Goal: Task Accomplishment & Management: Manage account settings

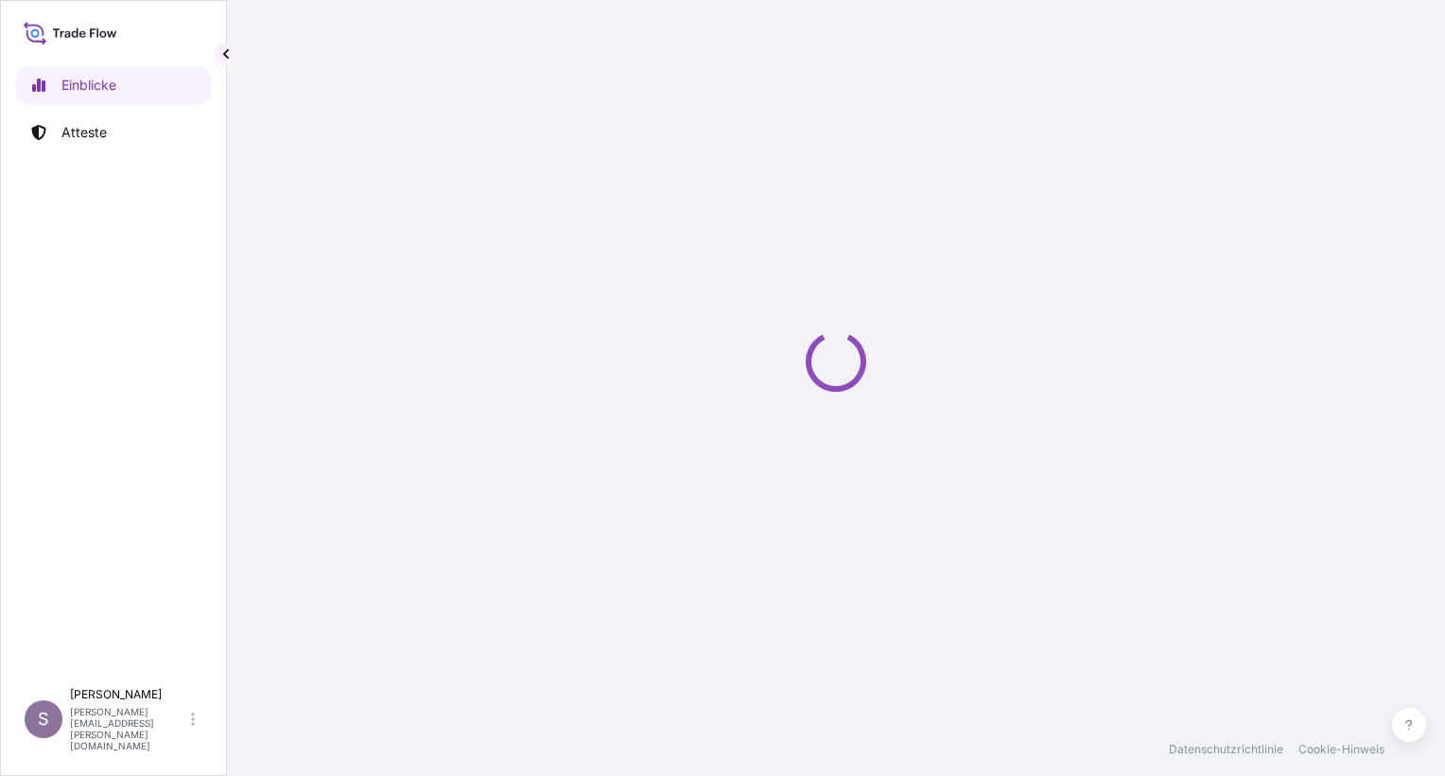
select select "2025"
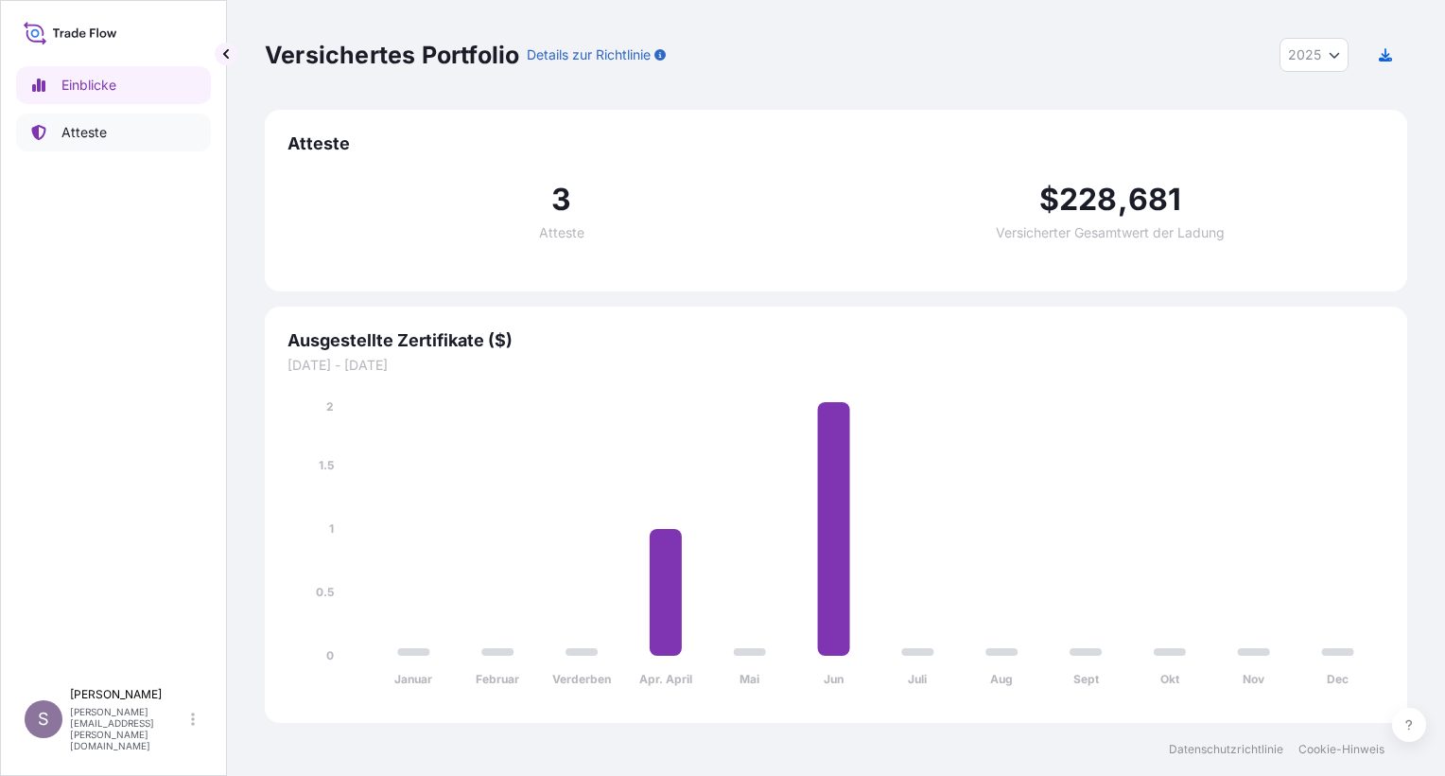
click at [94, 132] on p "Atteste" at bounding box center [83, 132] width 45 height 19
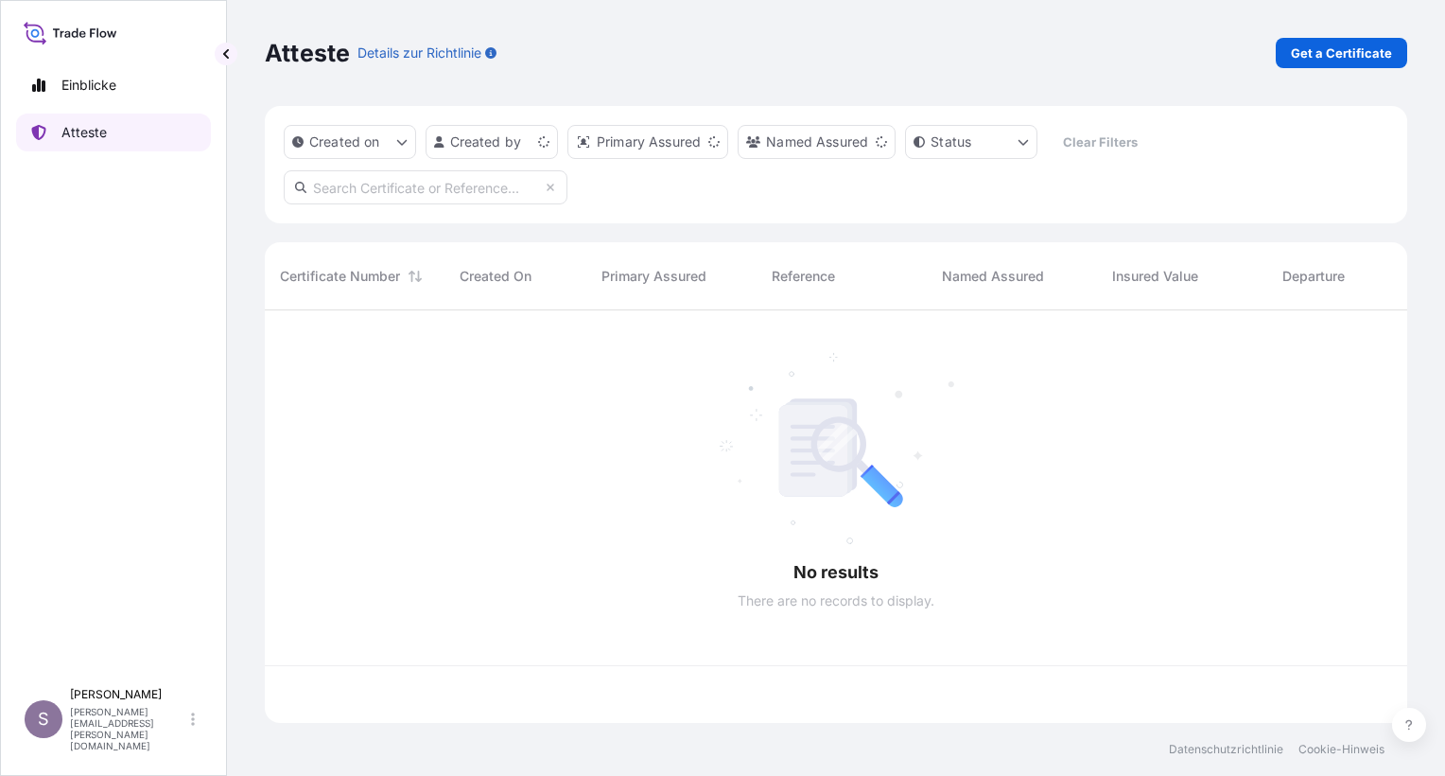
scroll to position [409, 1127]
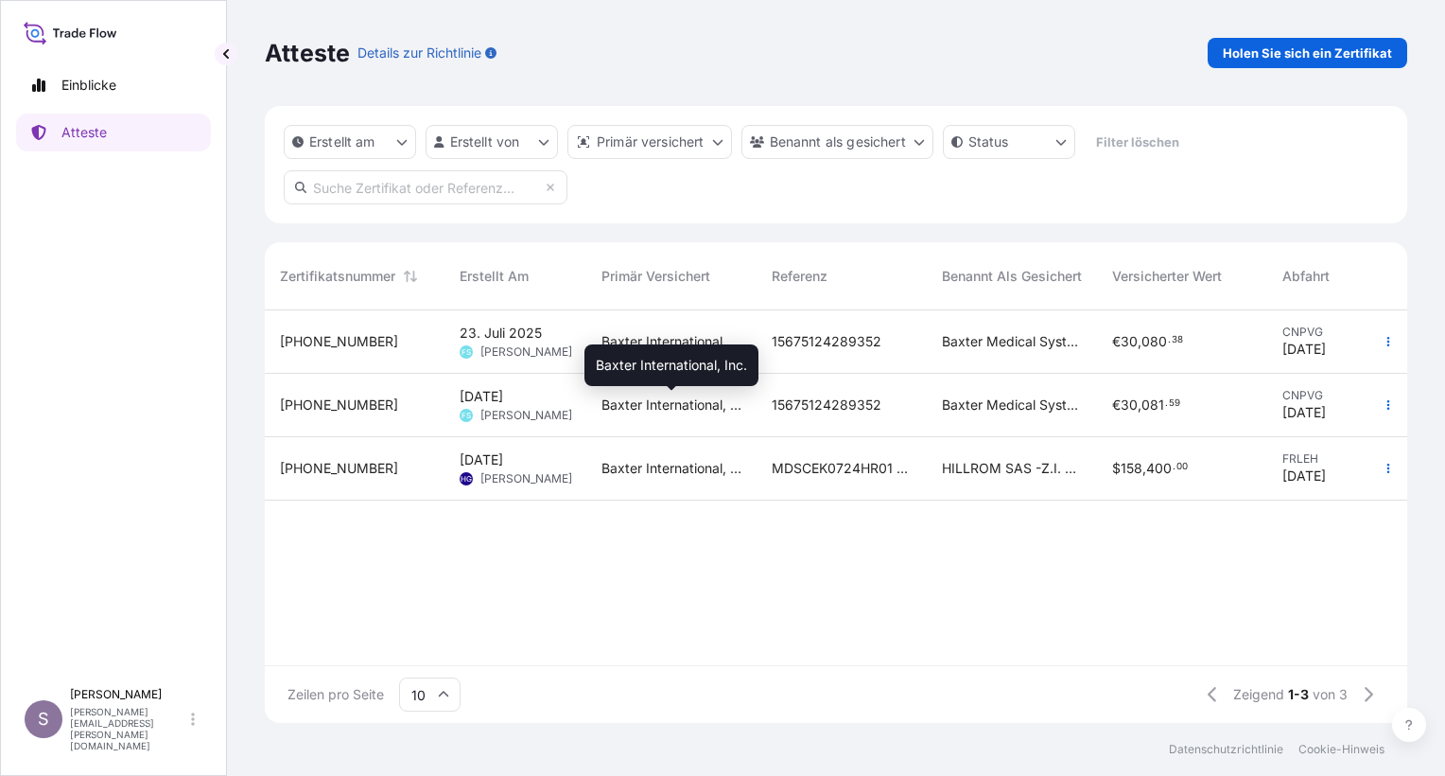
click at [625, 397] on span "Baxter International, Inc." at bounding box center [672, 404] width 140 height 19
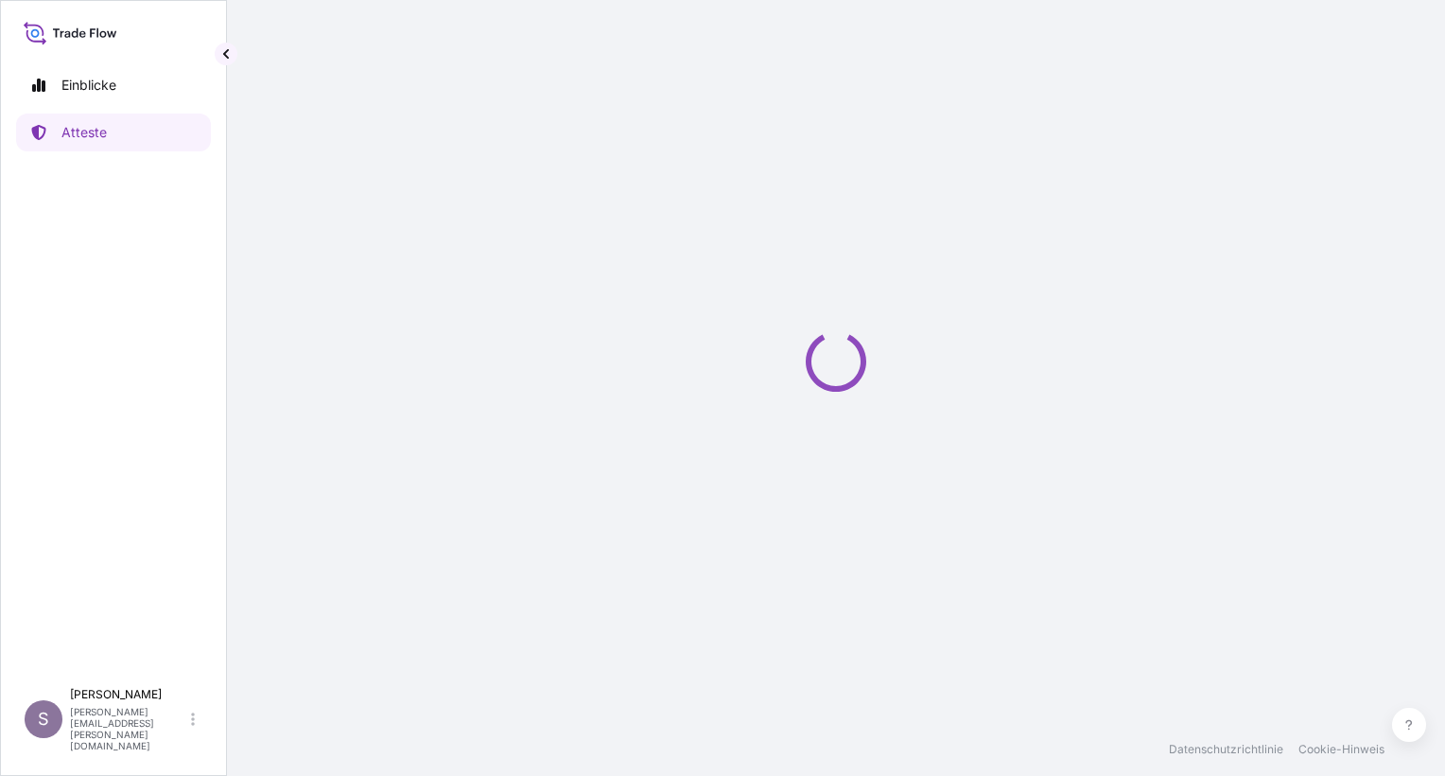
click at [625, 397] on div "Laden" at bounding box center [836, 361] width 1143 height 723
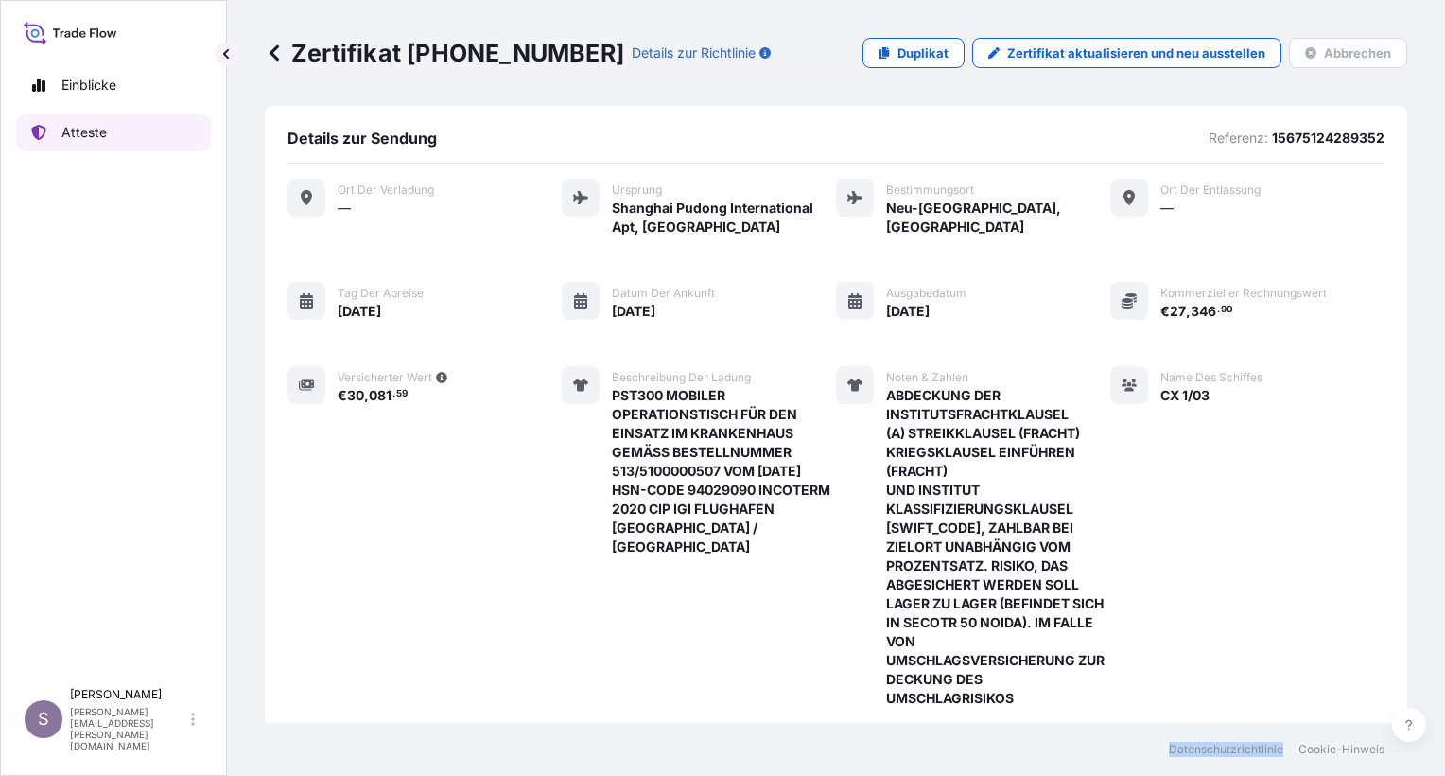
click at [131, 134] on link "Atteste" at bounding box center [113, 133] width 195 height 38
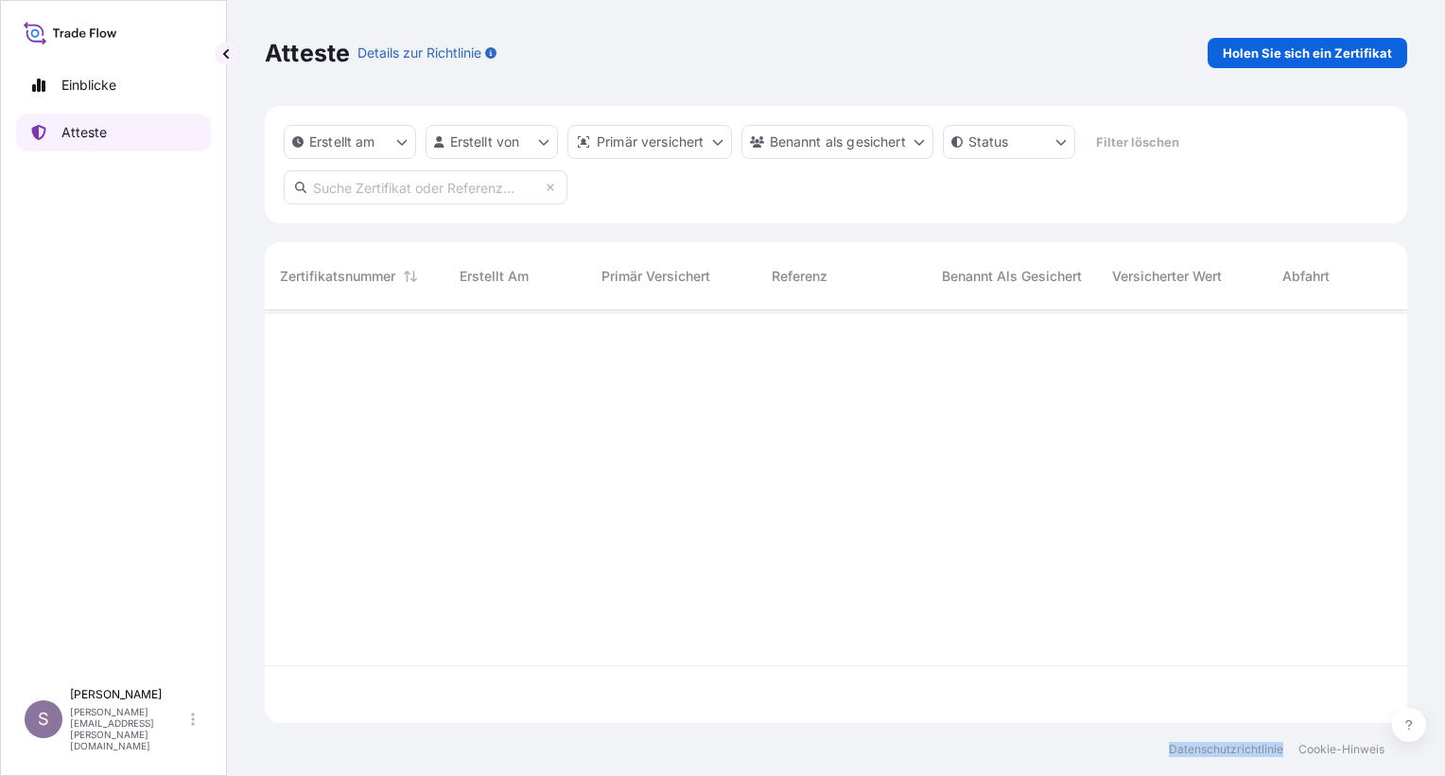
scroll to position [409, 1127]
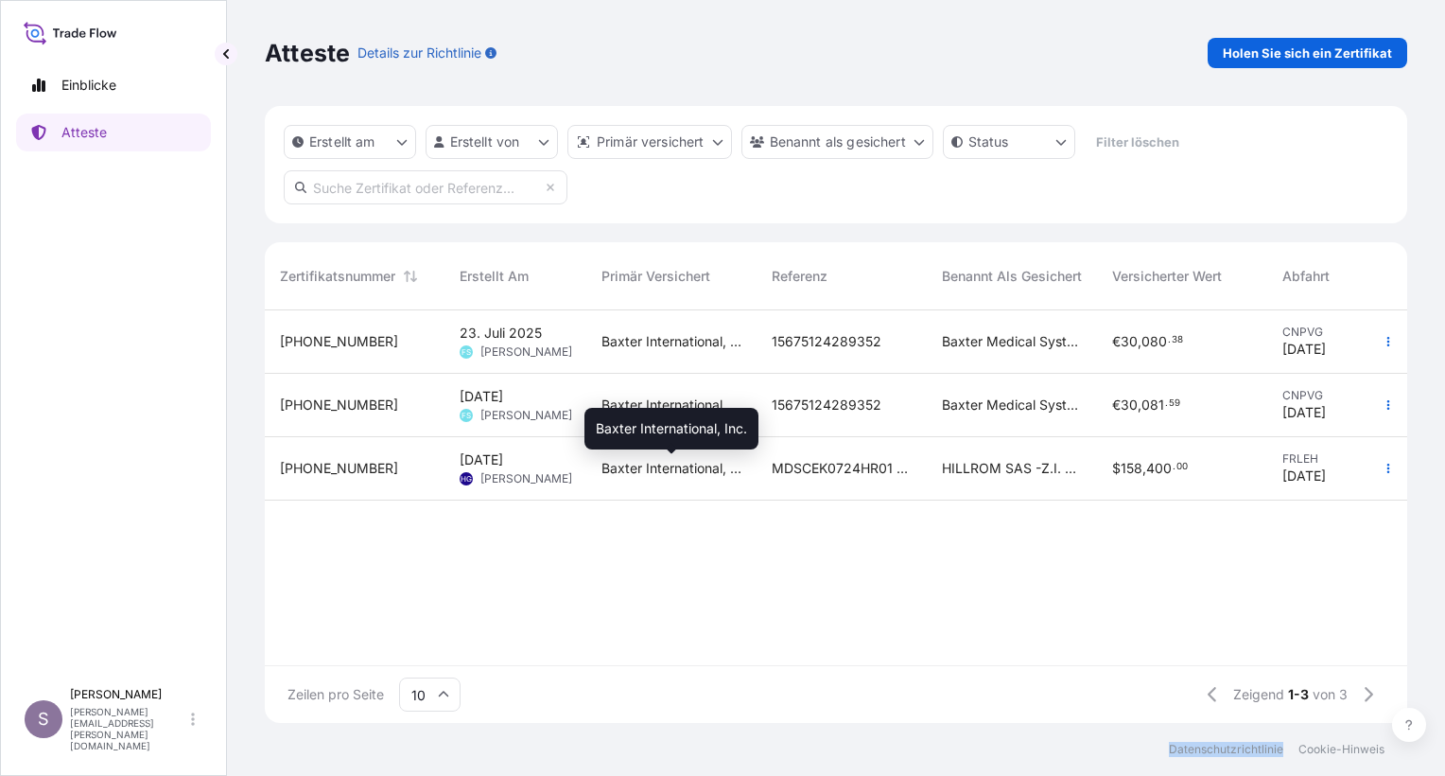
click at [647, 477] on span "Baxter International, Inc." at bounding box center [672, 468] width 140 height 19
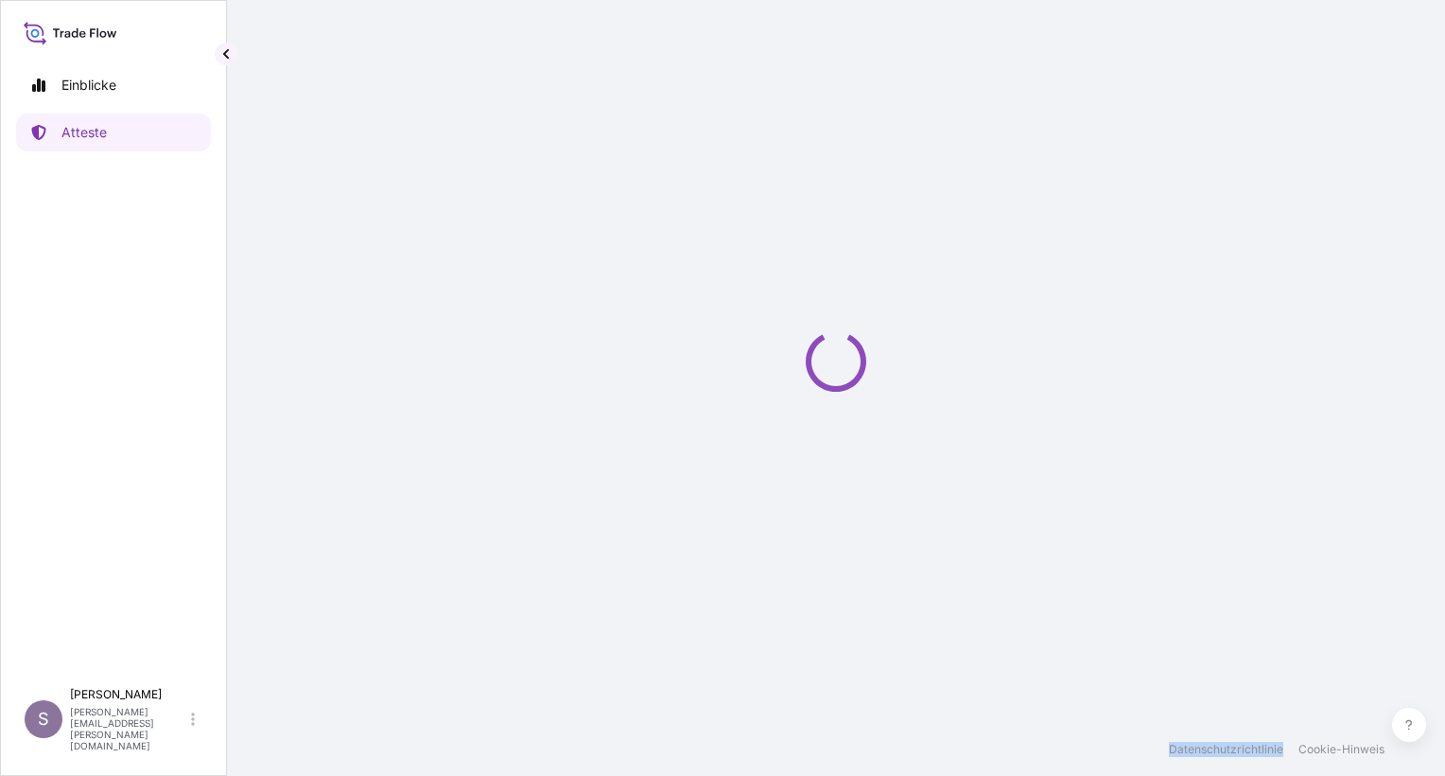
click at [647, 477] on div "Laden" at bounding box center [836, 361] width 1143 height 723
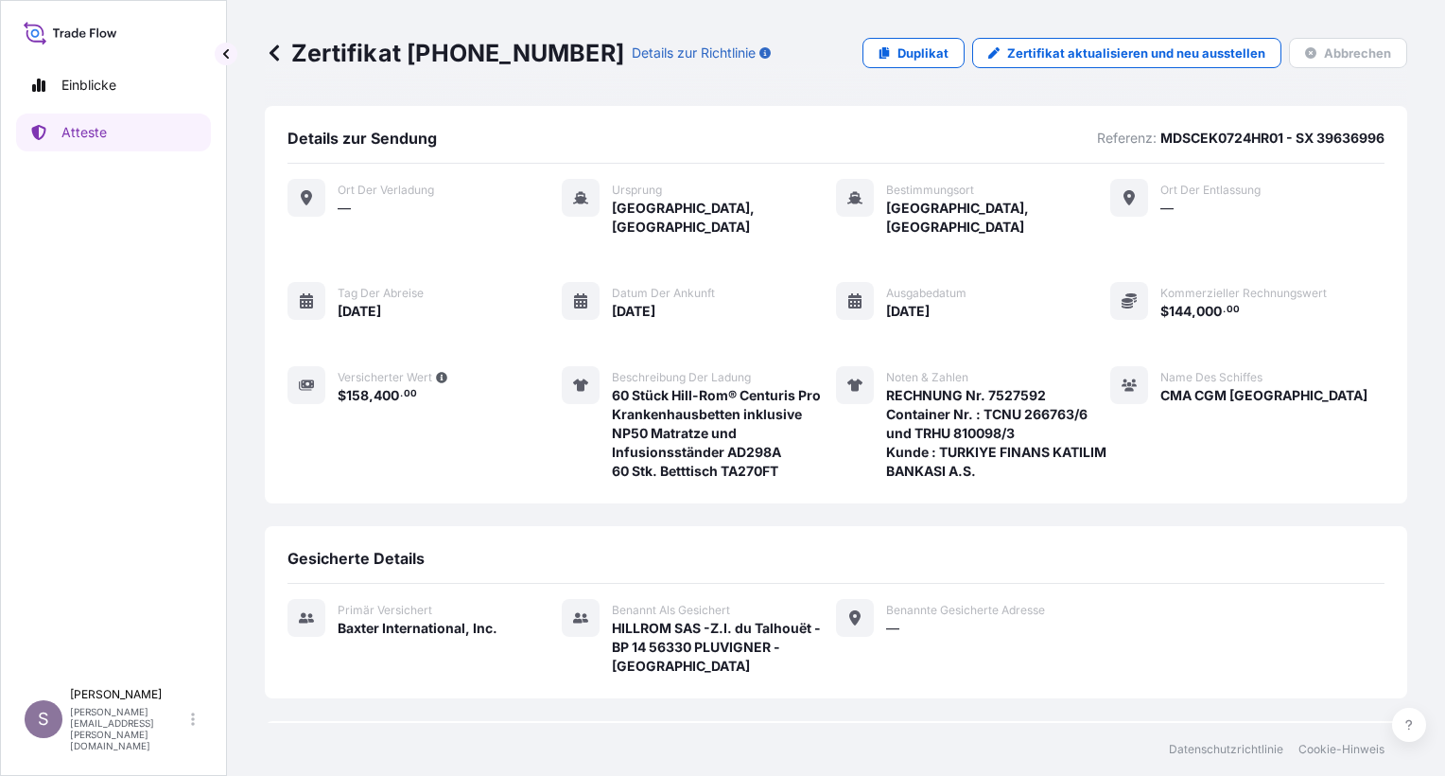
click at [381, 302] on span "04/18/2025" at bounding box center [360, 311] width 44 height 19
click at [269, 54] on icon at bounding box center [274, 53] width 19 height 19
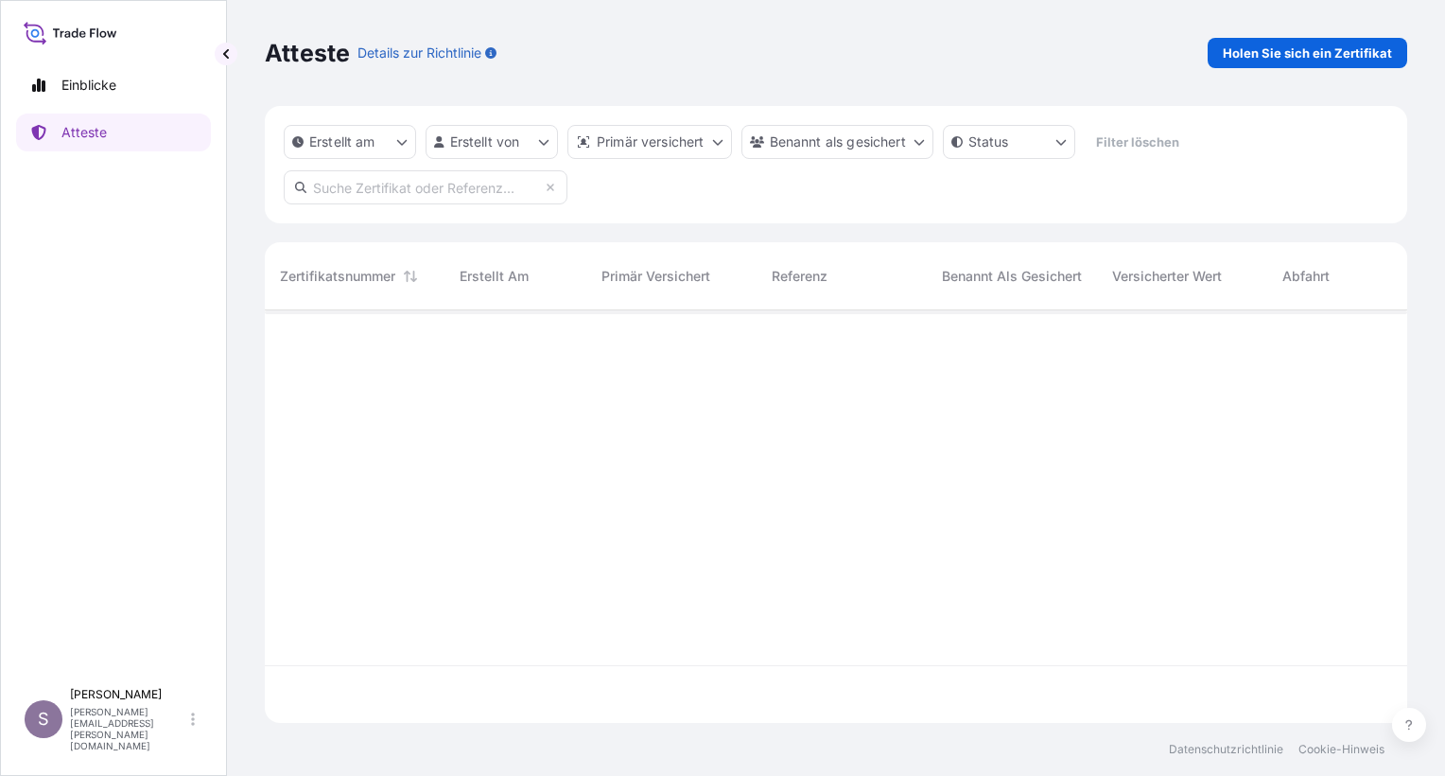
scroll to position [409, 1127]
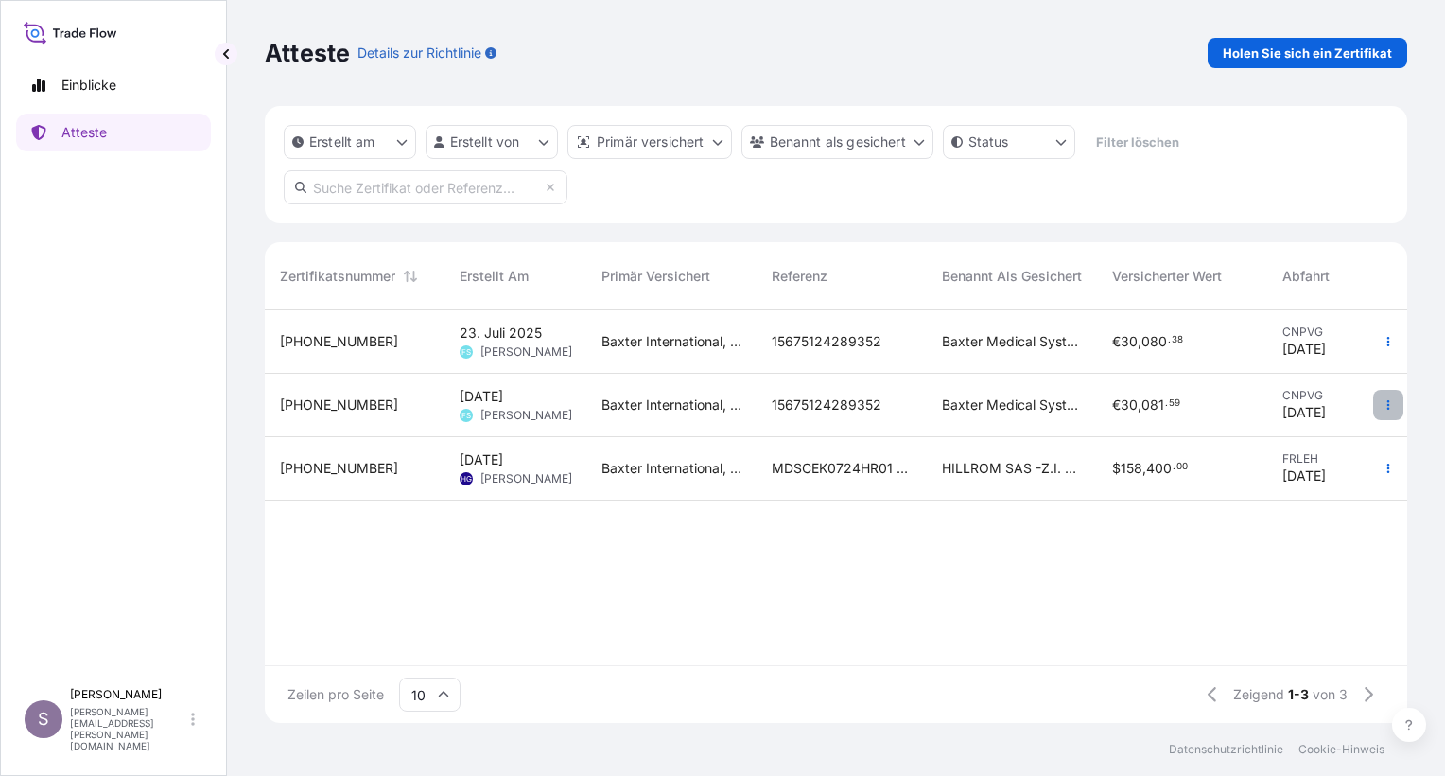
click at [1384, 404] on icon "button" at bounding box center [1388, 404] width 11 height 11
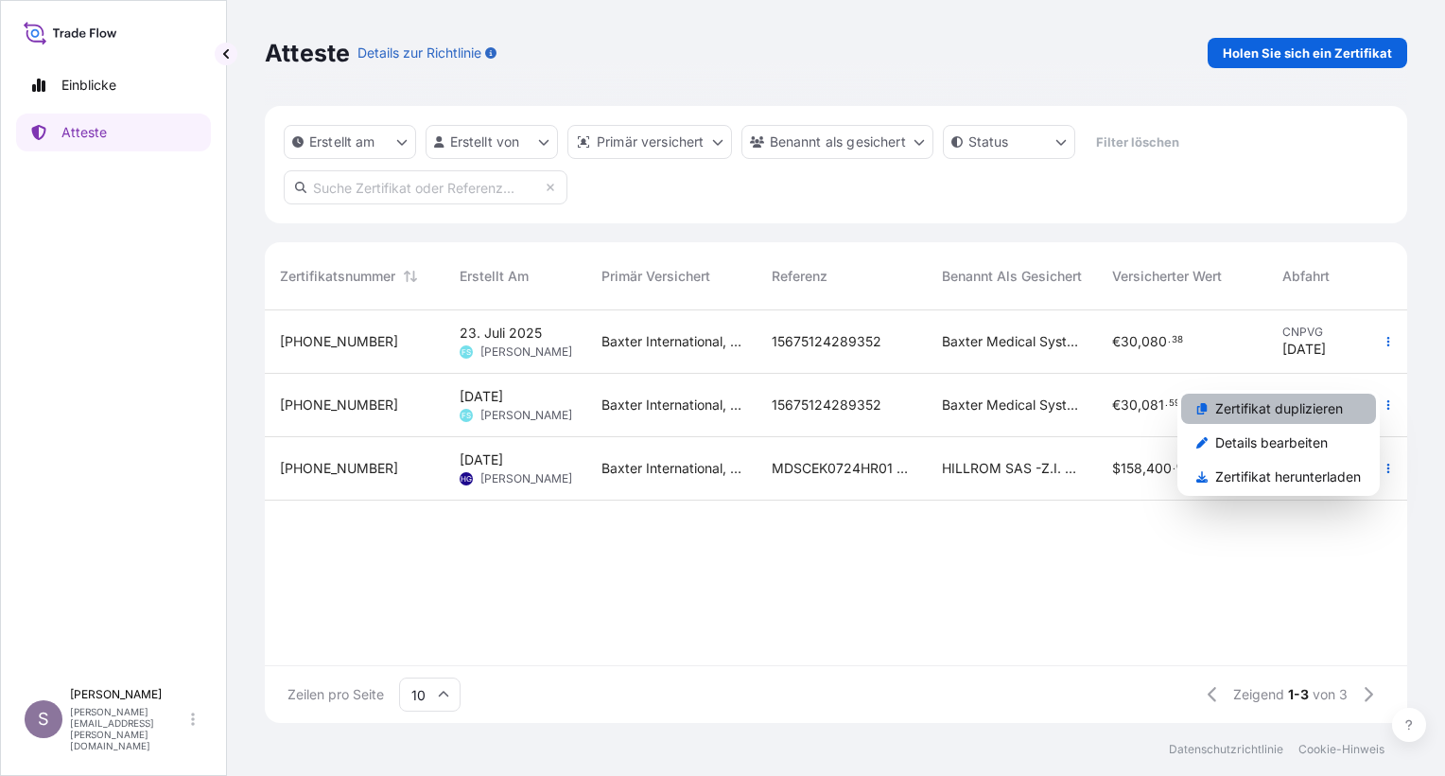
click at [1311, 400] on p "Zertifikat duplizieren" at bounding box center [1279, 408] width 128 height 19
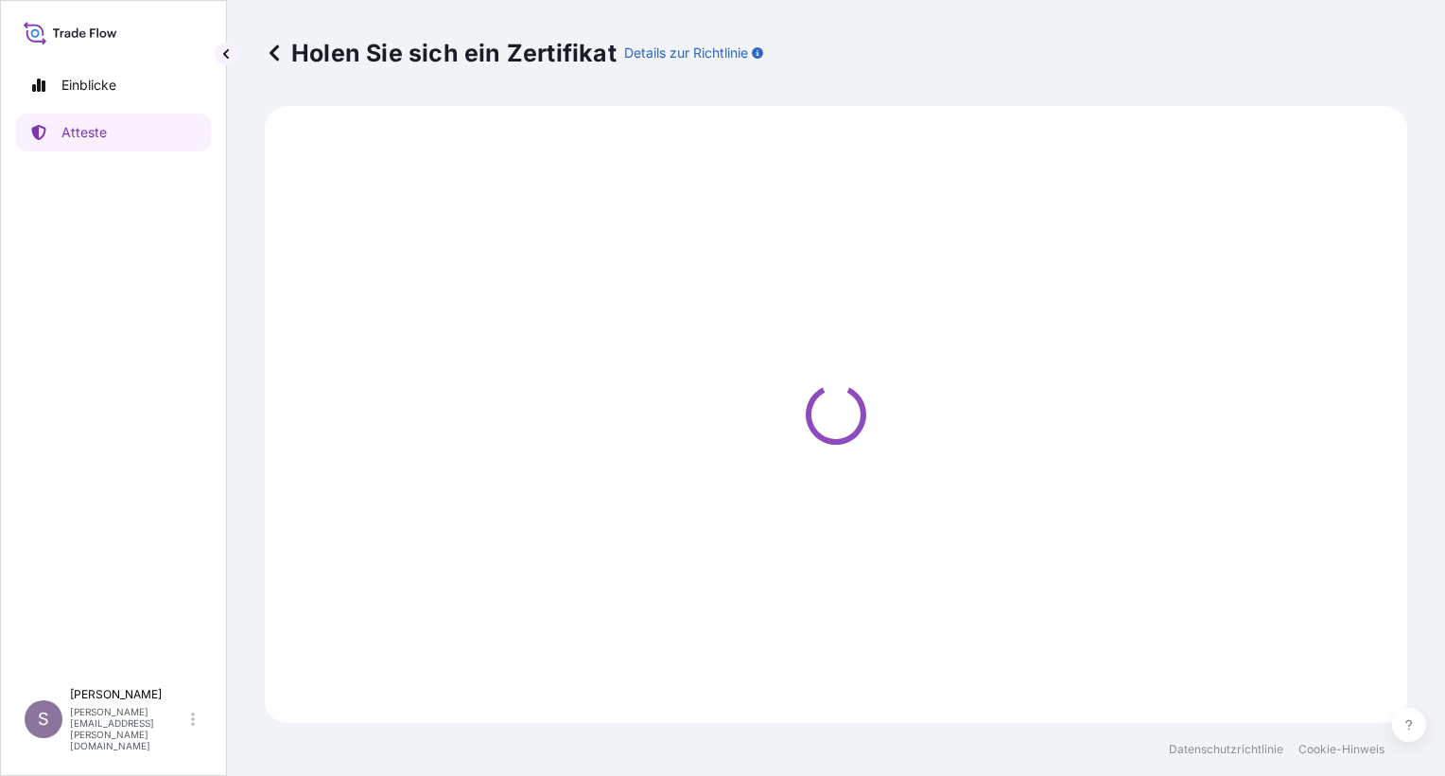
select select "Air"
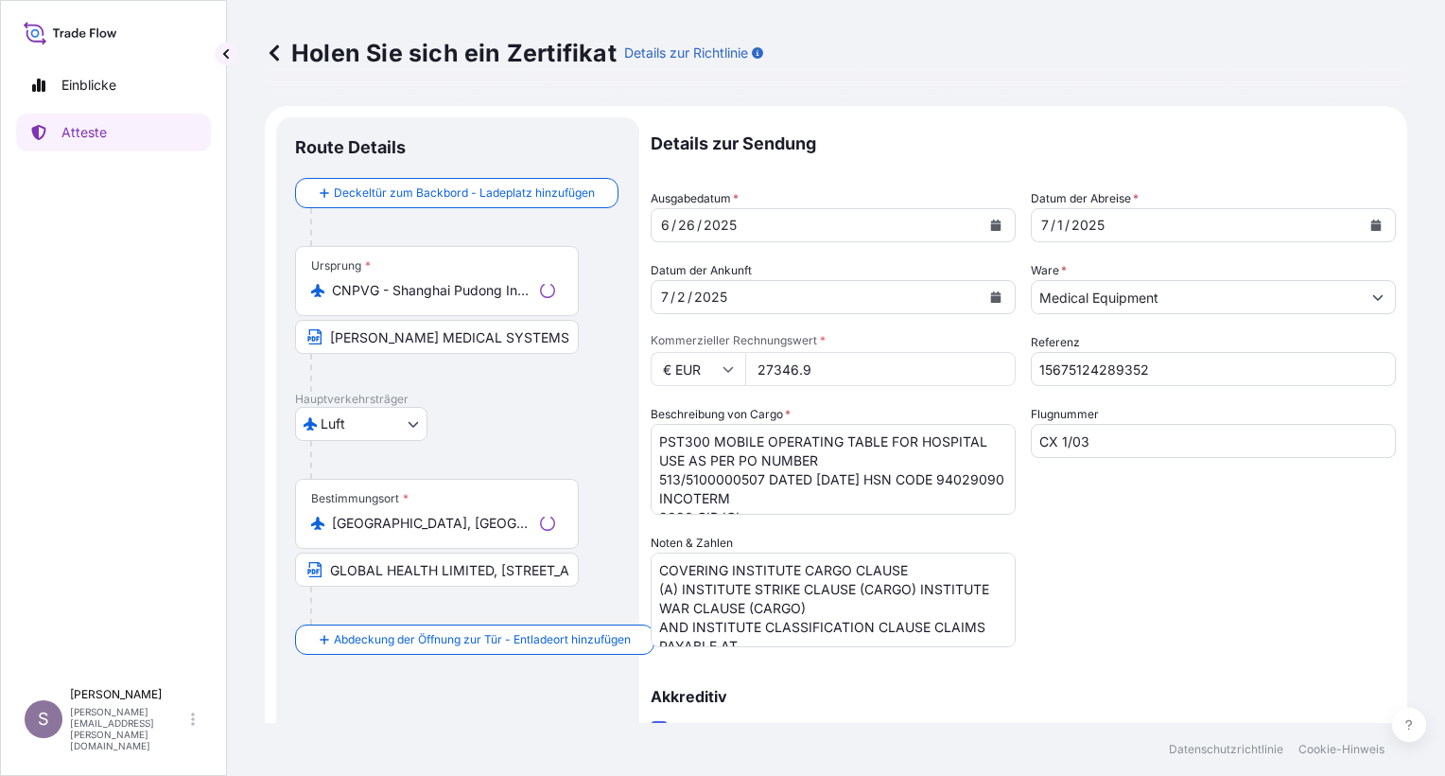
select select "31468"
click at [991, 223] on icon "Kalender" at bounding box center [996, 224] width 10 height 11
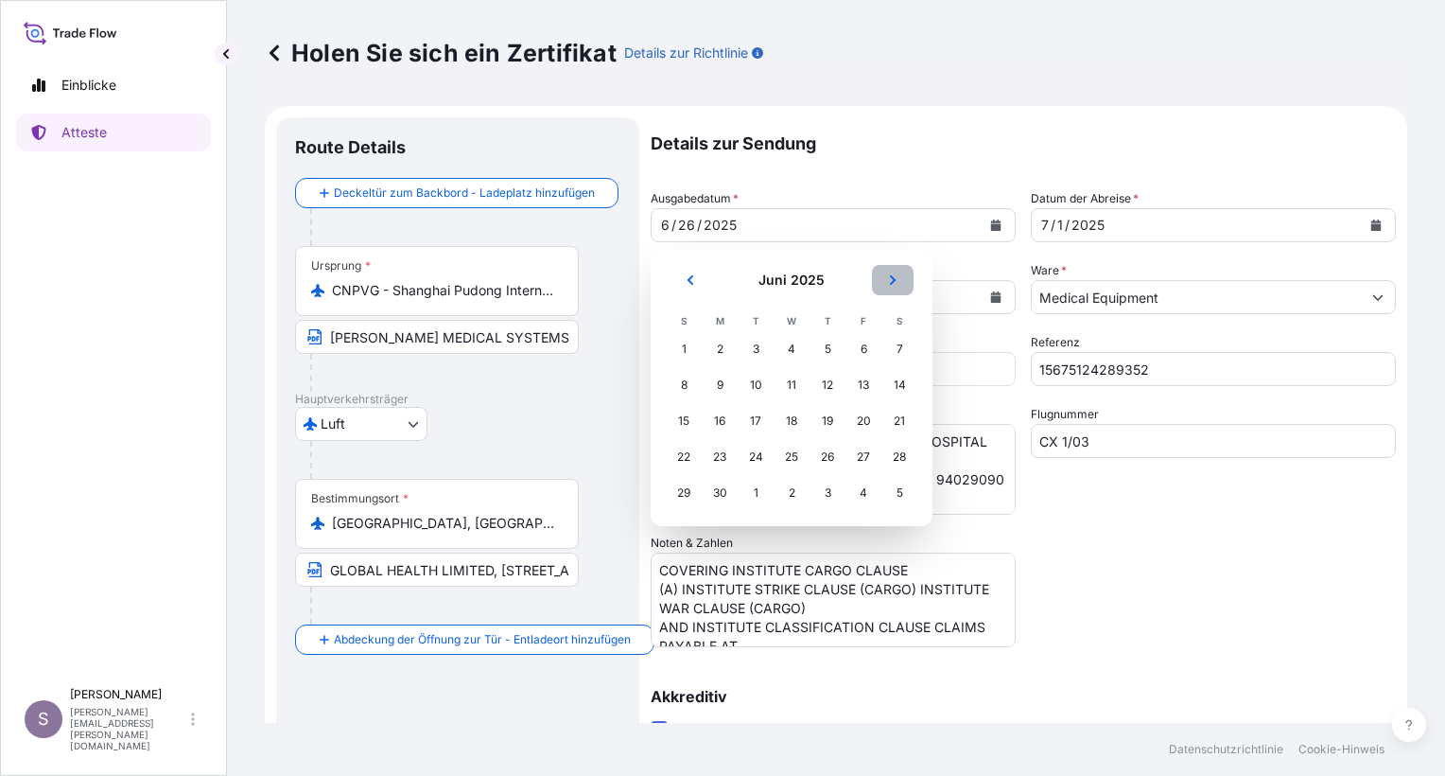
click at [893, 282] on icon "Nächster" at bounding box center [893, 279] width 6 height 9
click at [892, 282] on icon "Nächster" at bounding box center [893, 279] width 6 height 9
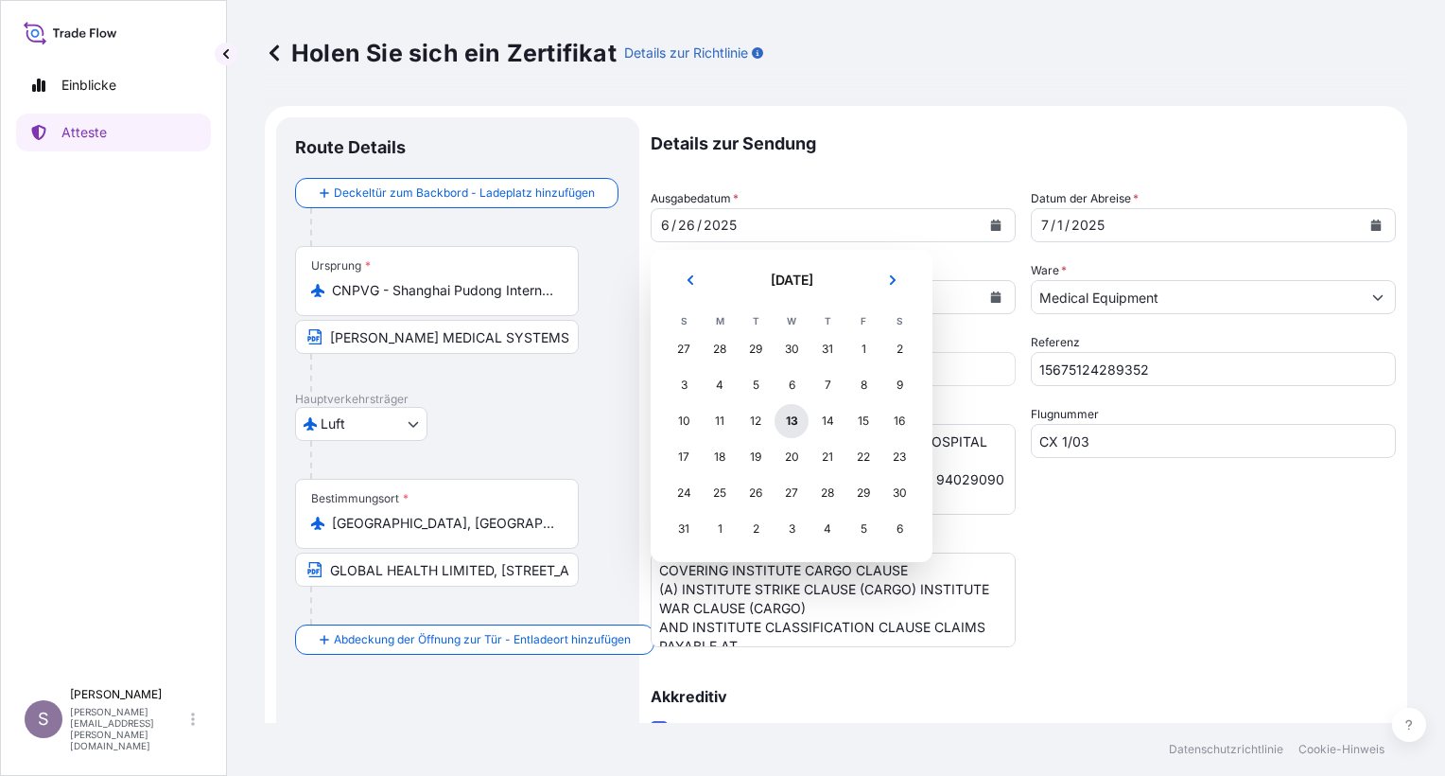
click at [797, 425] on div "13" at bounding box center [792, 421] width 34 height 34
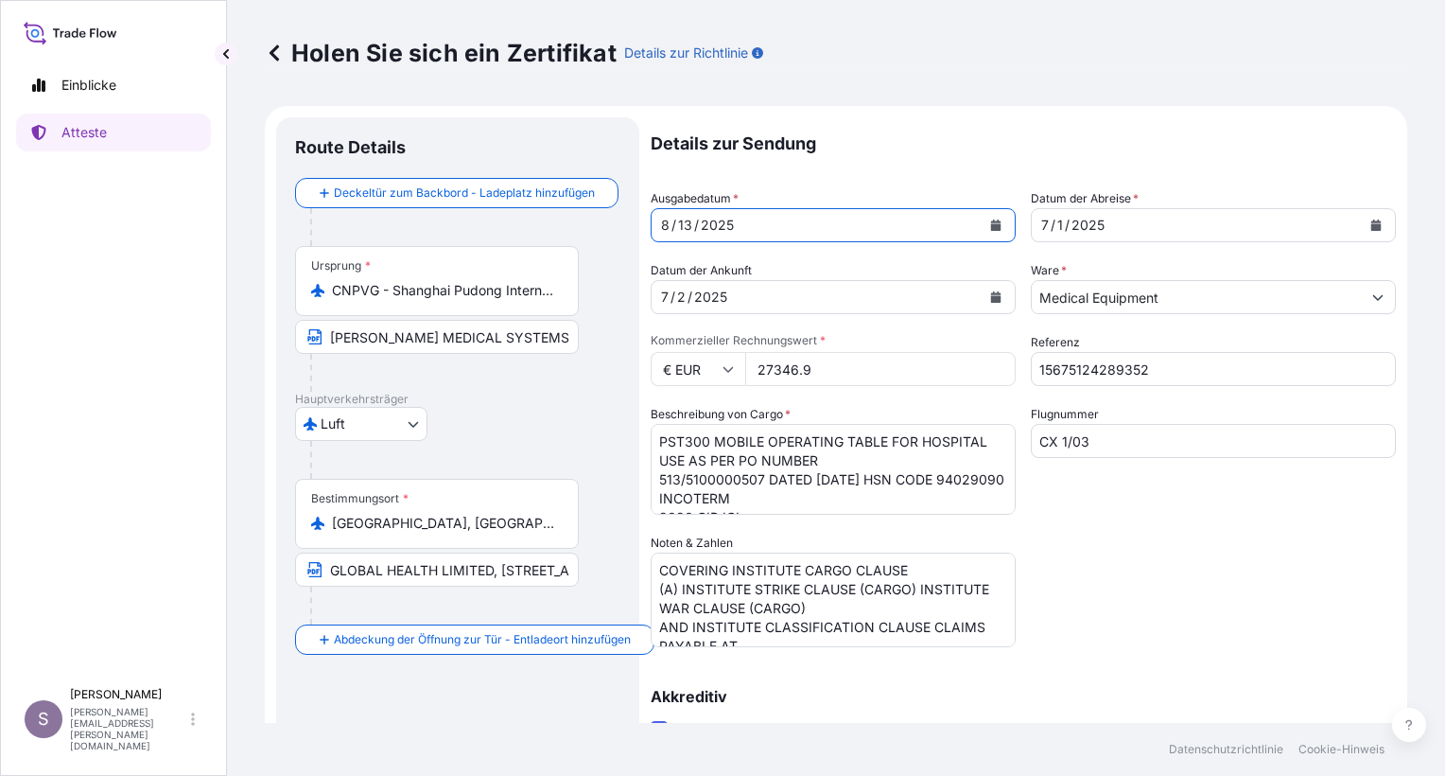
click at [1371, 219] on icon "Kalender" at bounding box center [1376, 224] width 11 height 11
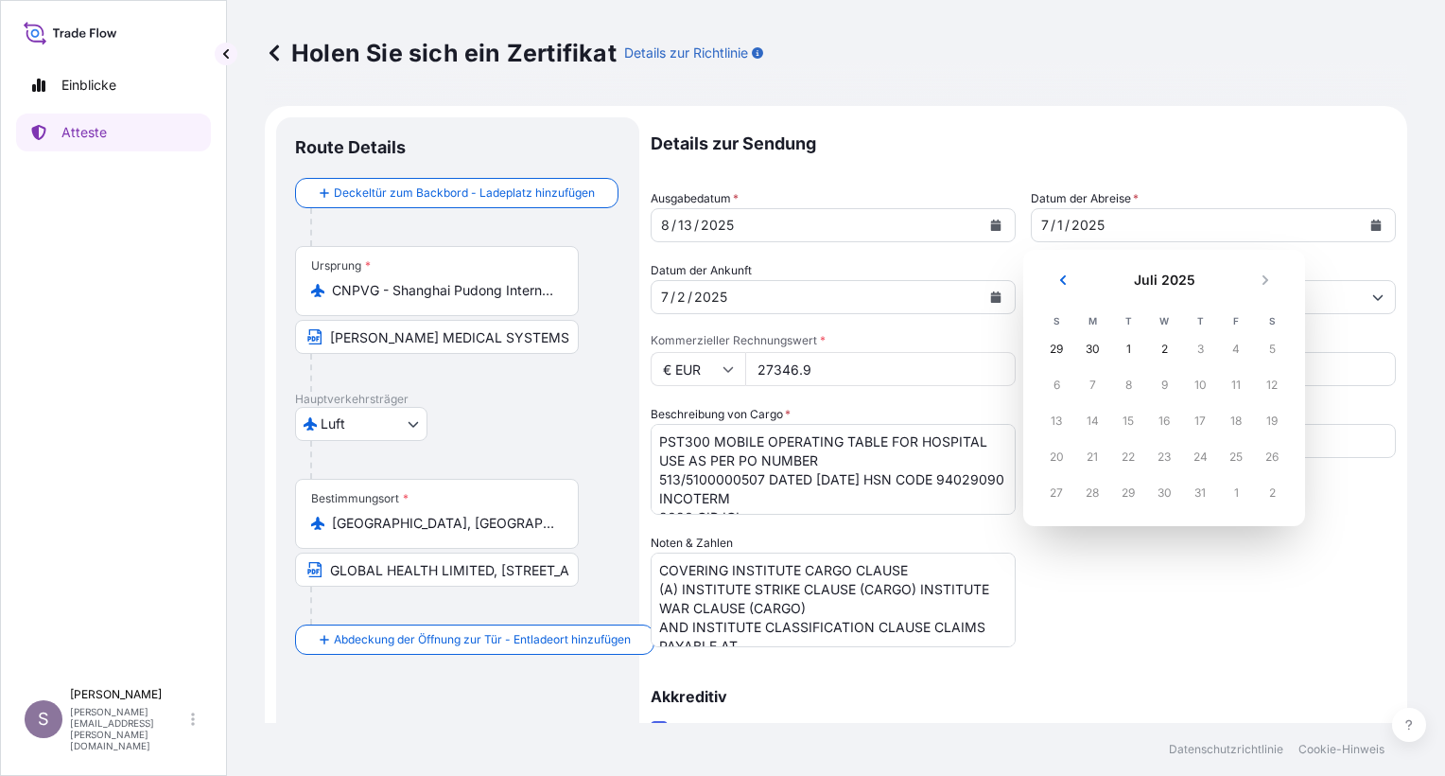
click at [1057, 348] on div "29" at bounding box center [1056, 349] width 34 height 34
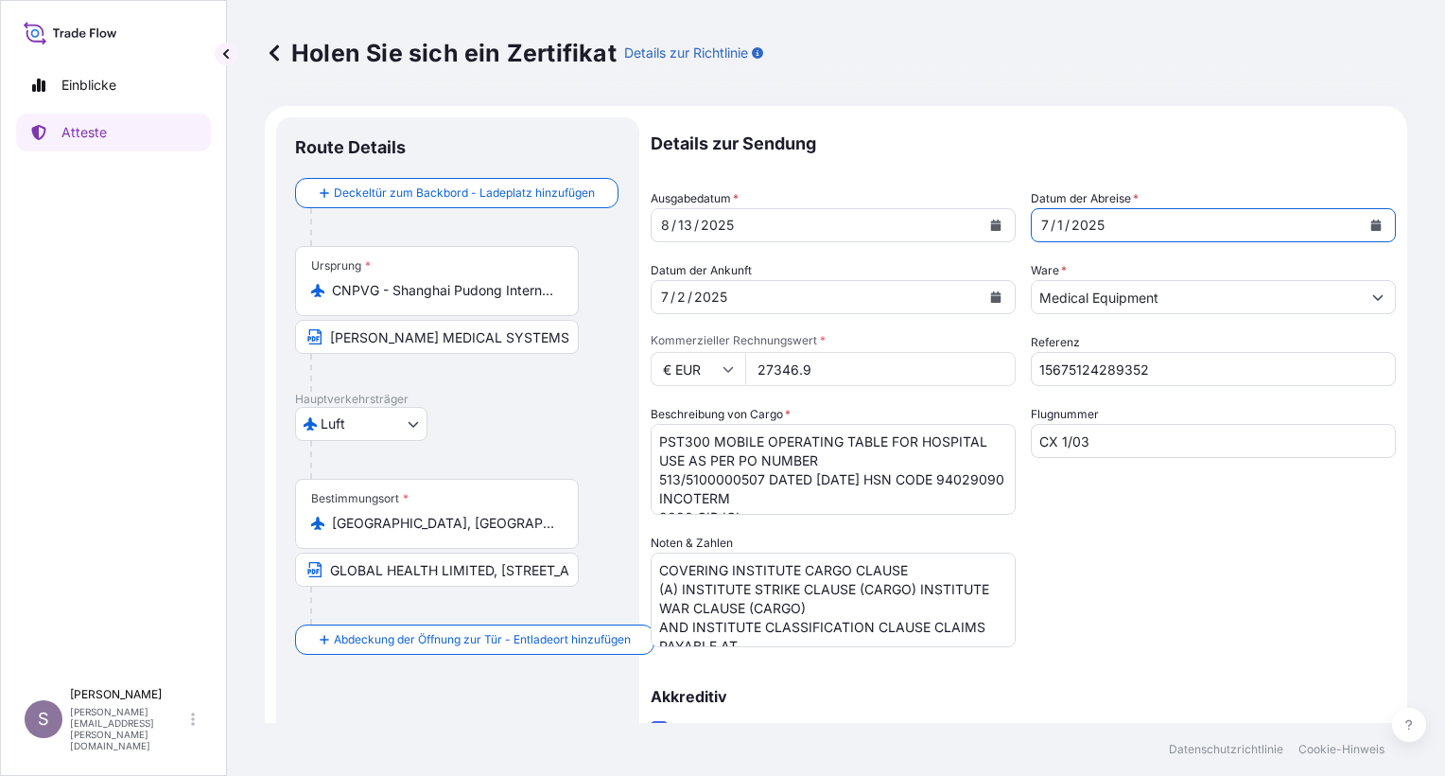
click at [1112, 223] on div "7 / 1 / 2025" at bounding box center [1196, 225] width 329 height 34
click at [1371, 227] on icon "Kalender" at bounding box center [1376, 224] width 10 height 11
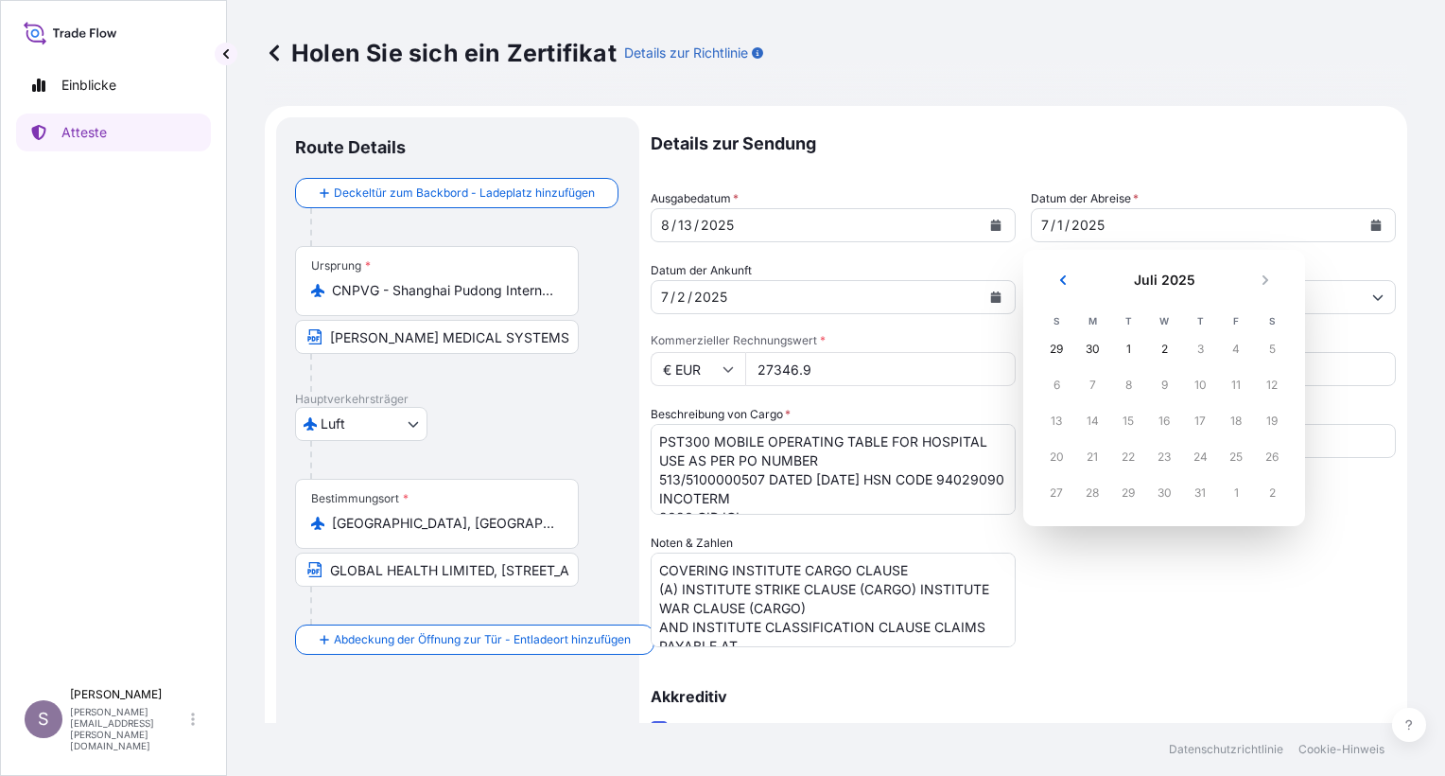
click at [1086, 341] on div "30" at bounding box center [1092, 349] width 34 height 34
click at [1052, 347] on div "29" at bounding box center [1056, 349] width 34 height 34
click at [1052, 348] on div "29" at bounding box center [1056, 349] width 34 height 34
click at [1066, 276] on icon "Vorhergehend" at bounding box center [1063, 279] width 6 height 9
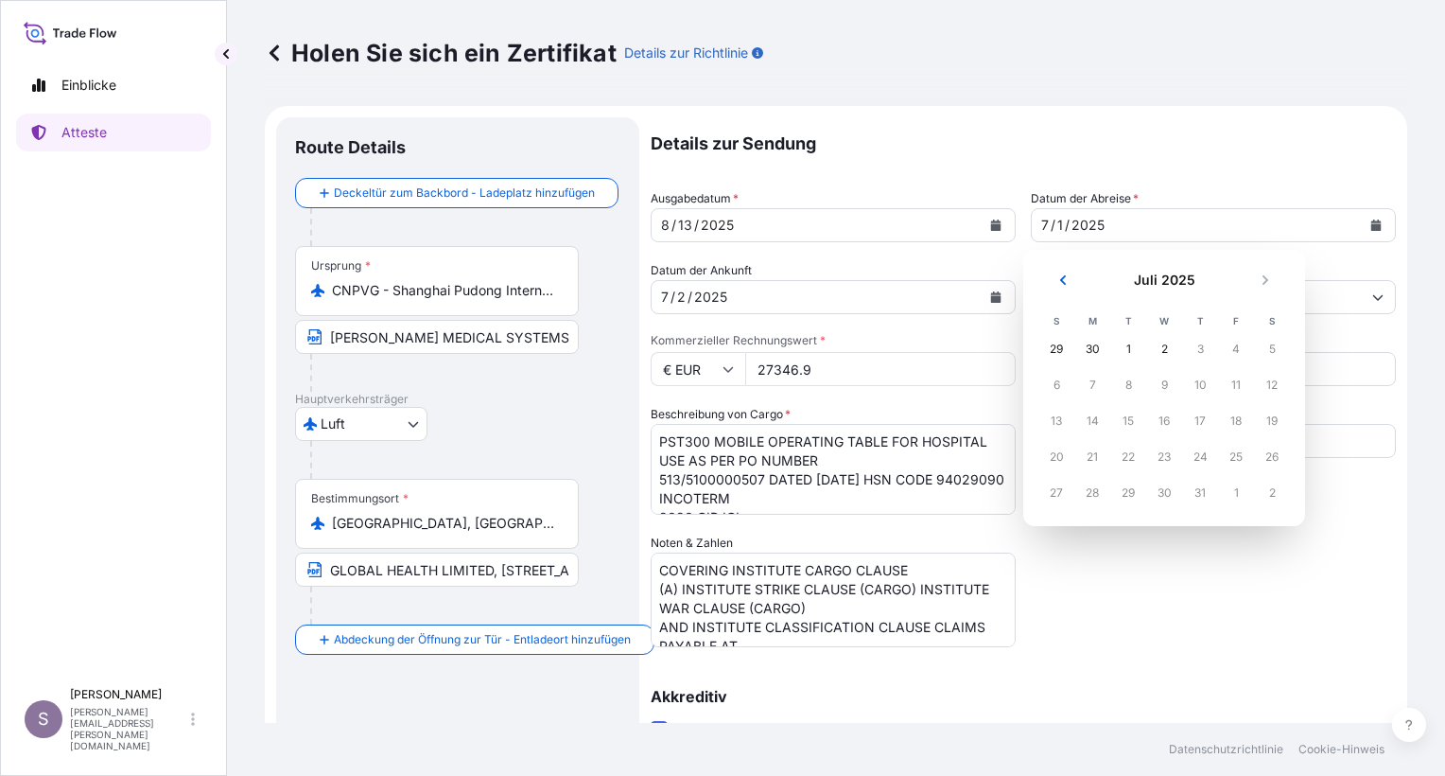
click at [1093, 350] on div "30" at bounding box center [1092, 349] width 34 height 34
click at [1056, 350] on div "29" at bounding box center [1056, 349] width 34 height 34
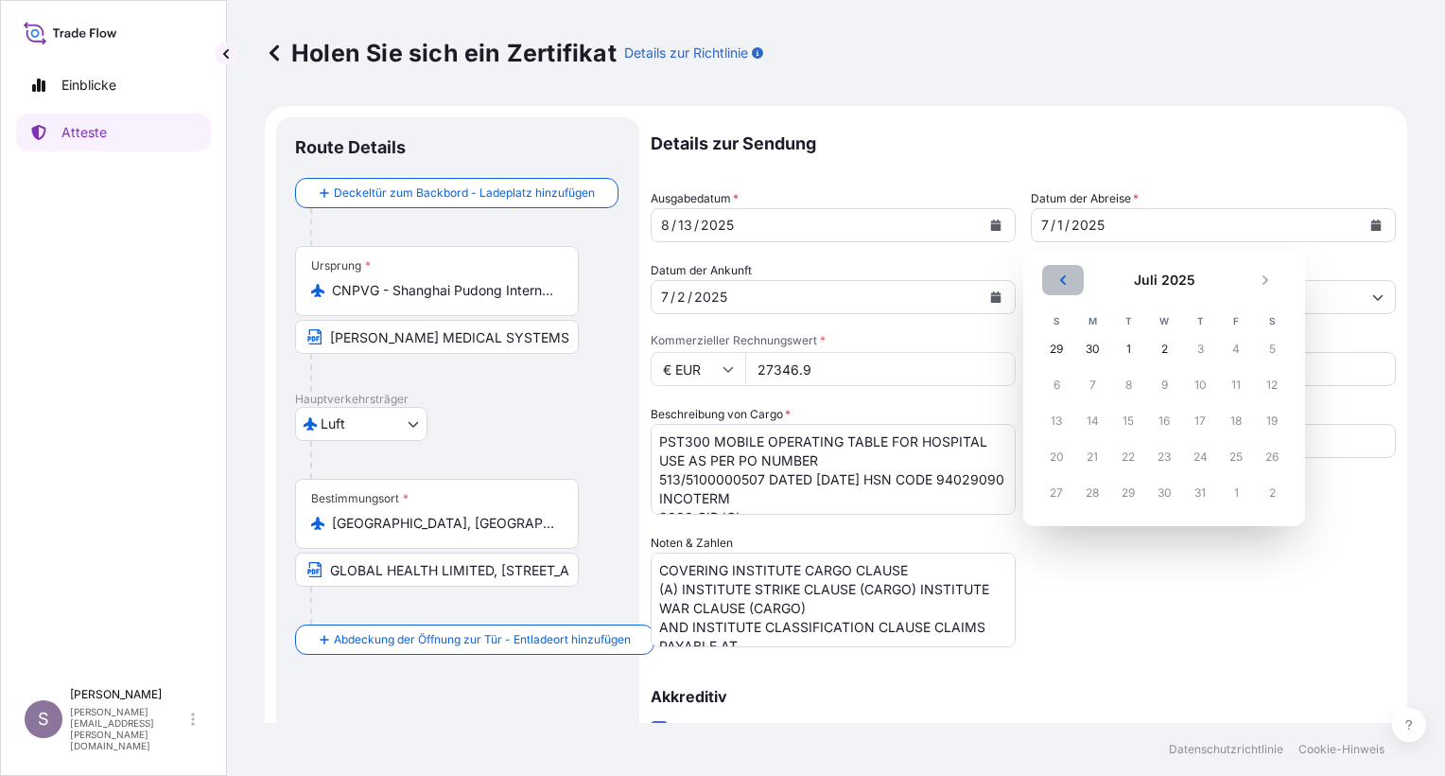
click at [1065, 276] on icon "Vorhergehend" at bounding box center [1063, 279] width 6 height 9
click at [1230, 455] on div "25" at bounding box center [1236, 457] width 34 height 34
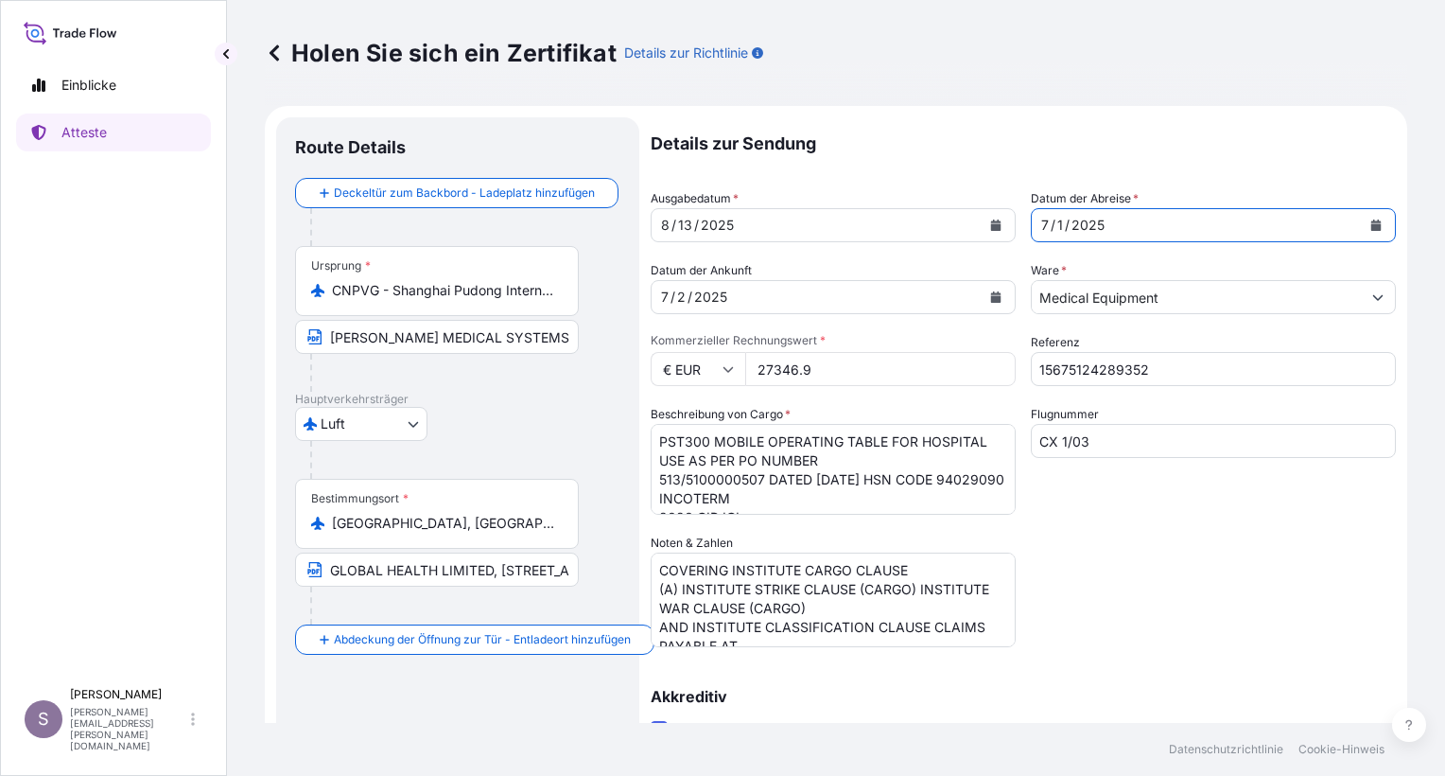
click at [1047, 221] on div "7 / 1 / 2025" at bounding box center [1196, 225] width 329 height 34
click at [846, 317] on div "Details zur Sendung Ausgabedatum * 8 / 13 / 2025 Datum der Abreise * 7 / 1 / 20…" at bounding box center [1023, 603] width 745 height 973
drag, startPoint x: 820, startPoint y: 368, endPoint x: 747, endPoint y: 370, distance: 72.9
click at [747, 370] on input "27346.9" at bounding box center [880, 369] width 271 height 34
type input "28287.57"
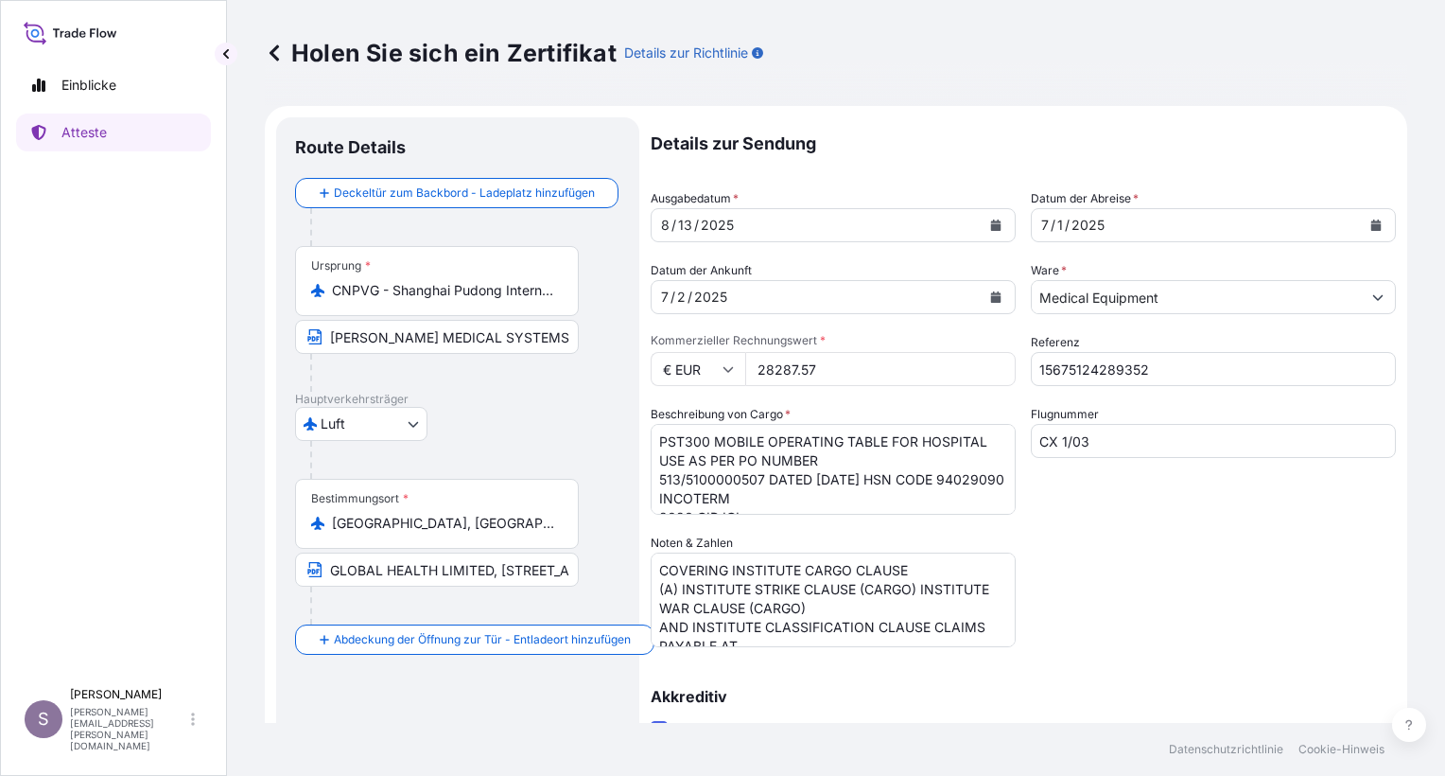
click at [1186, 371] on input "15675124289352" at bounding box center [1213, 369] width 365 height 34
click at [1165, 369] on input "15675124289352" at bounding box center [1213, 369] width 365 height 34
click at [415, 426] on body "Einblicke Atteste S Stefanie Treffurth stefanie_treffurth@baxter.com Holen Sie …" at bounding box center [722, 388] width 1445 height 776
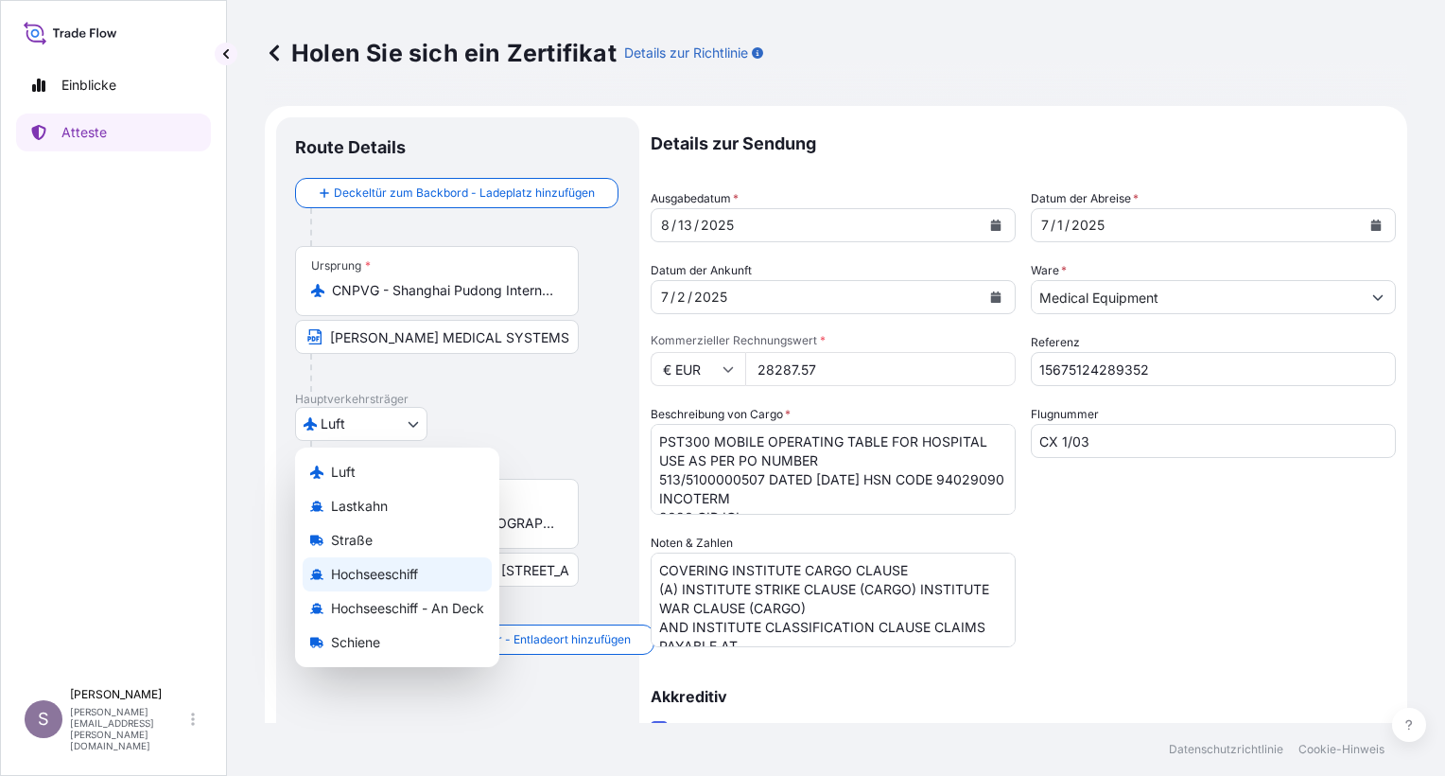
click at [379, 569] on span "Hochseeschiff" at bounding box center [374, 574] width 87 height 19
select select "Ocean Vessel"
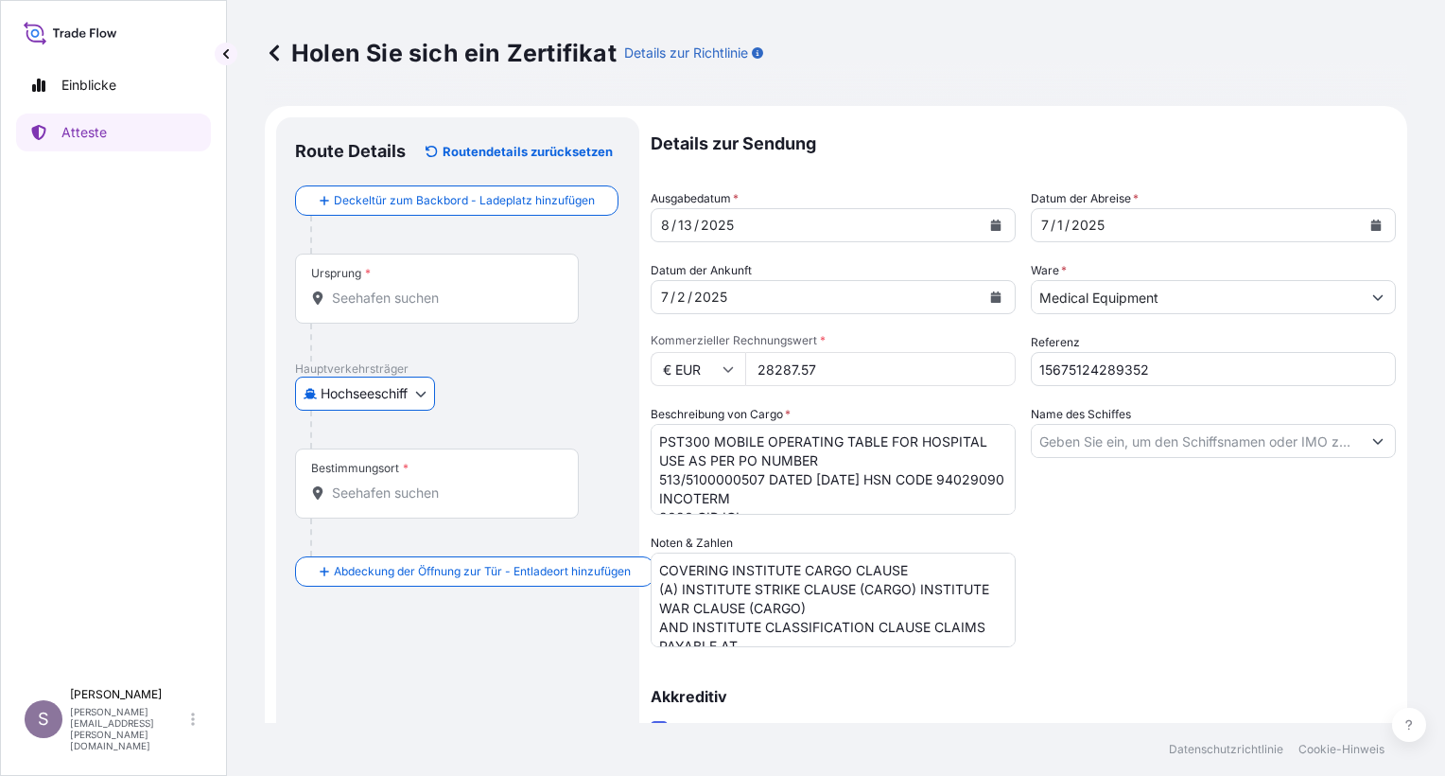
click at [1371, 226] on icon "Kalender" at bounding box center [1376, 224] width 10 height 11
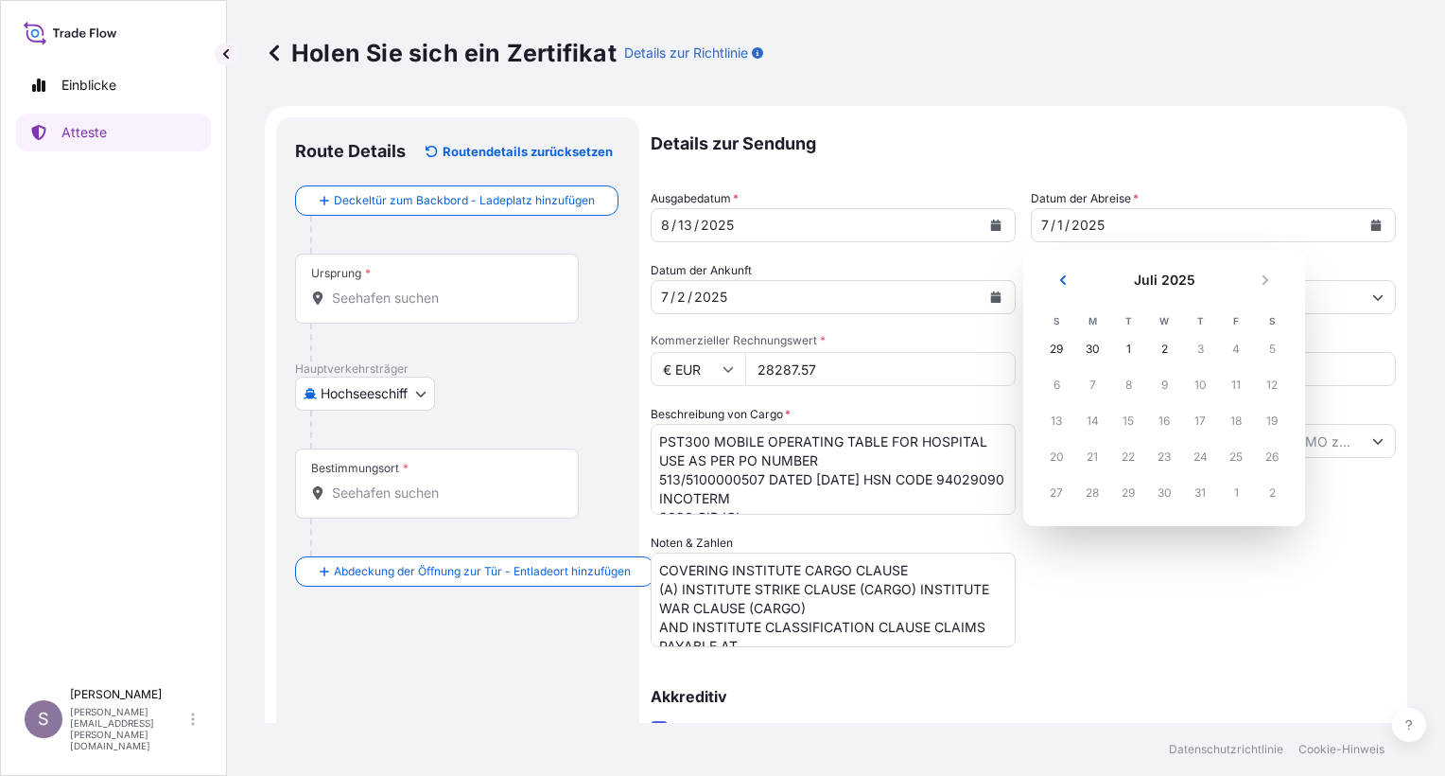
click at [1060, 345] on div "29" at bounding box center [1056, 349] width 34 height 34
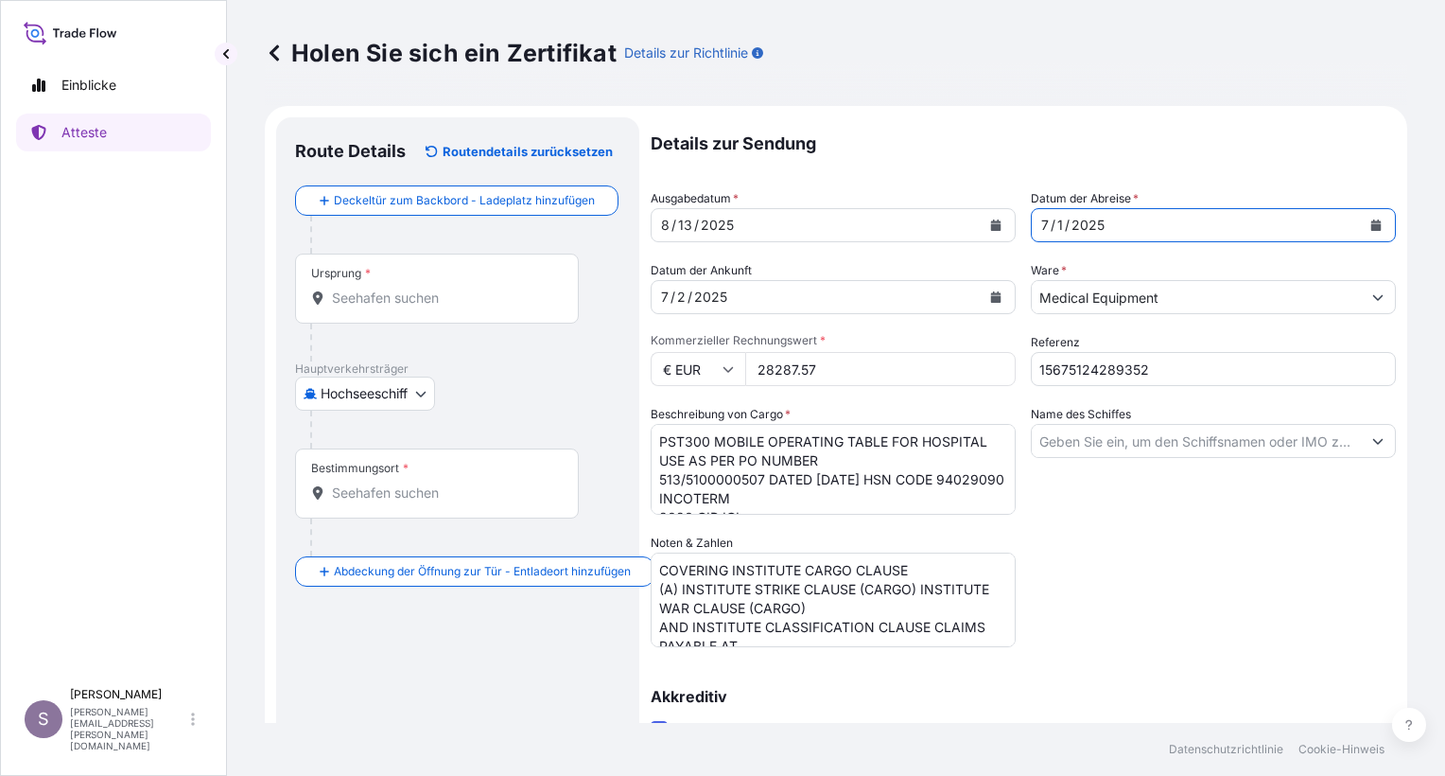
click at [412, 299] on input "Ursprung *" at bounding box center [443, 297] width 223 height 19
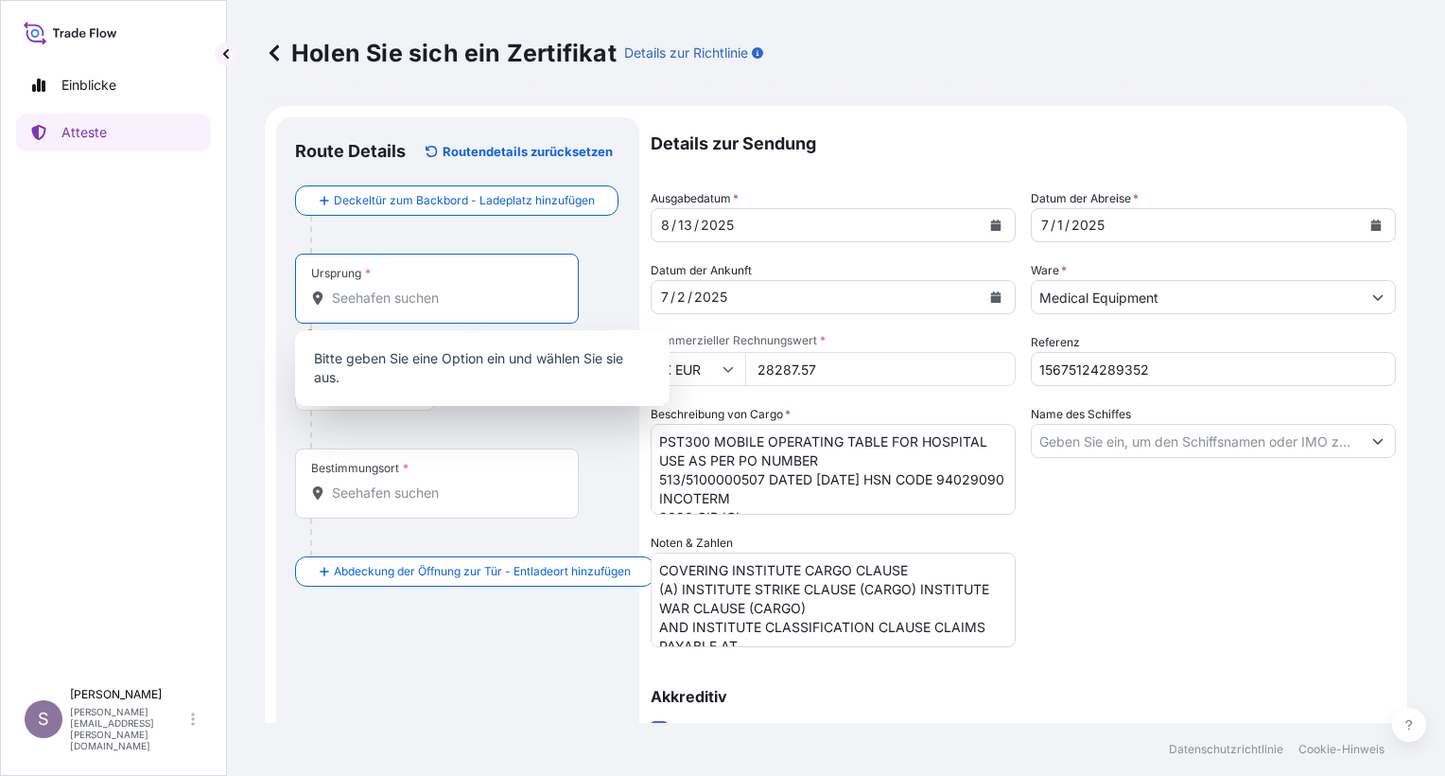
click at [380, 303] on input "Ursprung * Bitte wählen Sie eine Herkunft aus" at bounding box center [443, 297] width 223 height 19
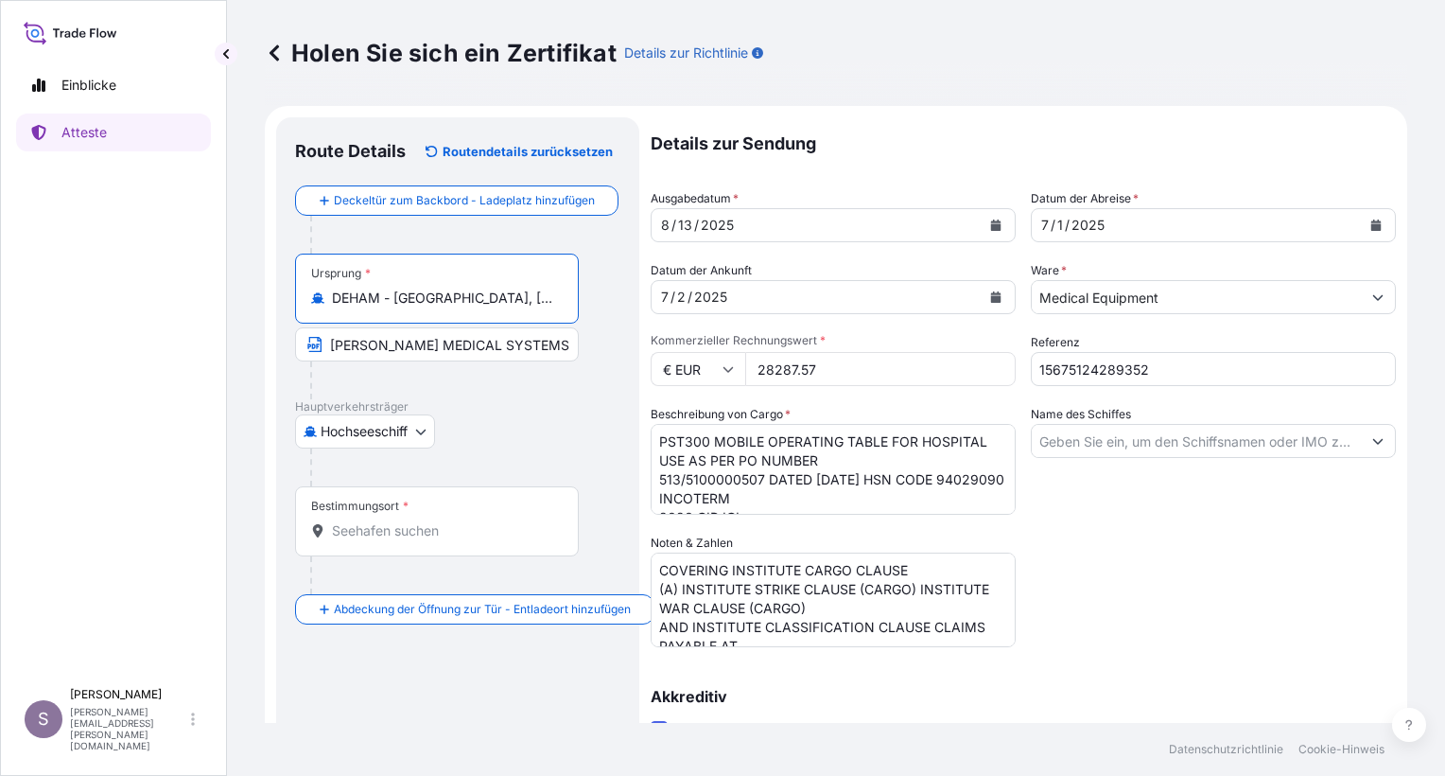
type input "DEHAM - Hamburg, Germany"
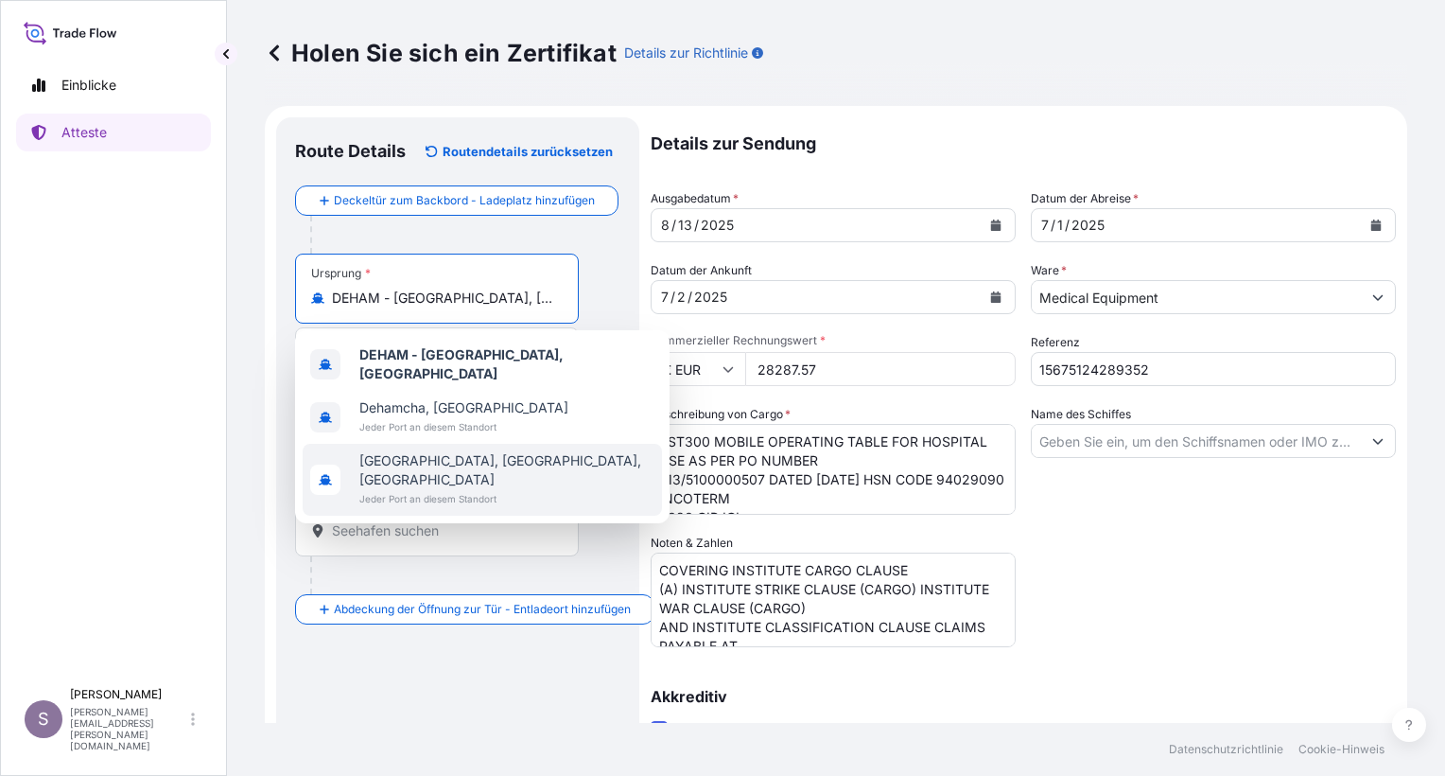
click at [476, 518] on div "Bestimmungsort *" at bounding box center [437, 521] width 284 height 70
click at [476, 521] on input "Bestimmungsort *" at bounding box center [443, 530] width 223 height 19
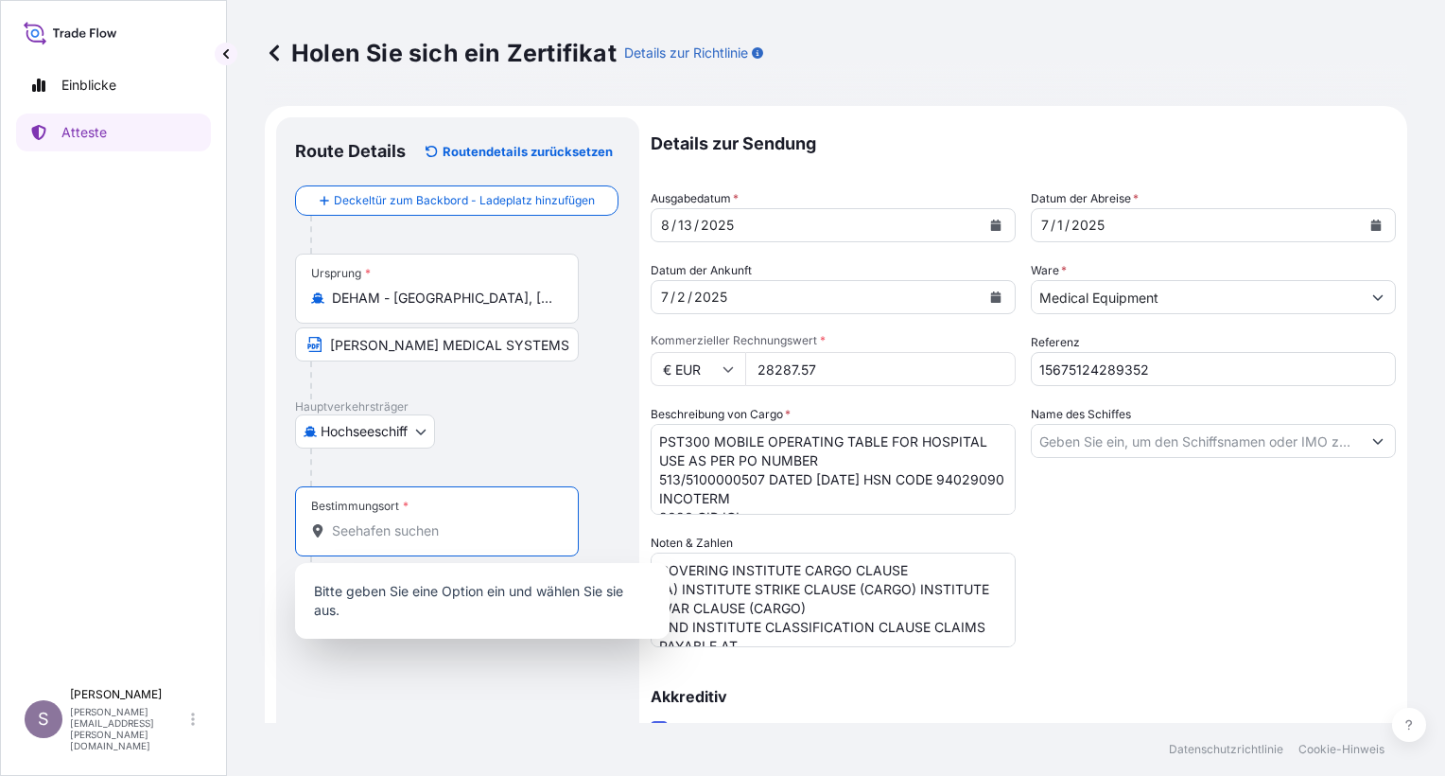
paste input "ICD BANGALORE,"
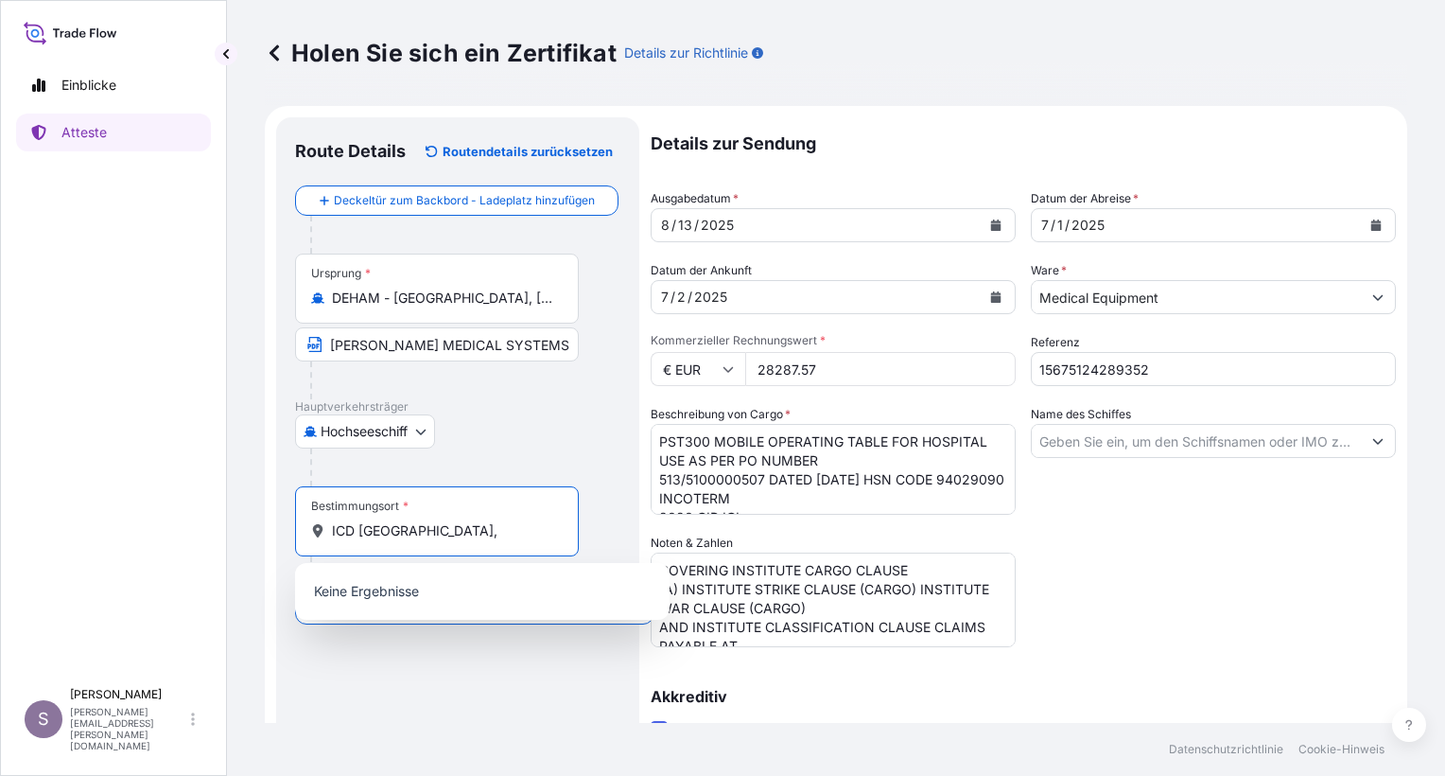
click at [463, 532] on input "ICD BANGALORE," at bounding box center [443, 530] width 223 height 19
drag, startPoint x: 358, startPoint y: 531, endPoint x: 316, endPoint y: 535, distance: 42.8
click at [316, 535] on div "ICD BANGALORE" at bounding box center [437, 530] width 252 height 19
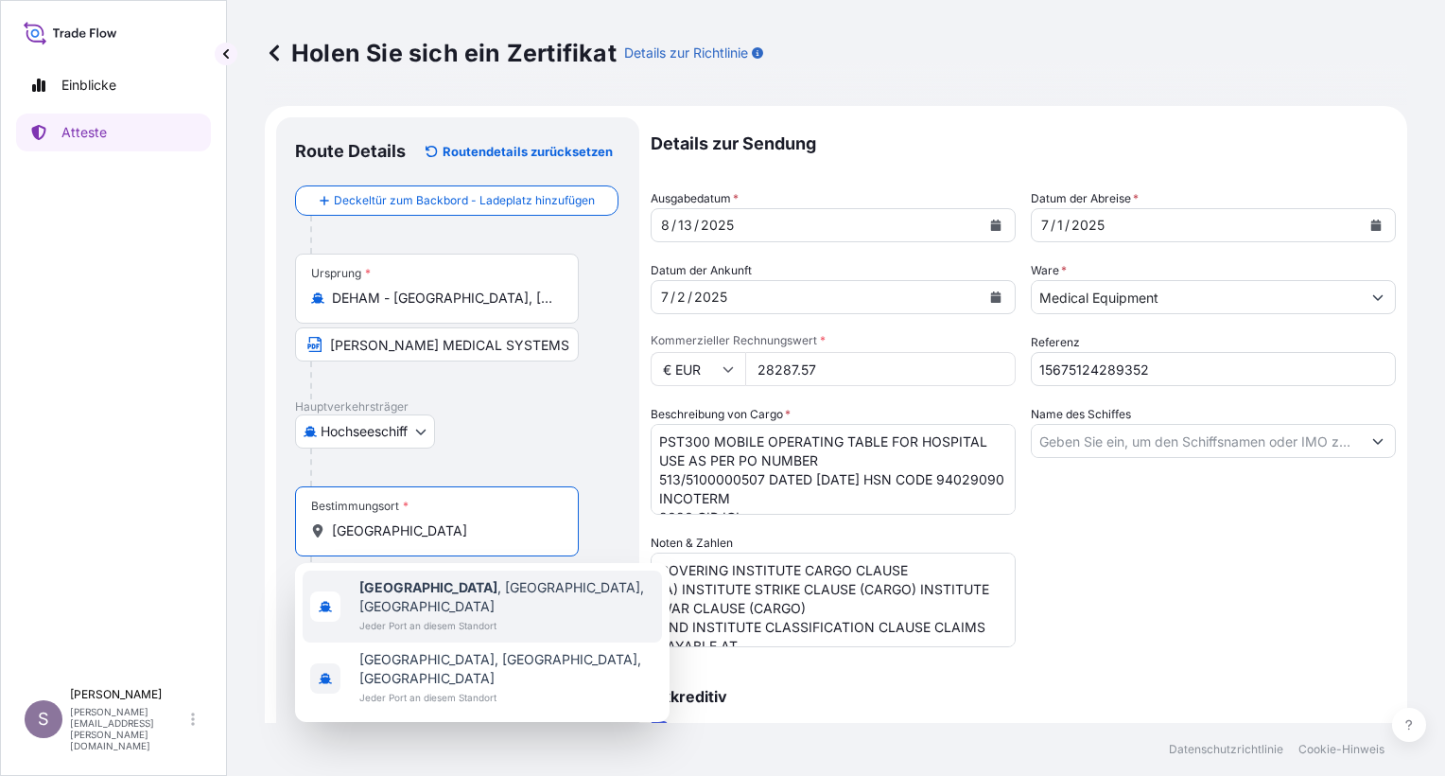
click at [401, 586] on b "Bangalore" at bounding box center [428, 587] width 138 height 16
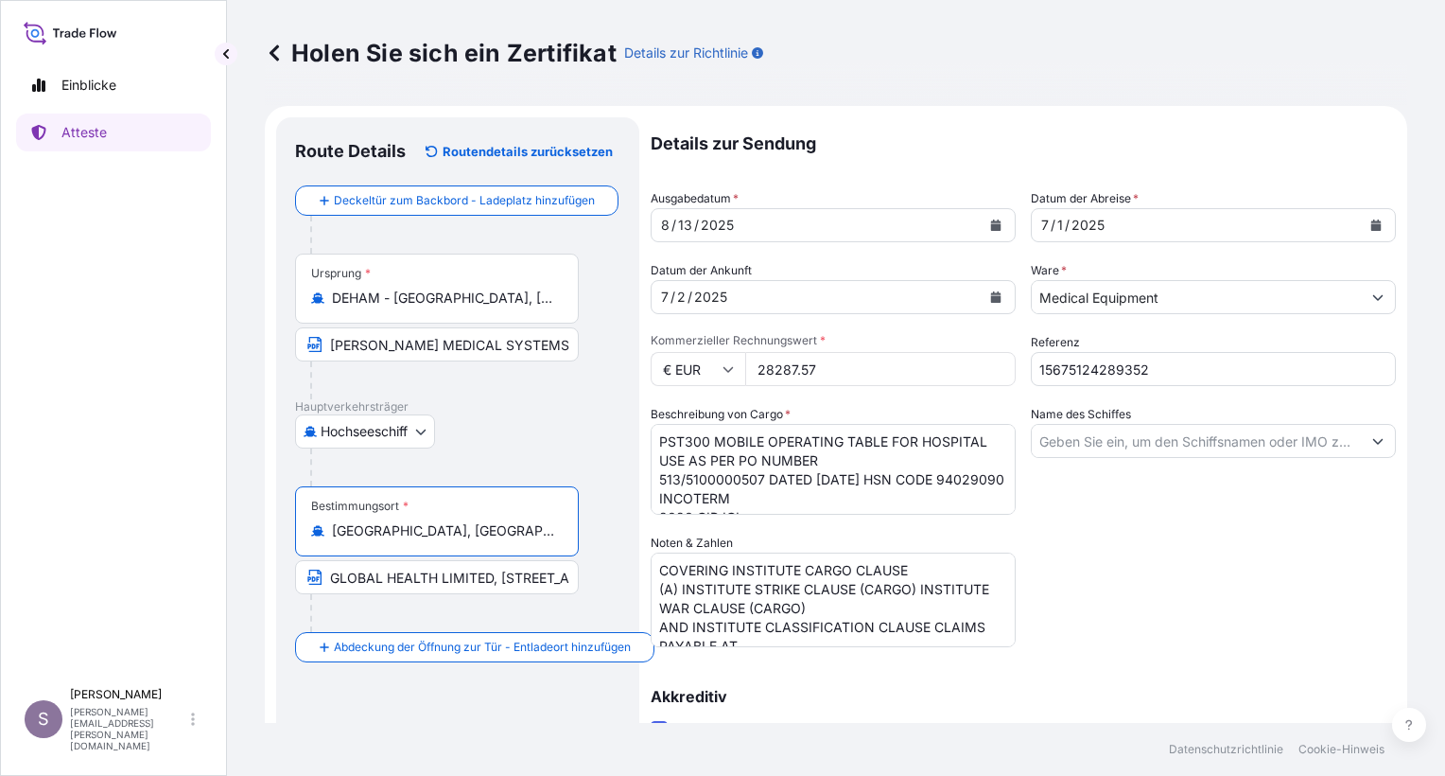
type input "Bangalore, Karnataka, India"
drag, startPoint x: 1147, startPoint y: 365, endPoint x: 1033, endPoint y: 371, distance: 114.6
click at [1033, 371] on input "15675124289352" at bounding box center [1213, 369] width 365 height 34
paste input "004IMLC32341"
click at [1032, 367] on input "1004IMLC32341" at bounding box center [1213, 369] width 365 height 34
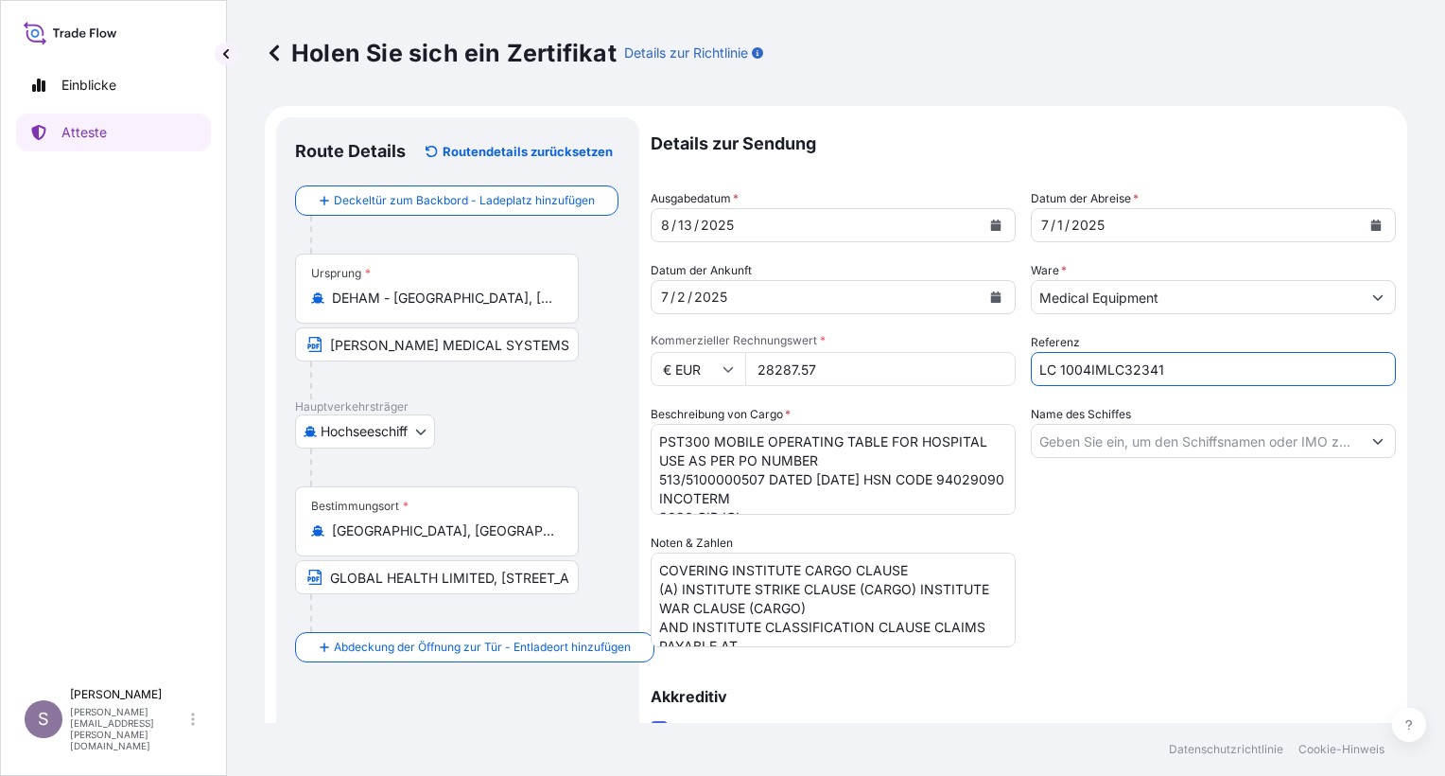
type input "LC 1004IMLC32341"
click at [1105, 440] on input "Name des Schiffes" at bounding box center [1196, 441] width 329 height 34
paste input "HMM COLOMBO / SAC7123"
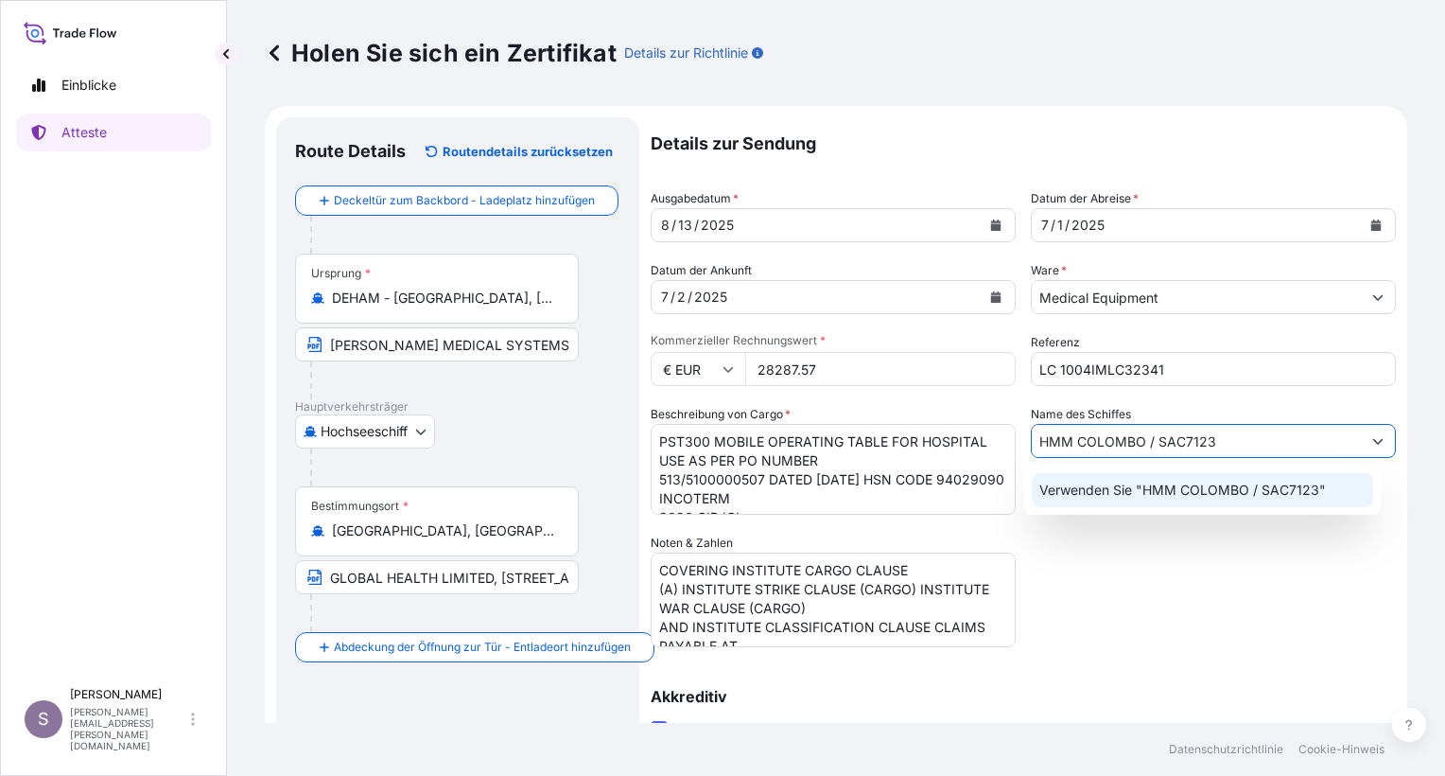
click at [1103, 489] on p "Verwenden Sie "HMM COLOMBO / SAC7123"" at bounding box center [1182, 489] width 287 height 19
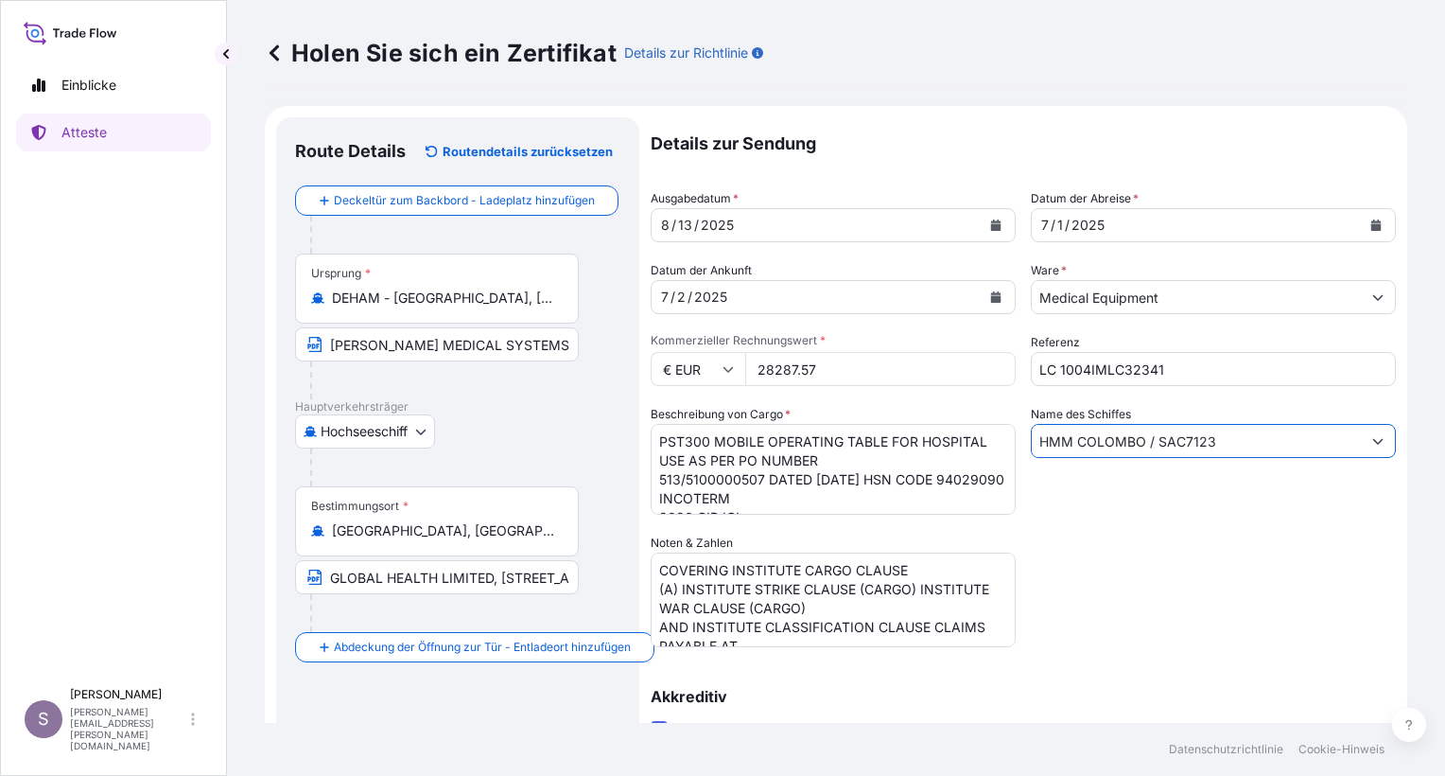
type input "HMM COLOMBO / SAC7123"
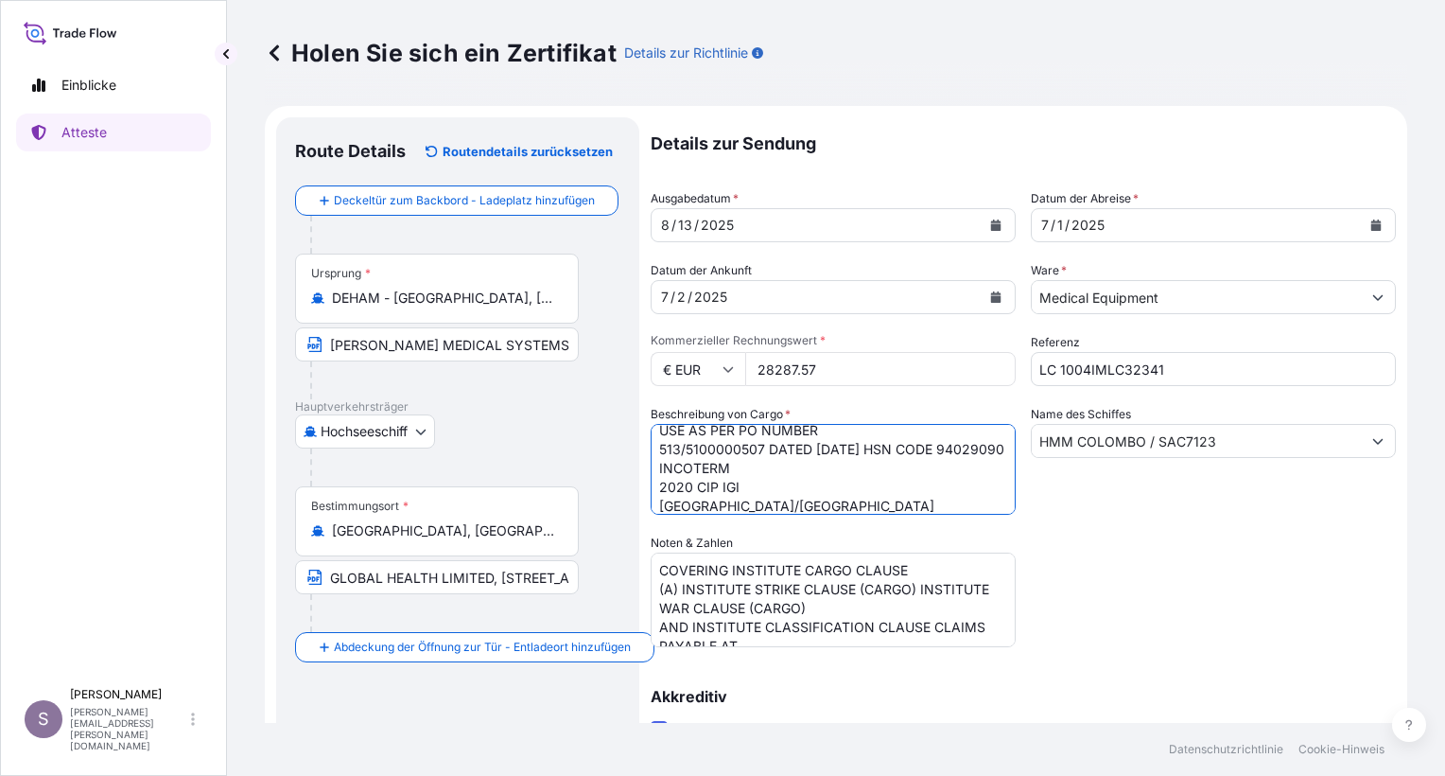
scroll to position [39, 0]
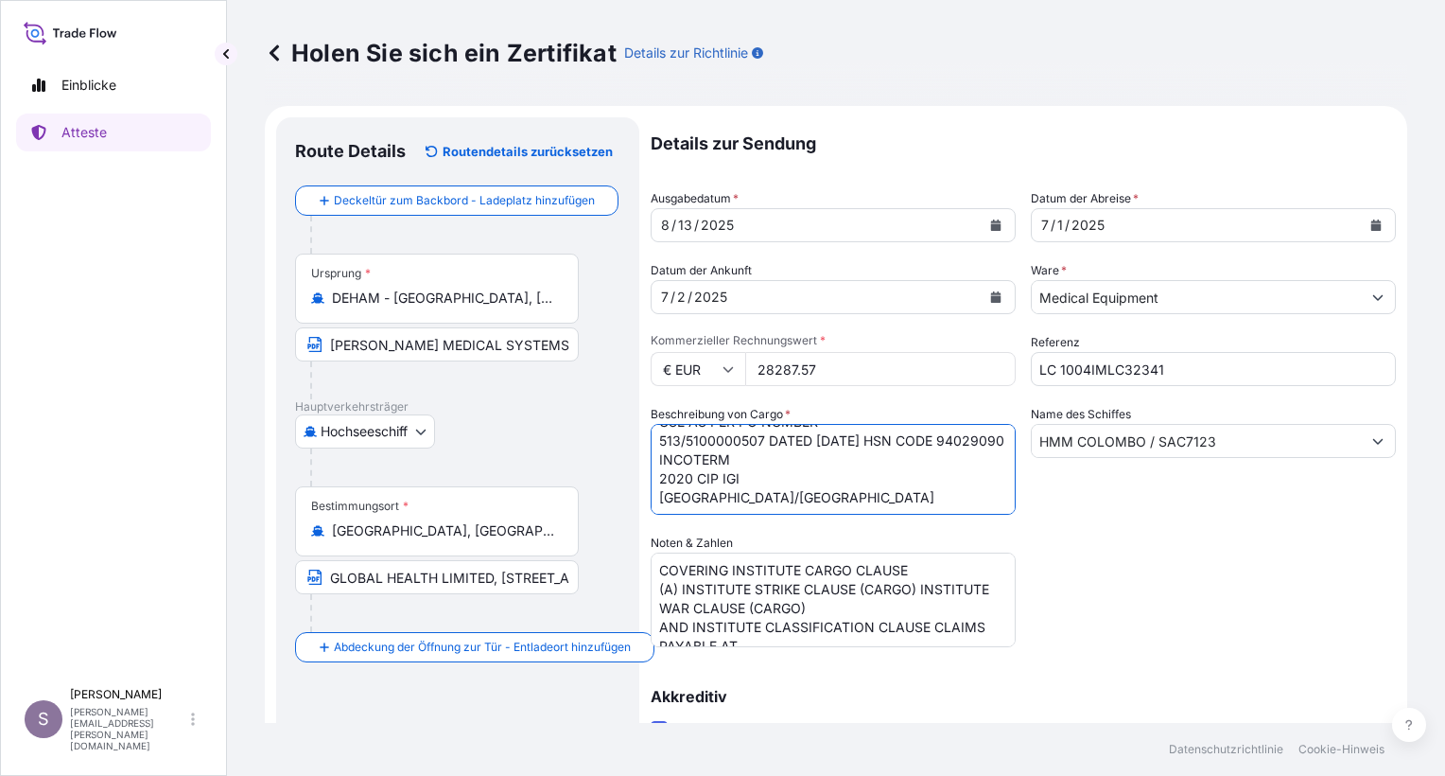
drag, startPoint x: 660, startPoint y: 442, endPoint x: 878, endPoint y: 503, distance: 226.1
click at [878, 503] on textarea "PST300 MOBILE OPERATING TABLE FOR HOSPITAL USE AS PER PO NUMBER 513/5100000507 …" at bounding box center [833, 469] width 365 height 91
paste textarea "TABLE PST 300L WITH COMPONENTS AND ACCESSORIES AS PER PROFORMA INVOICE NO. 9055…"
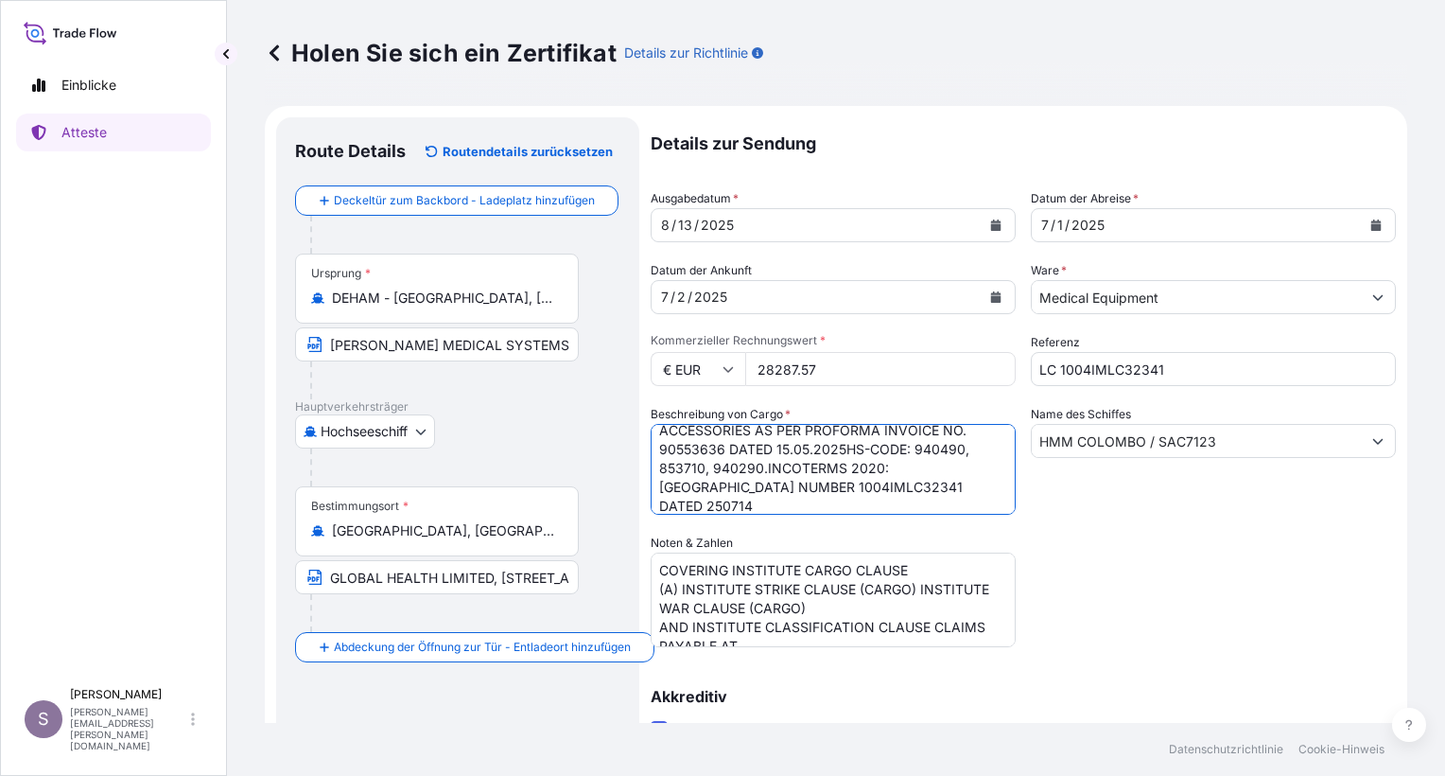
scroll to position [39, 0]
type textarea "TABLE PST 300L WITH COMPONENTS AND ACCESSORIES AS PER PROFORMA INVOICE NO. 9055…"
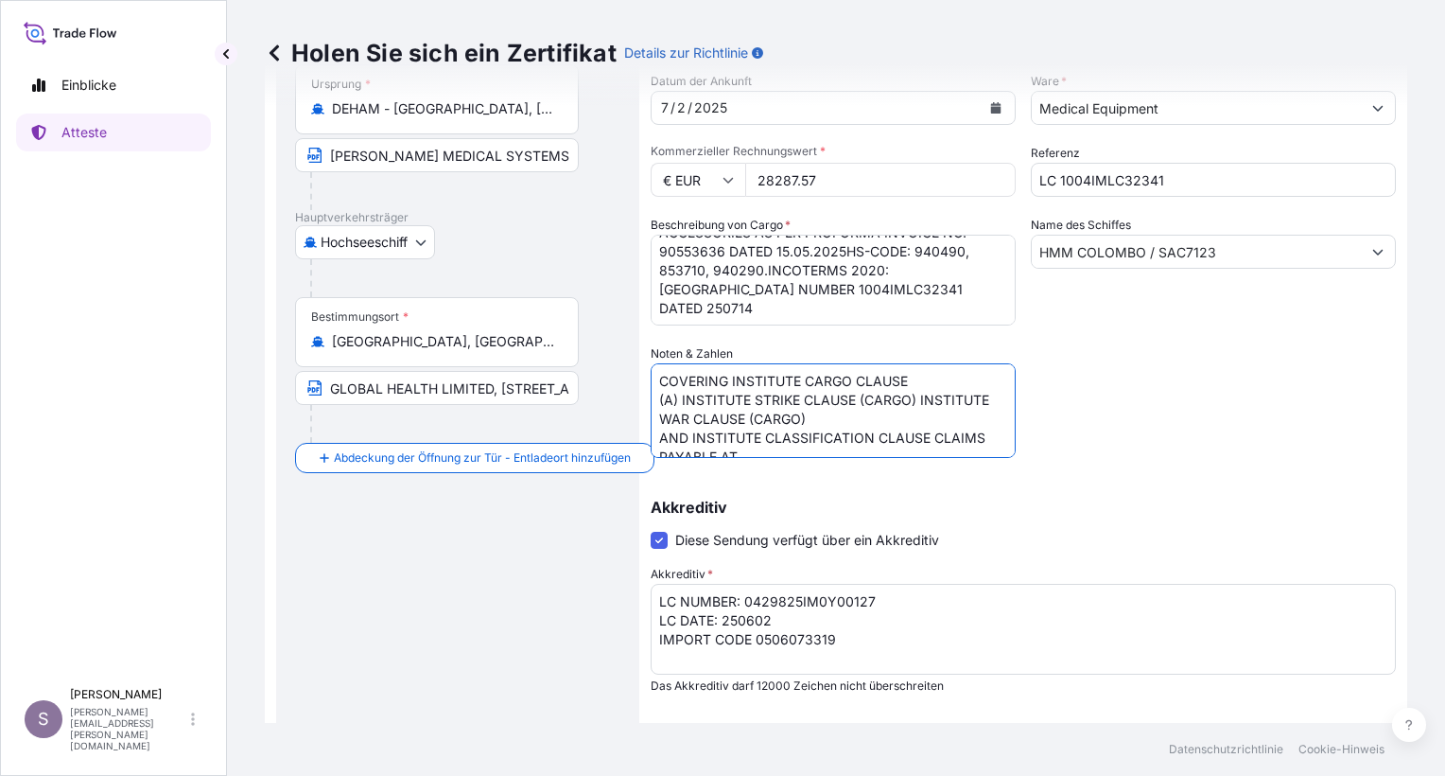
scroll to position [1, 0]
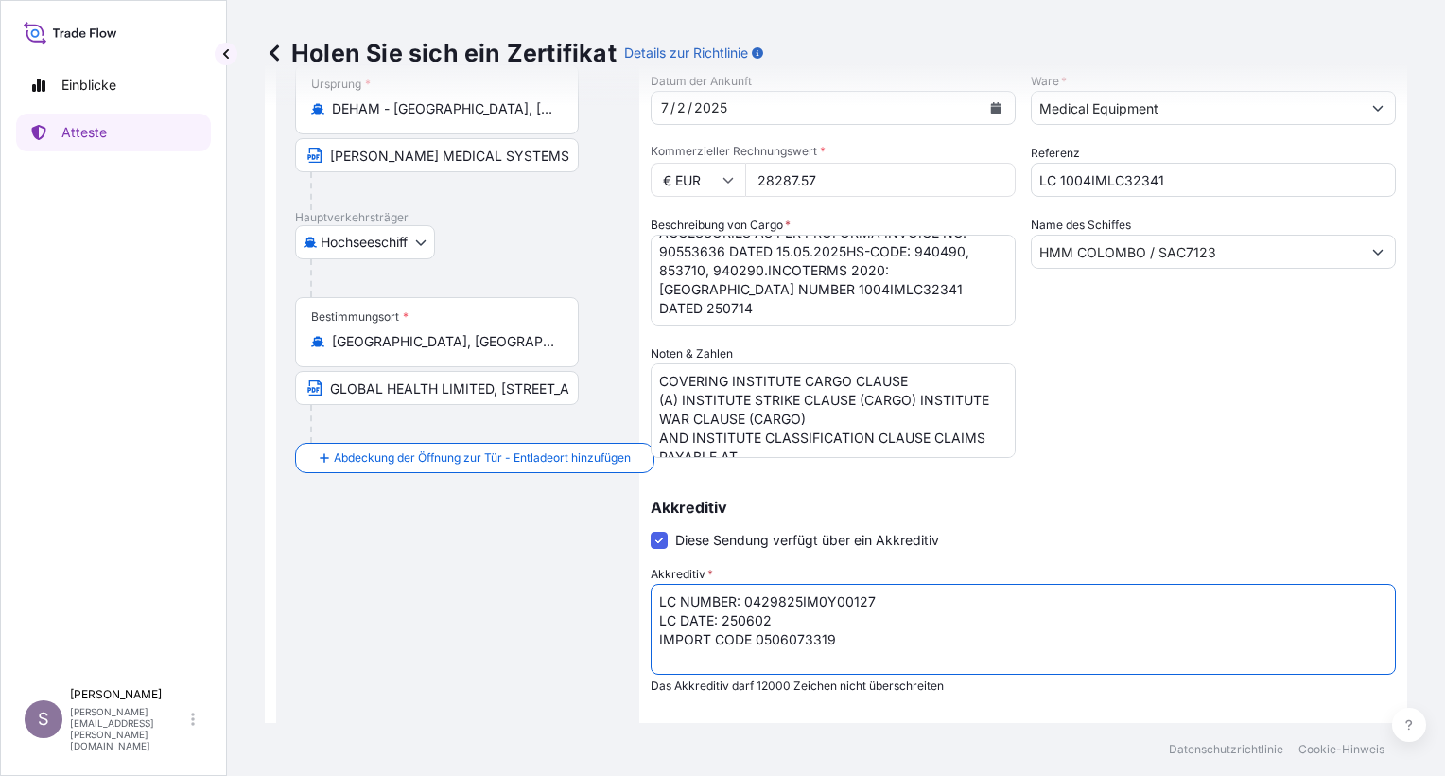
drag, startPoint x: 848, startPoint y: 637, endPoint x: 655, endPoint y: 644, distance: 194.0
click at [655, 644] on textarea "LC NUMBER: 0429825IM0Y00127 LC DATE: 250602 IMPORT CODE 0506073319" at bounding box center [1023, 629] width 745 height 91
click at [1162, 180] on input "LC 1004IMLC32341" at bounding box center [1213, 180] width 365 height 34
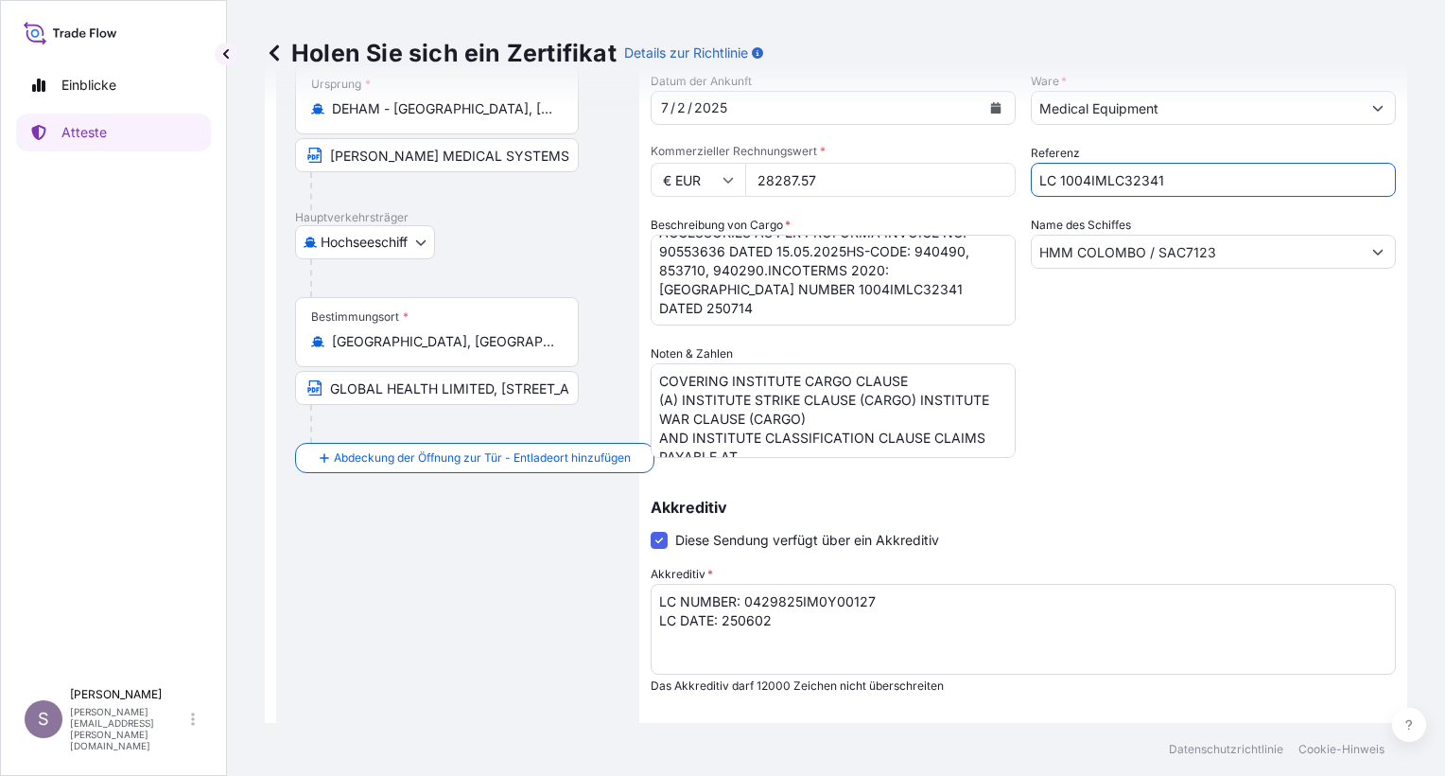
drag, startPoint x: 1161, startPoint y: 178, endPoint x: 1054, endPoint y: 181, distance: 106.9
click at [1054, 181] on input "LC 1004IMLC32341" at bounding box center [1213, 180] width 365 height 34
drag, startPoint x: 877, startPoint y: 597, endPoint x: 745, endPoint y: 601, distance: 131.5
click at [745, 601] on textarea "LC NUMBER: 0429825IM0Y00127 LC DATE: 250602 IMPORT CODE 0506073319" at bounding box center [1023, 629] width 745 height 91
paste textarea "1004IMLC32341"
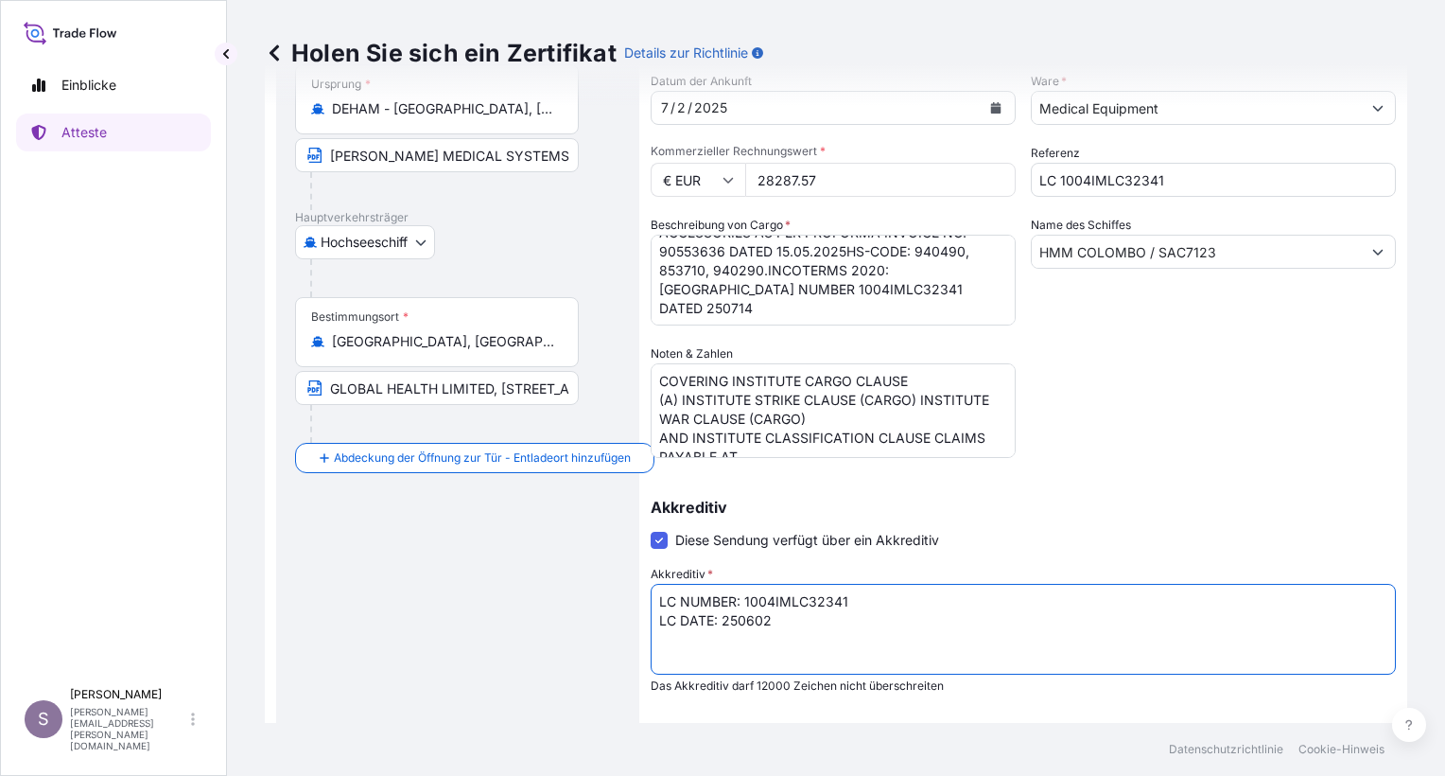
drag, startPoint x: 776, startPoint y: 617, endPoint x: 723, endPoint y: 618, distance: 53.0
click at [723, 618] on textarea "LC NUMBER: 0429825IM0Y00127 LC DATE: 250602 IMPORT CODE 0506073319" at bounding box center [1023, 629] width 745 height 91
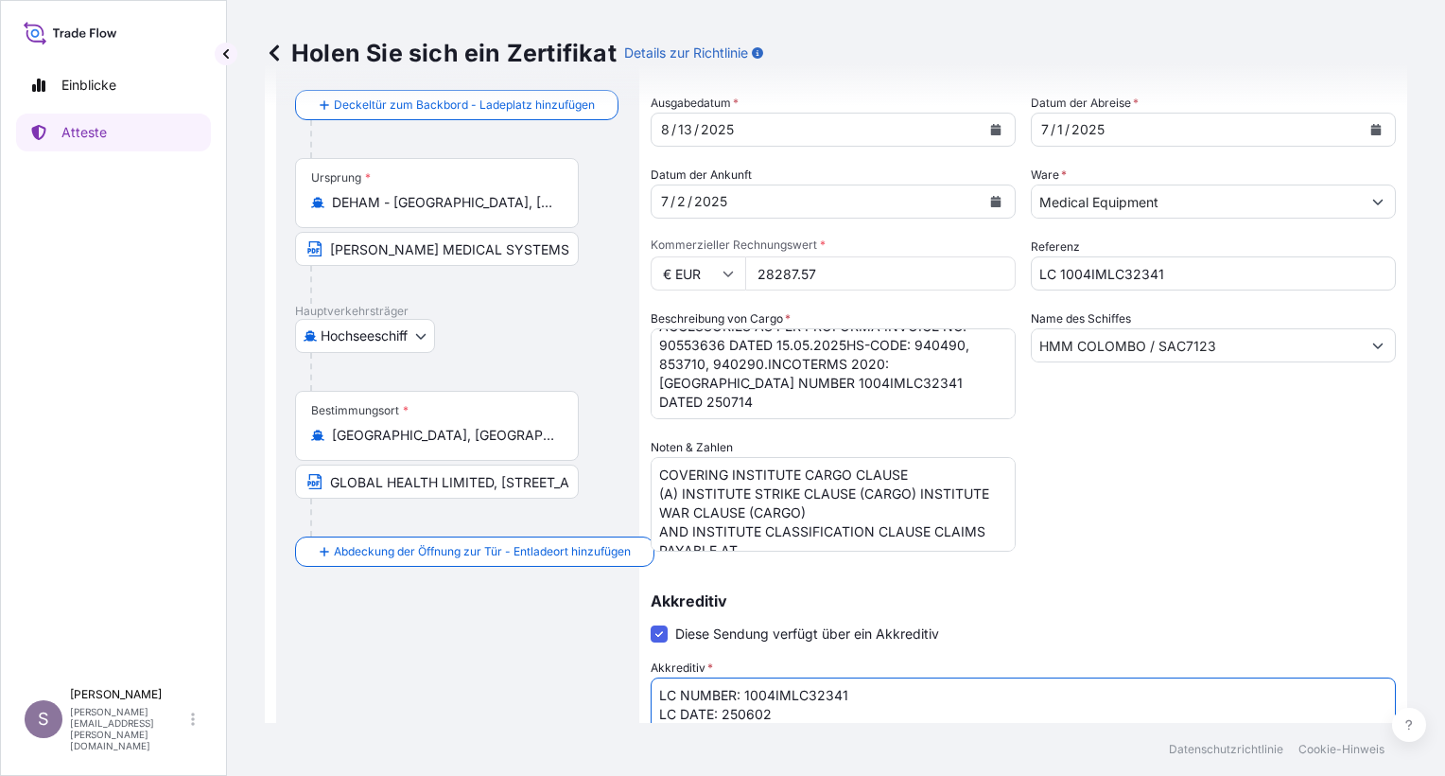
scroll to position [0, 0]
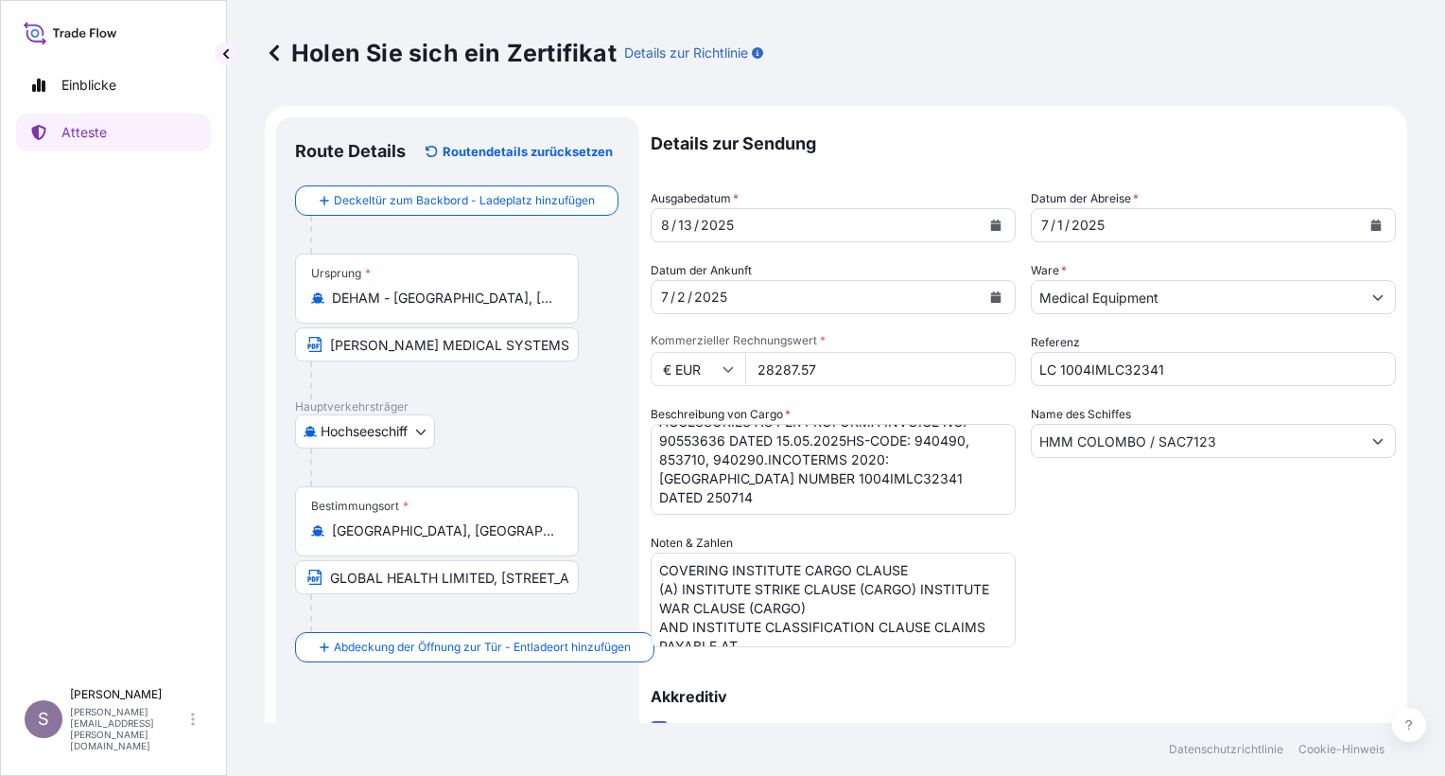
click at [1116, 224] on div "7 / 1 / 2025" at bounding box center [1196, 225] width 329 height 34
click at [1371, 226] on icon "Kalender" at bounding box center [1376, 224] width 10 height 11
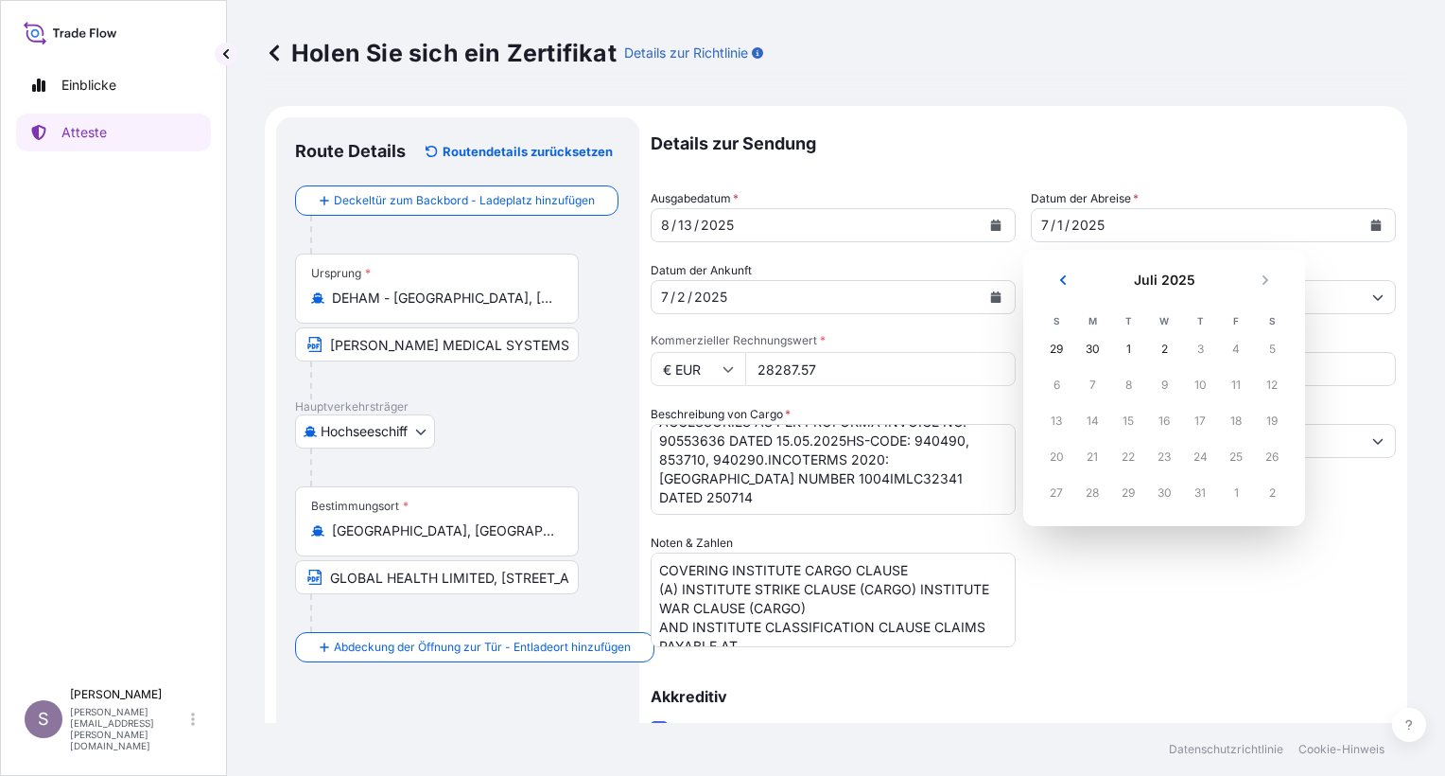
click at [1057, 352] on div "29" at bounding box center [1056, 349] width 34 height 34
click at [1057, 351] on div "29" at bounding box center [1056, 349] width 34 height 34
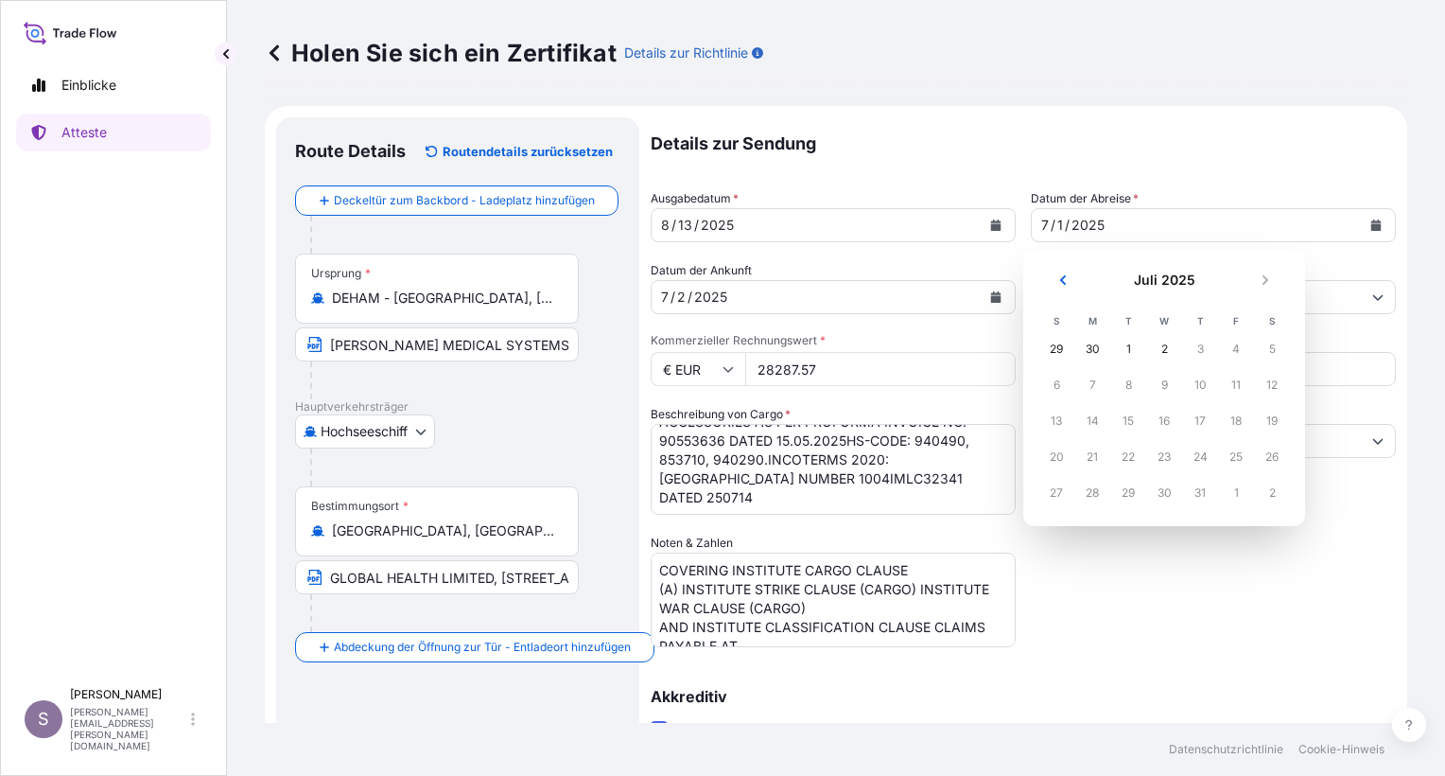
click at [1057, 350] on div "29" at bounding box center [1056, 349] width 34 height 34
click at [1054, 341] on div "29" at bounding box center [1056, 349] width 34 height 34
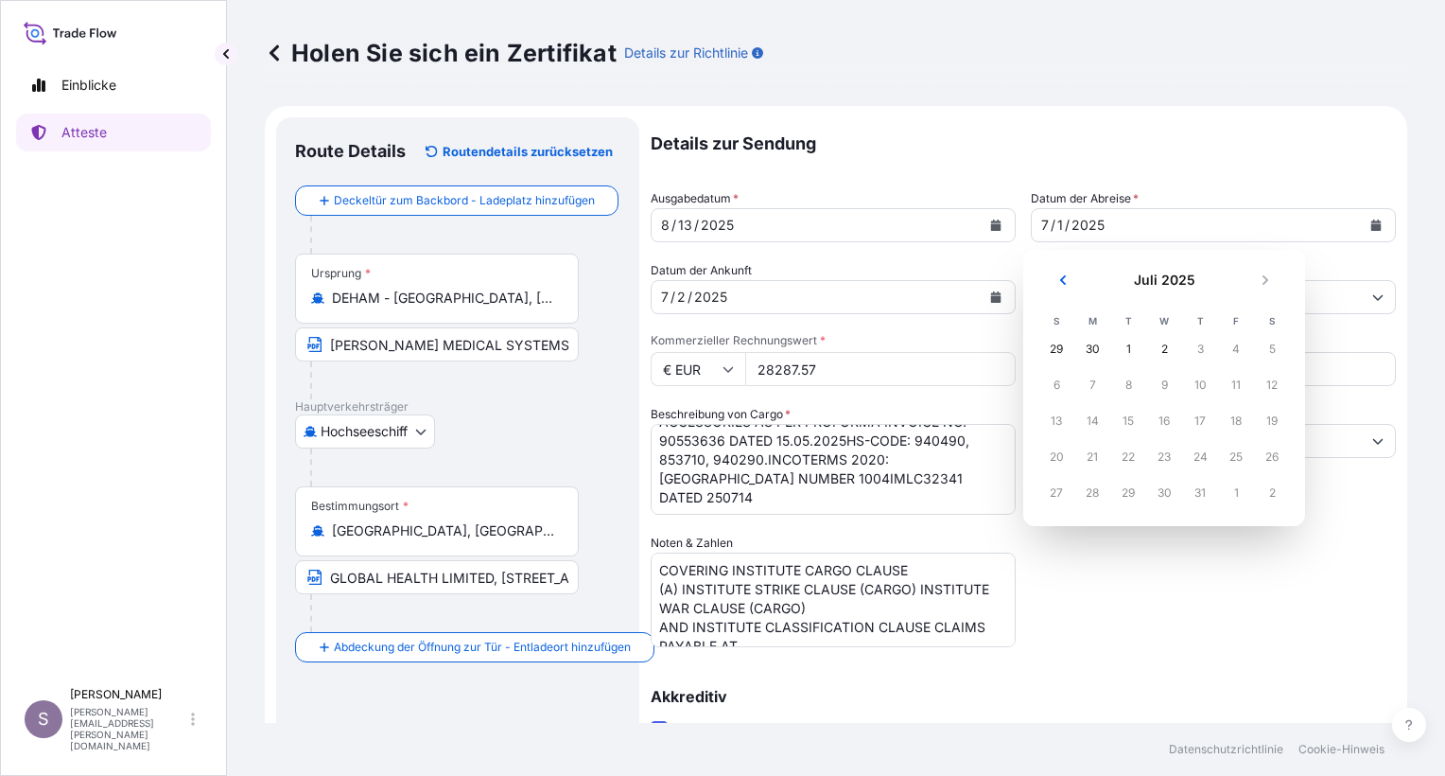
click at [1058, 346] on div "29" at bounding box center [1056, 349] width 34 height 34
click at [1058, 347] on div "29" at bounding box center [1056, 349] width 34 height 34
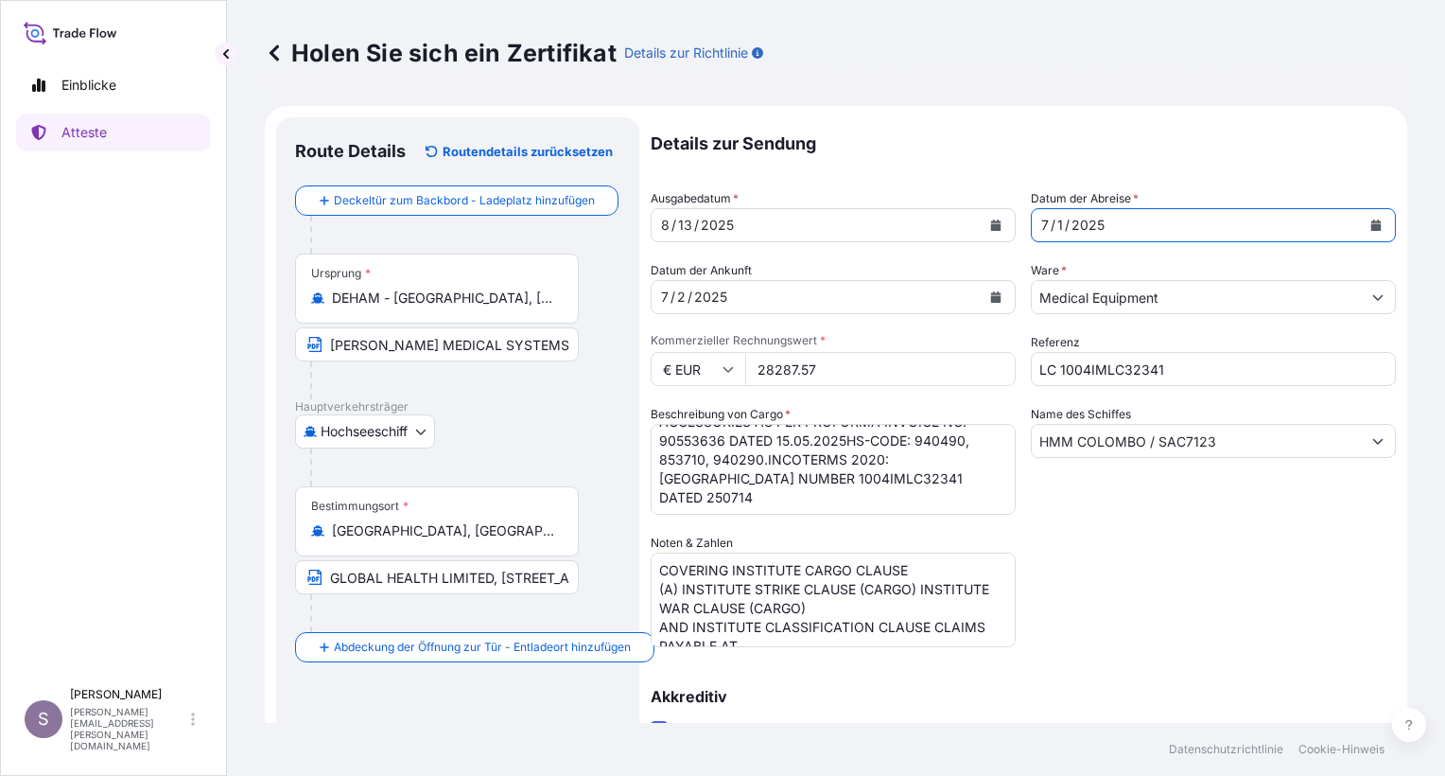
click at [1118, 223] on div "7 / 1 / 2025" at bounding box center [1196, 225] width 329 height 34
click at [1109, 223] on div "7 / 1 / 2025" at bounding box center [1196, 225] width 329 height 34
click at [748, 297] on div "7 / 2 / 2025" at bounding box center [816, 297] width 329 height 34
click at [990, 223] on icon "Kalender" at bounding box center [995, 224] width 11 height 11
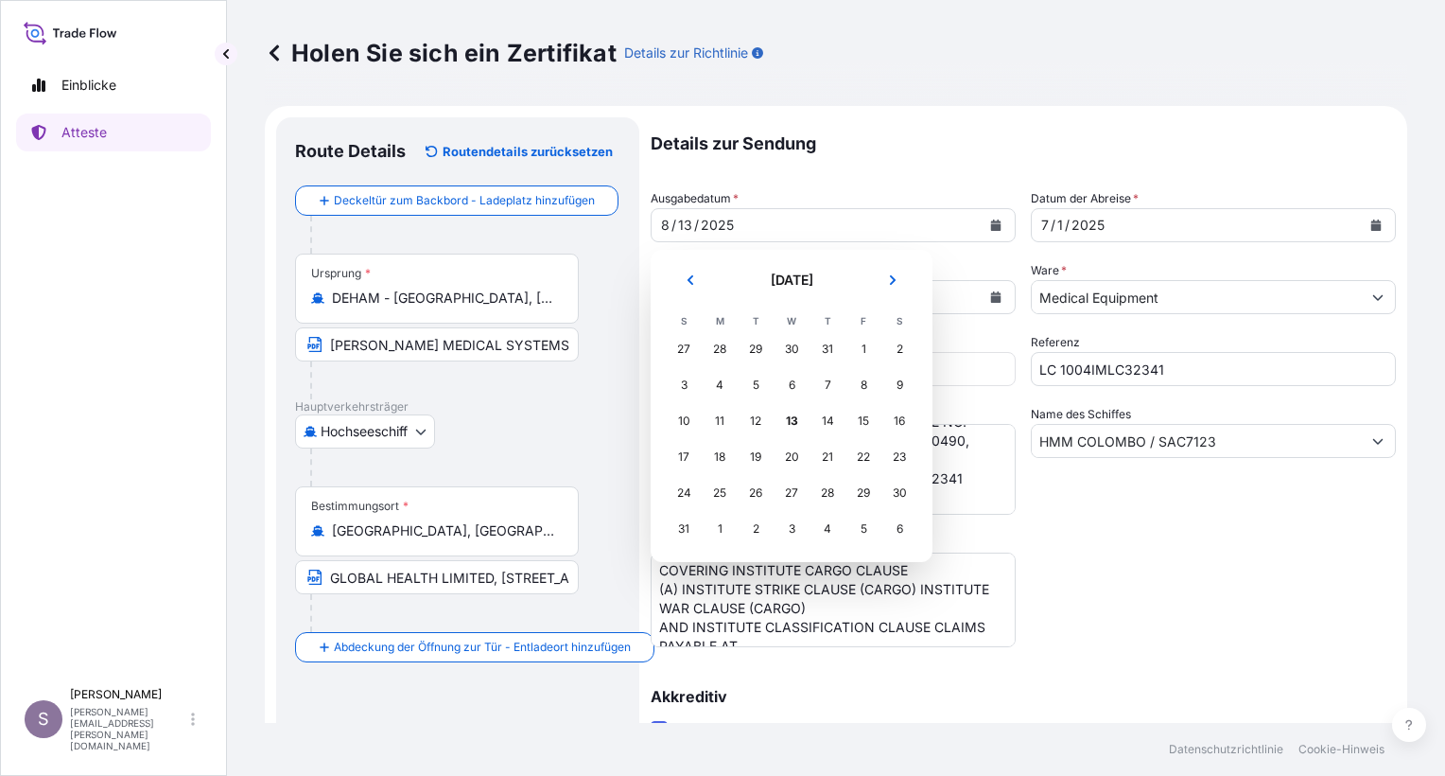
click at [755, 348] on div "29" at bounding box center [756, 349] width 34 height 34
click at [797, 350] on div "30" at bounding box center [792, 349] width 34 height 34
click at [791, 351] on div "30" at bounding box center [792, 349] width 34 height 34
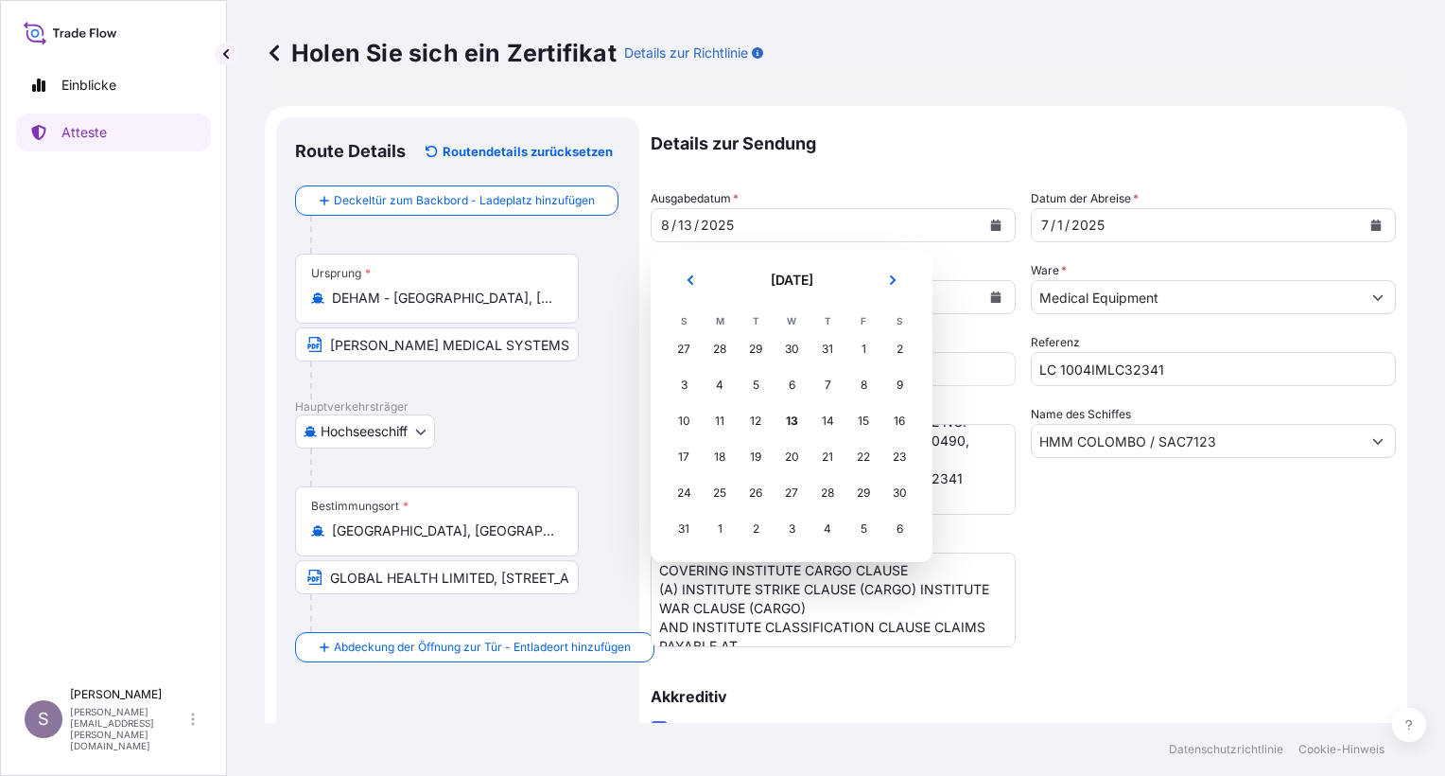
click at [830, 348] on div "31" at bounding box center [828, 349] width 34 height 34
click at [863, 349] on div "1" at bounding box center [864, 349] width 34 height 34
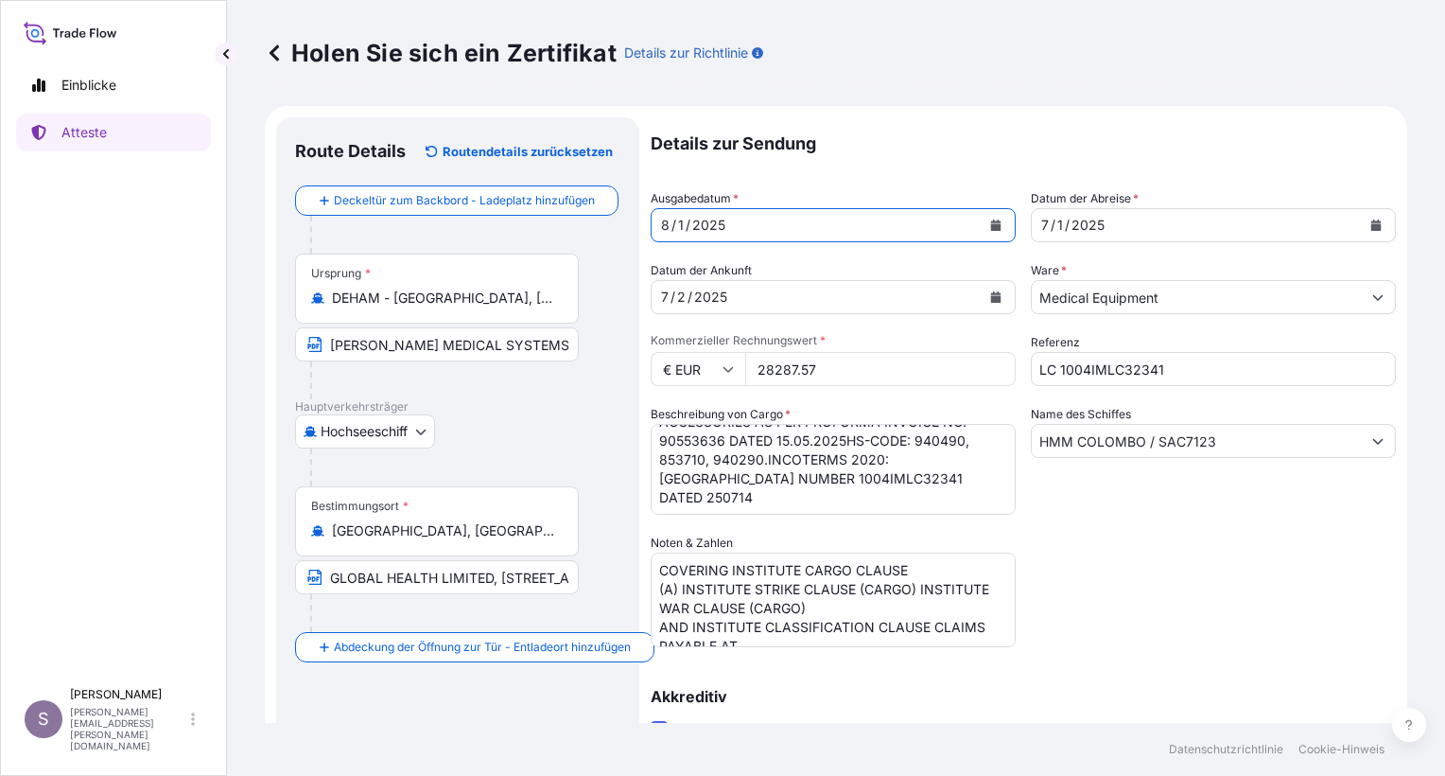
click at [863, 349] on div "Kommerzieller Rechnungswert * € EUR 28287.57" at bounding box center [833, 359] width 365 height 53
click at [772, 225] on div "8 / 1 / 2025" at bounding box center [816, 225] width 329 height 34
click at [991, 227] on icon "Kalender" at bounding box center [996, 224] width 10 height 11
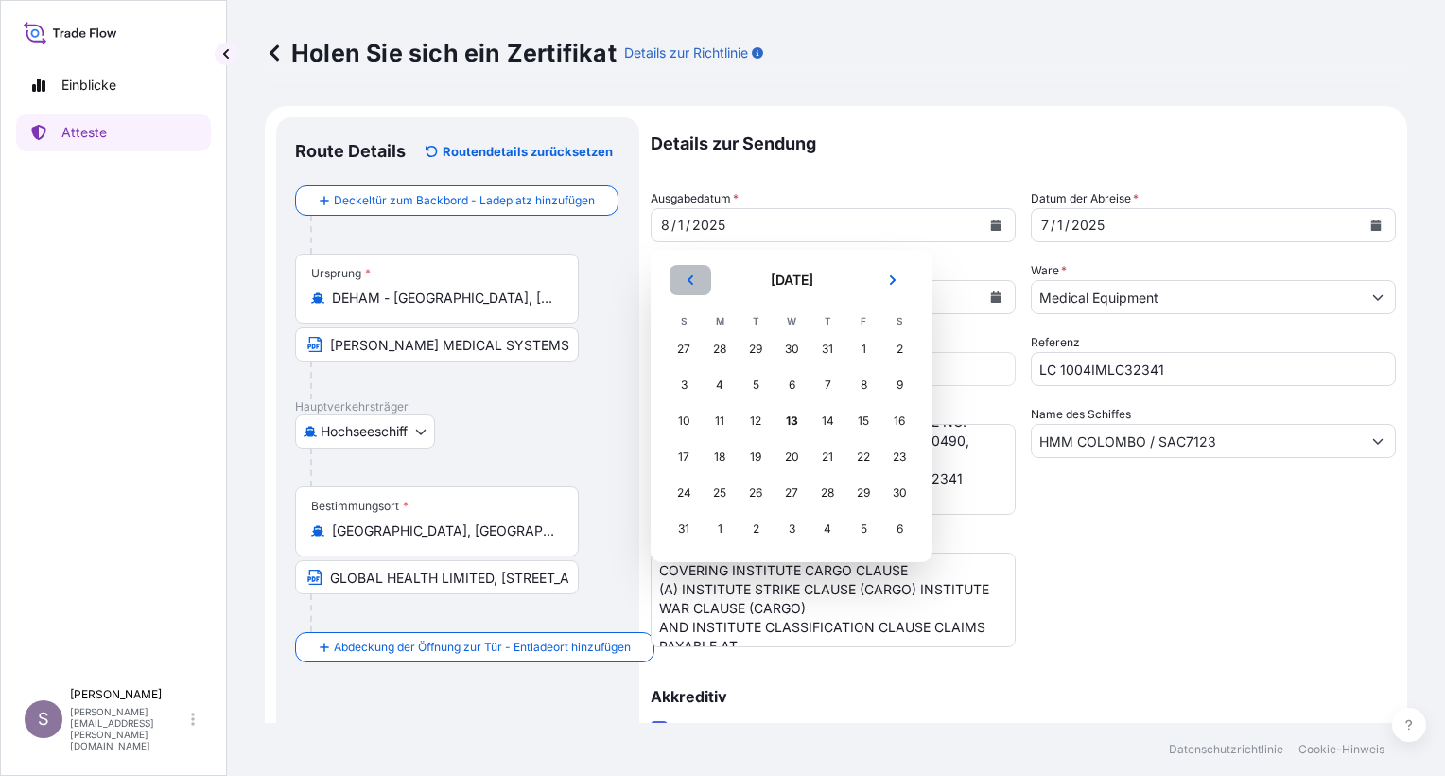
click at [688, 278] on icon "Vorhergehend" at bounding box center [690, 279] width 11 height 11
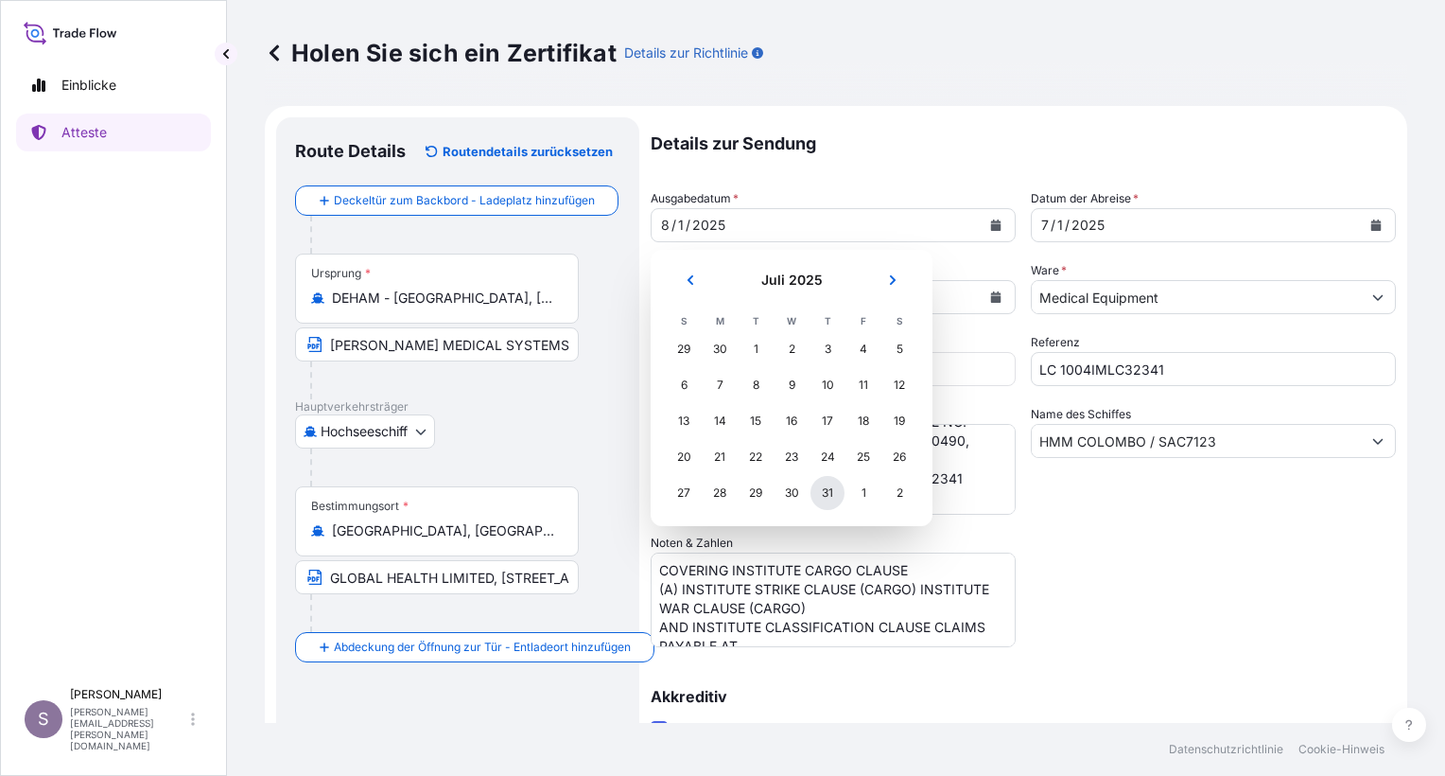
click at [825, 492] on div "31" at bounding box center [828, 493] width 34 height 34
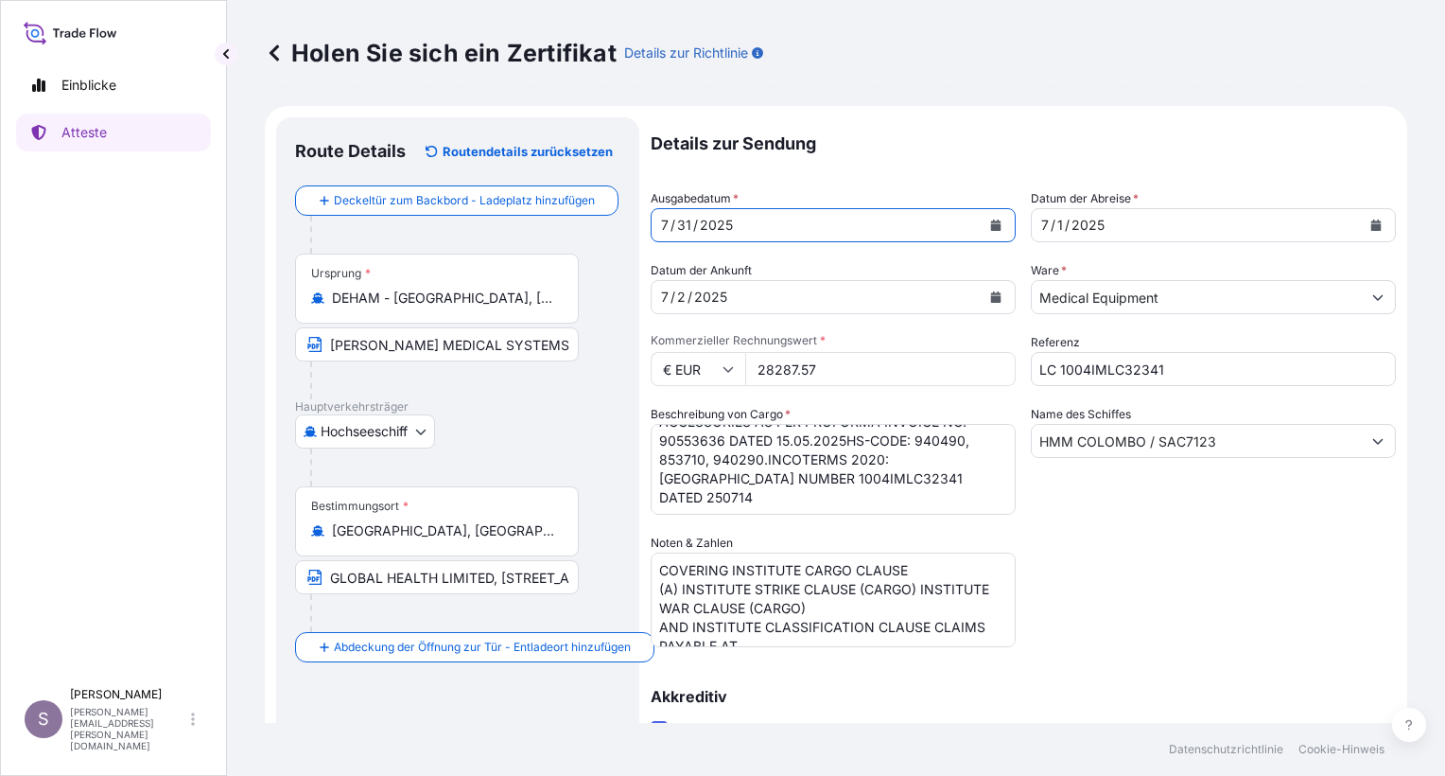
click at [1371, 224] on icon "Kalender" at bounding box center [1376, 224] width 10 height 11
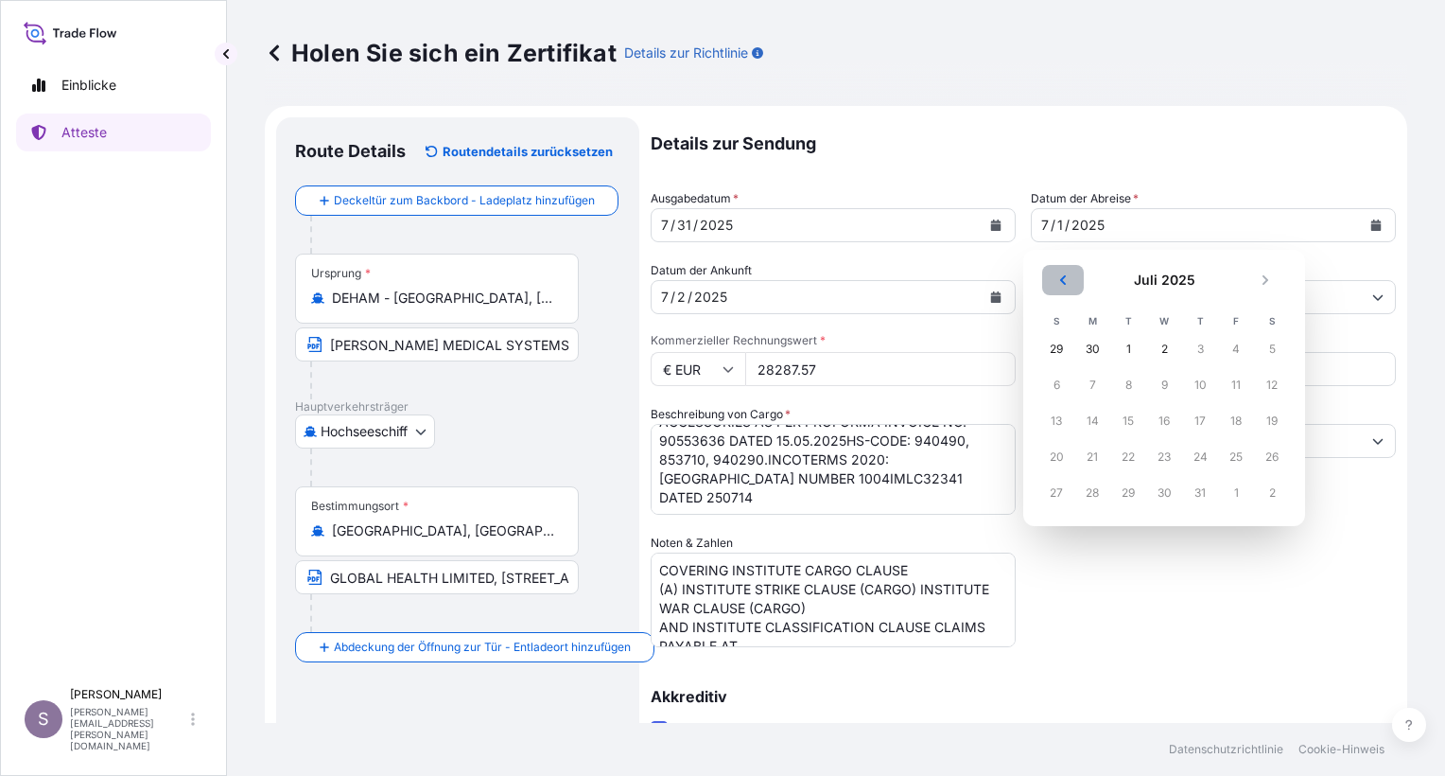
click at [1063, 277] on icon "Vorhergehend" at bounding box center [1063, 279] width 6 height 9
click at [1200, 490] on div "31" at bounding box center [1200, 493] width 34 height 34
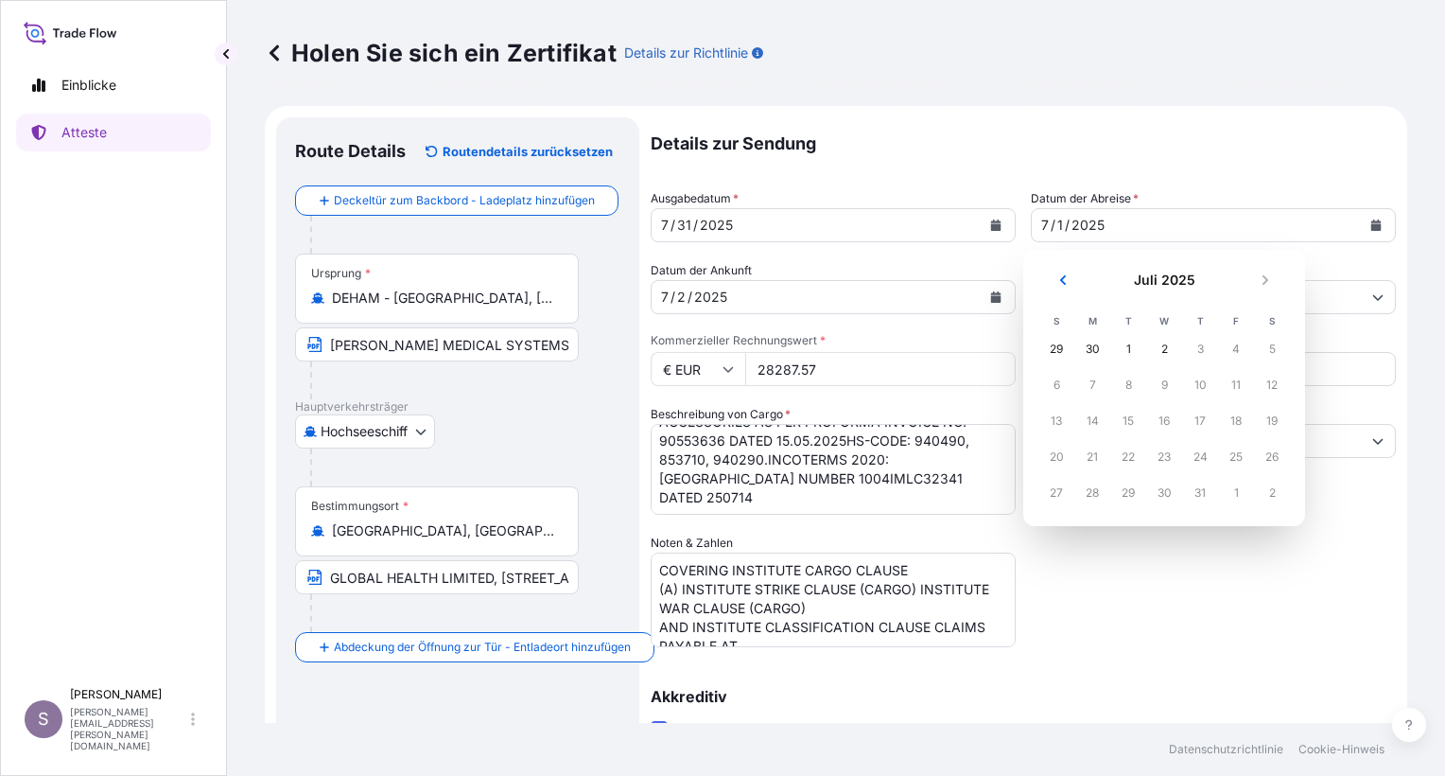
click at [1157, 493] on div "30" at bounding box center [1164, 493] width 34 height 34
click at [1157, 492] on div "30" at bounding box center [1164, 493] width 34 height 34
click at [1090, 347] on div "30" at bounding box center [1092, 349] width 34 height 34
click at [1091, 347] on div "30" at bounding box center [1092, 349] width 34 height 34
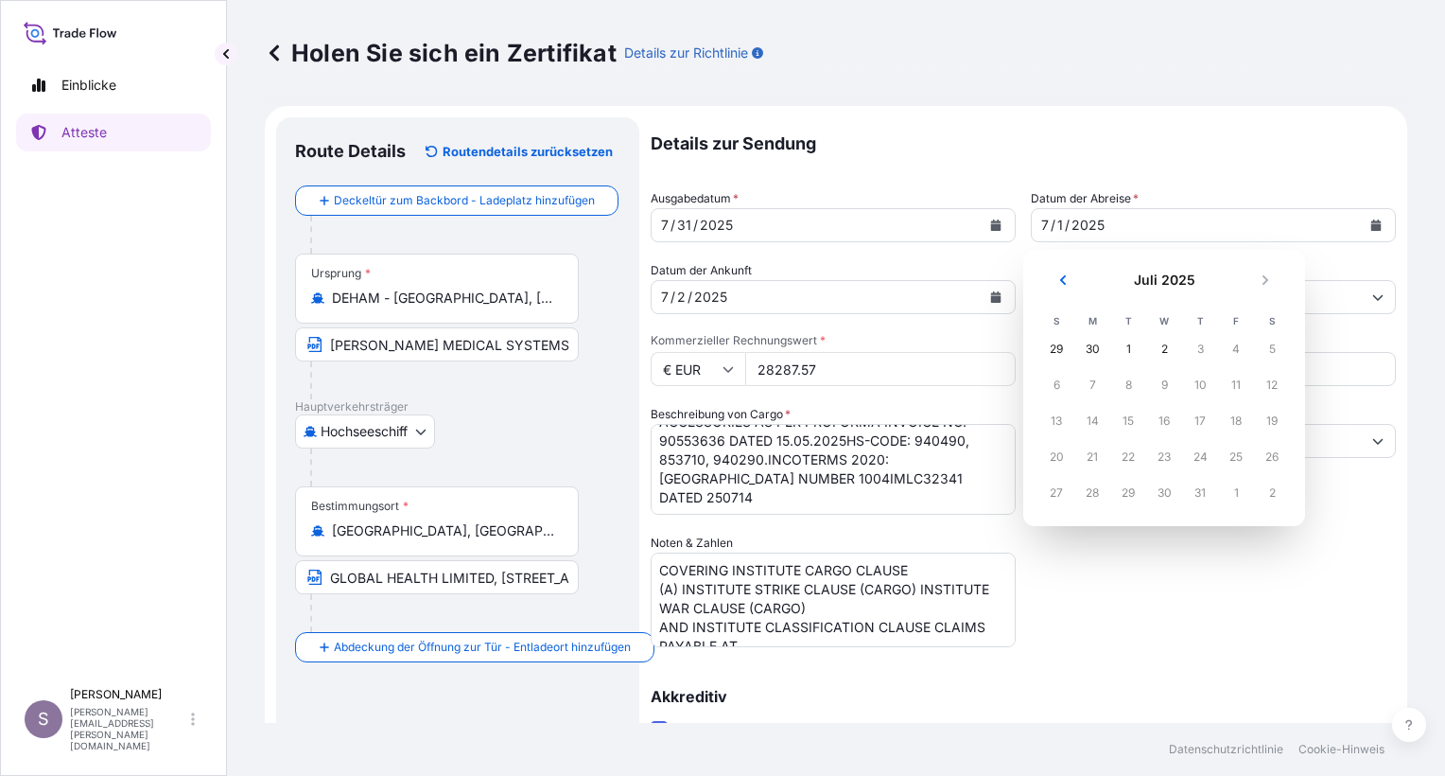
click at [1059, 338] on div "29" at bounding box center [1056, 349] width 34 height 34
click at [1057, 340] on div "29" at bounding box center [1056, 349] width 34 height 34
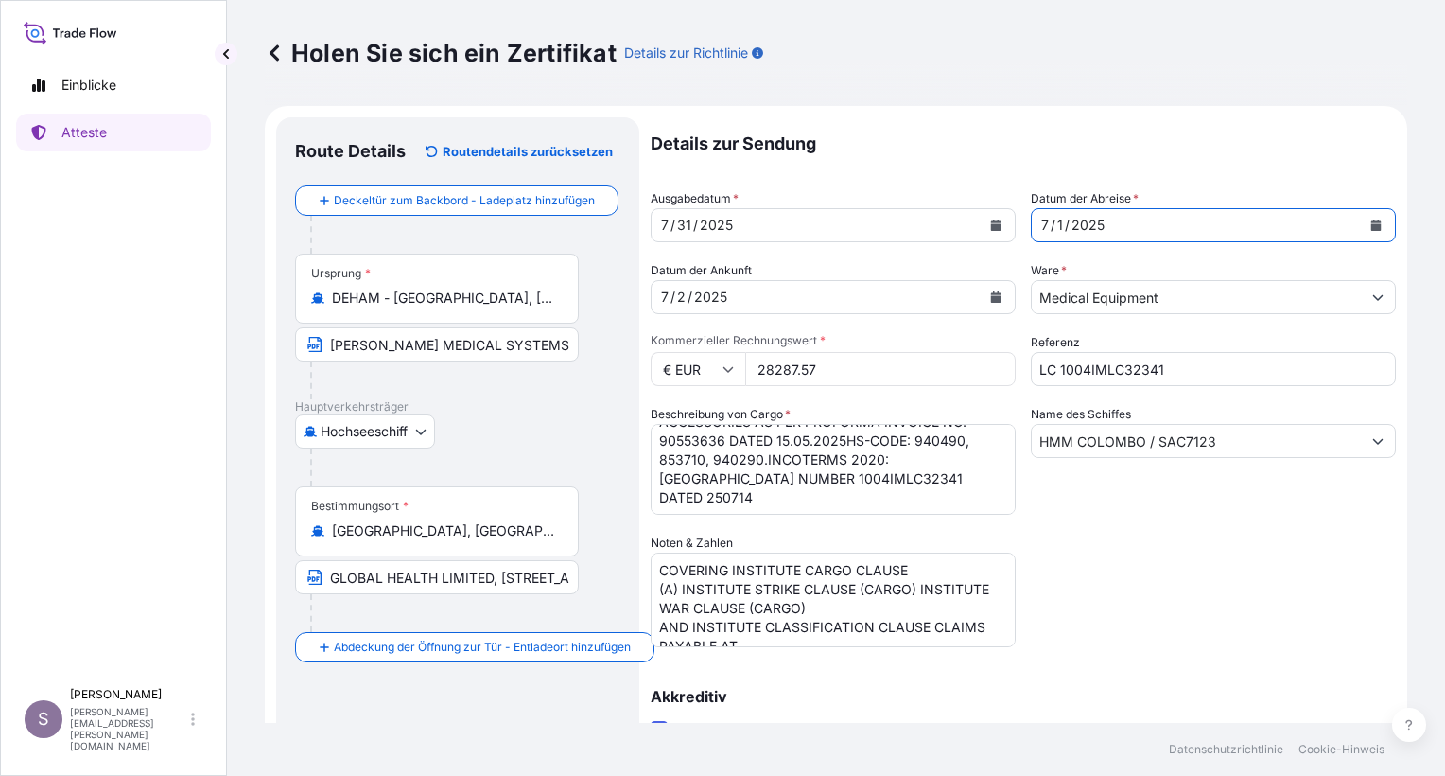
click at [1371, 224] on icon "Kalender" at bounding box center [1376, 224] width 10 height 11
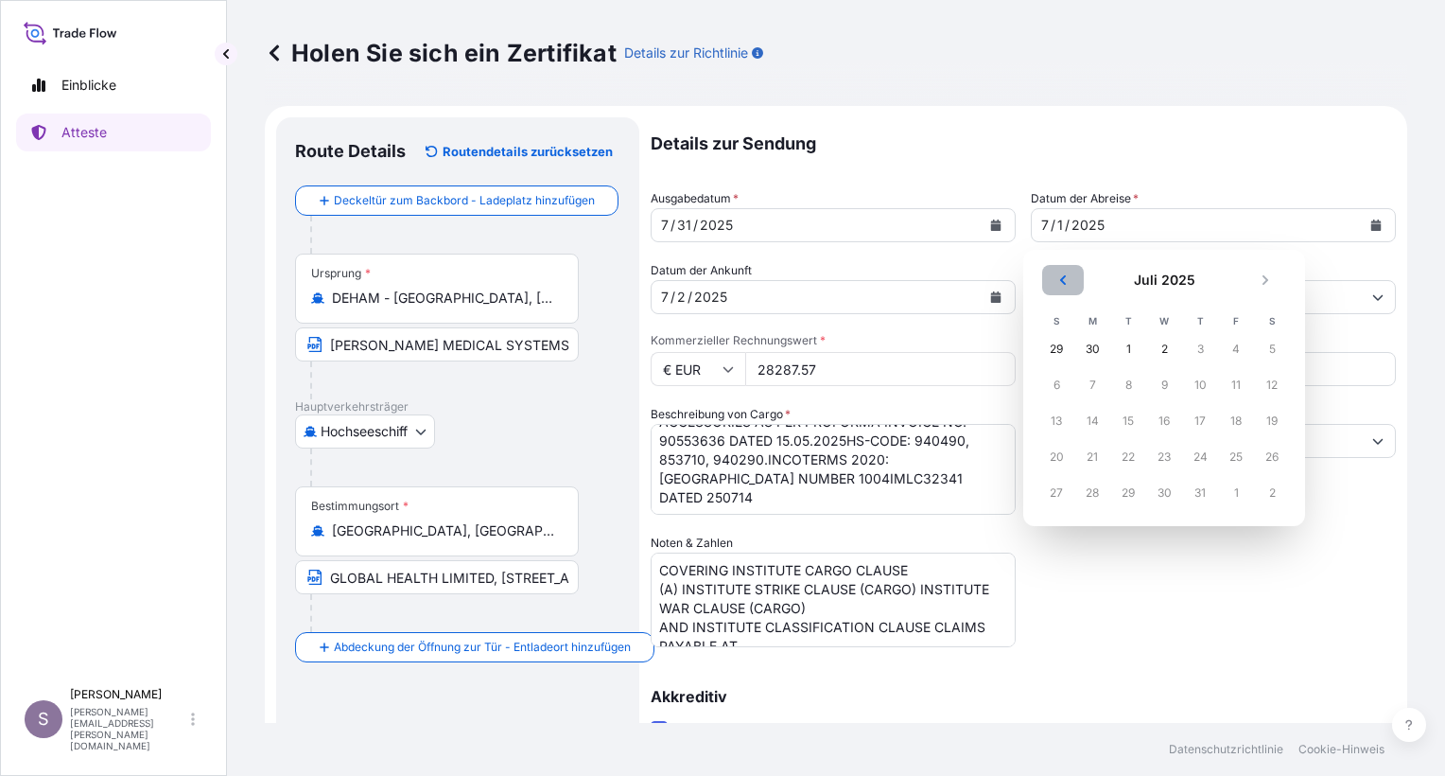
click at [1061, 278] on icon "Vorhergehend" at bounding box center [1062, 279] width 11 height 11
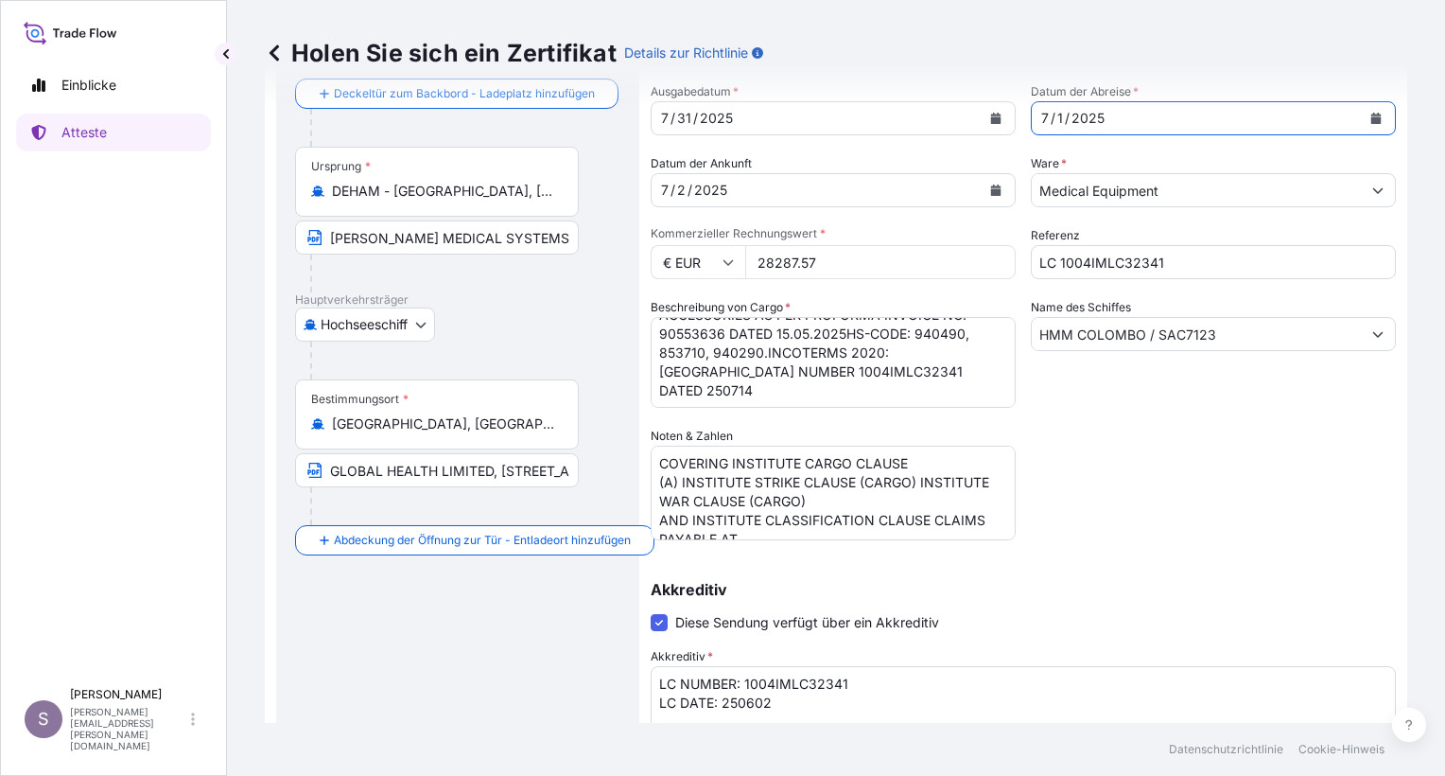
scroll to position [189, 0]
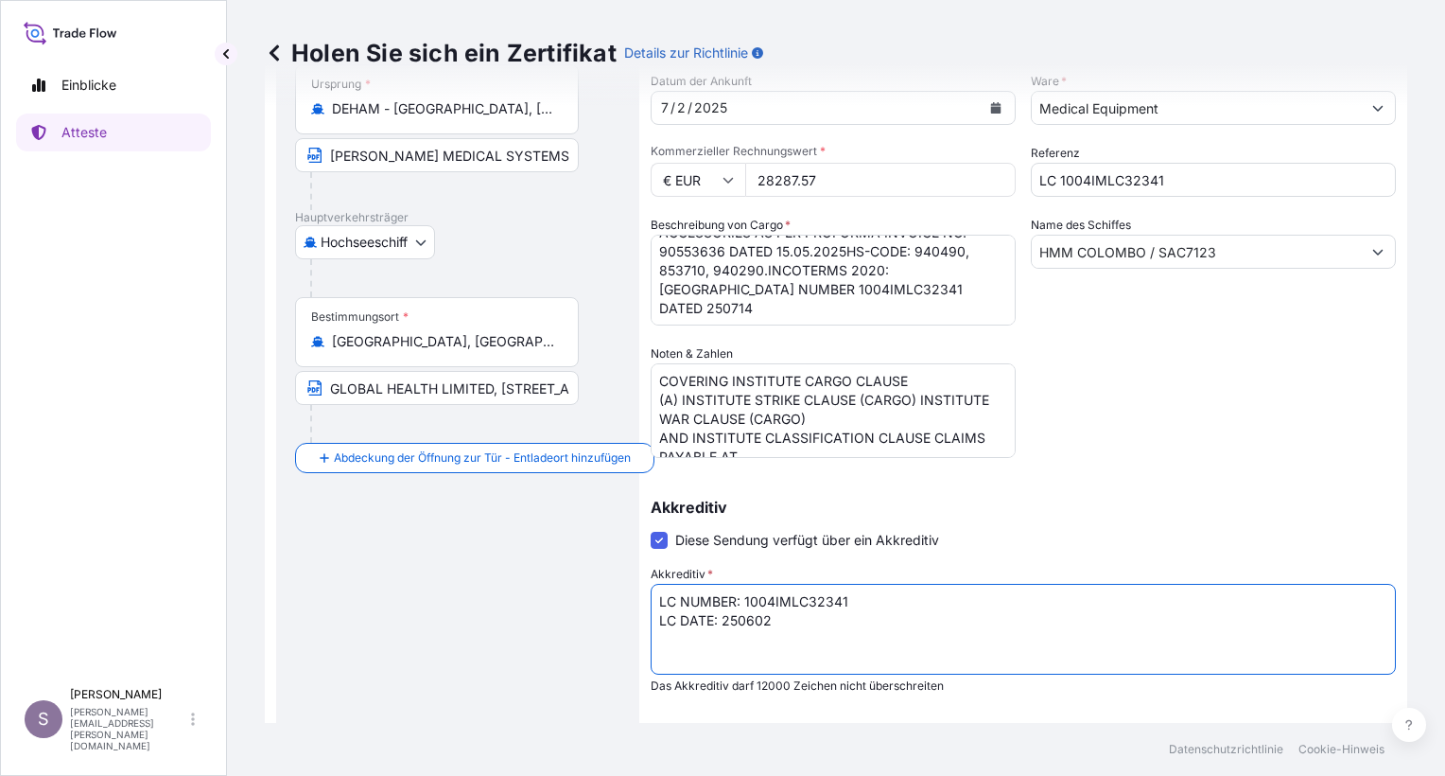
drag, startPoint x: 777, startPoint y: 620, endPoint x: 736, endPoint y: 617, distance: 40.8
click at [736, 617] on textarea "LC NUMBER: 0429825IM0Y00127 LC DATE: 250602 IMPORT CODE 0506073319" at bounding box center [1023, 629] width 745 height 91
type textarea "LC NUMBER: 1004IMLC32341 LC DATE: 250714"
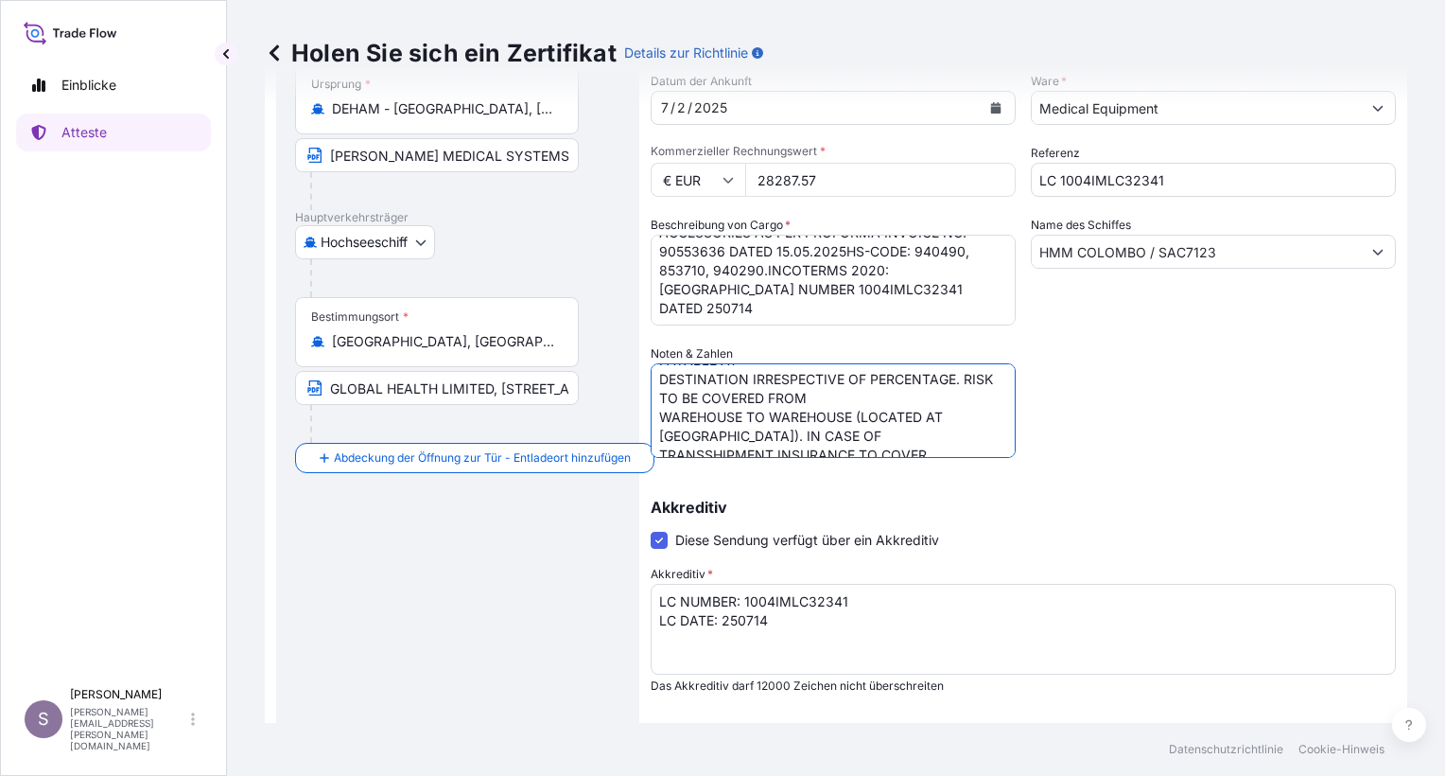
scroll to position [130, 0]
drag, startPoint x: 719, startPoint y: 374, endPoint x: 838, endPoint y: 476, distance: 157.0
click at [838, 476] on div "Details zur Sendung Ausgabedatum * 7 / 31 / 2025 Datum der Abreise * 7 / 1 / 20…" at bounding box center [1023, 414] width 745 height 973
type textarea "O"
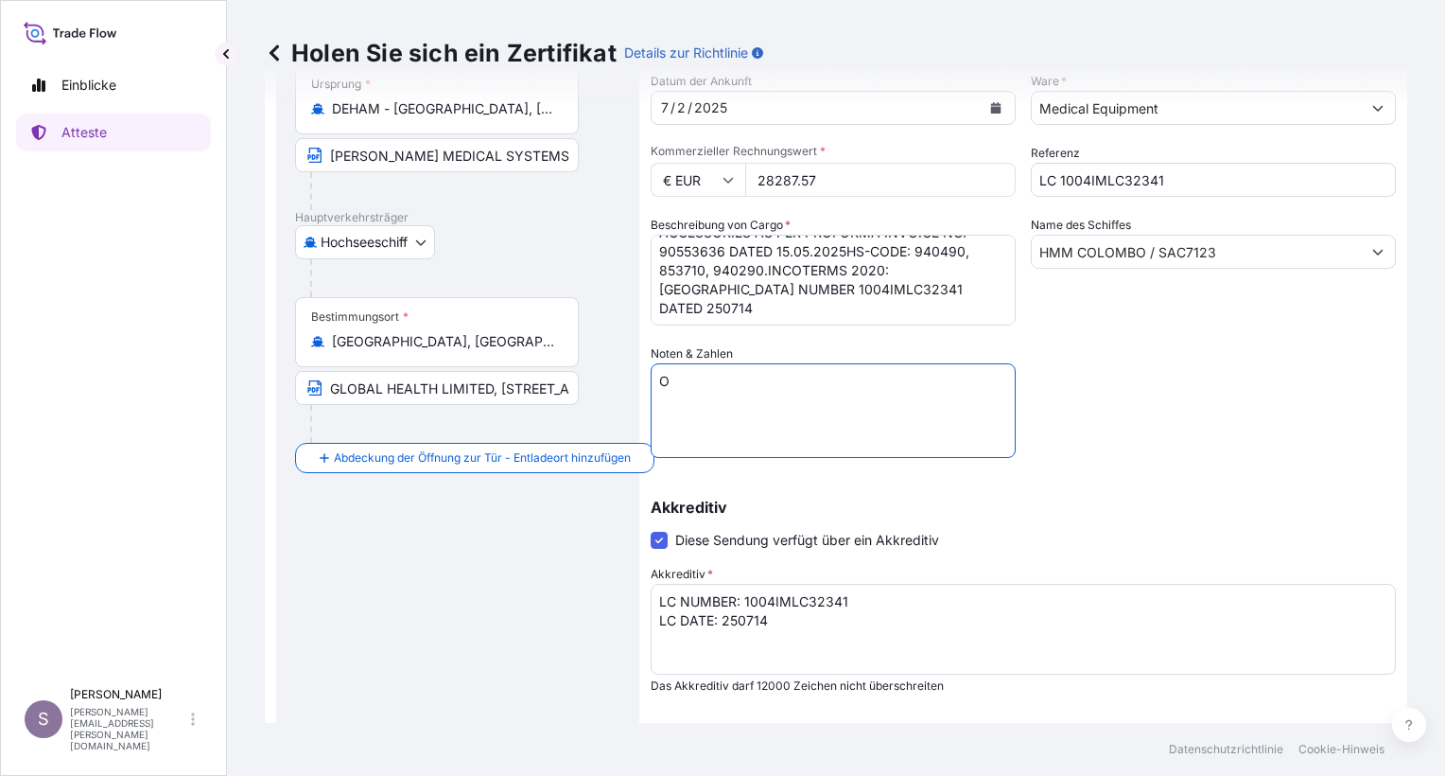
scroll to position [0, 0]
click at [669, 381] on textarea "COVERING INSTITUTE CARGO CLAUSE (A) INSTITUTE STRIKE CLAUSE (CARGO) INSTITUTE W…" at bounding box center [833, 410] width 365 height 95
paste textarea "110 PERCENT OF INVOICE VALUE COVERING INSTITUTE CARGO CLAUSE A, INSTITUTE WAR C…"
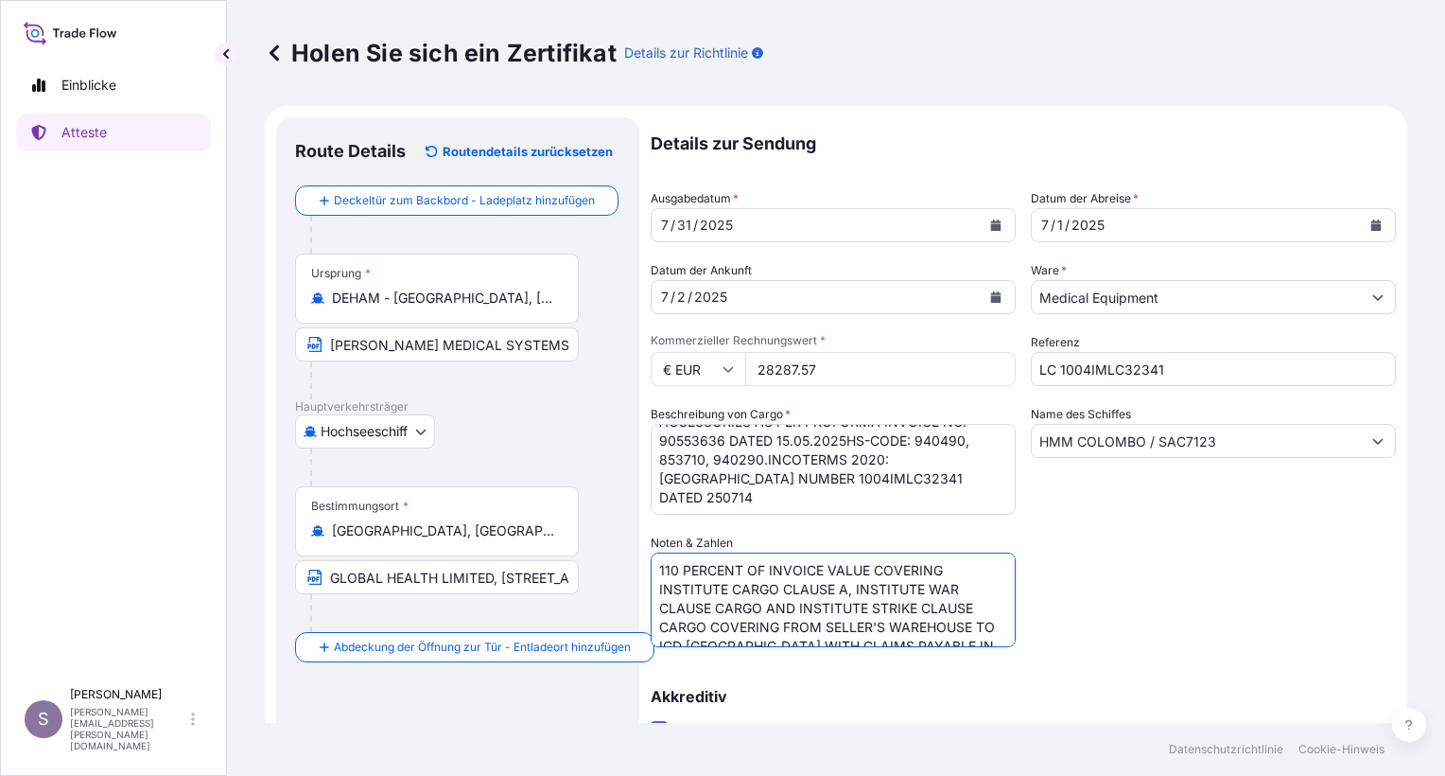
type textarea "110 PERCENT OF INVOICE VALUE COVERING INSTITUTE CARGO CLAUSE A, INSTITUTE WAR C…"
click at [317, 575] on icon "button" at bounding box center [313, 576] width 15 height 15
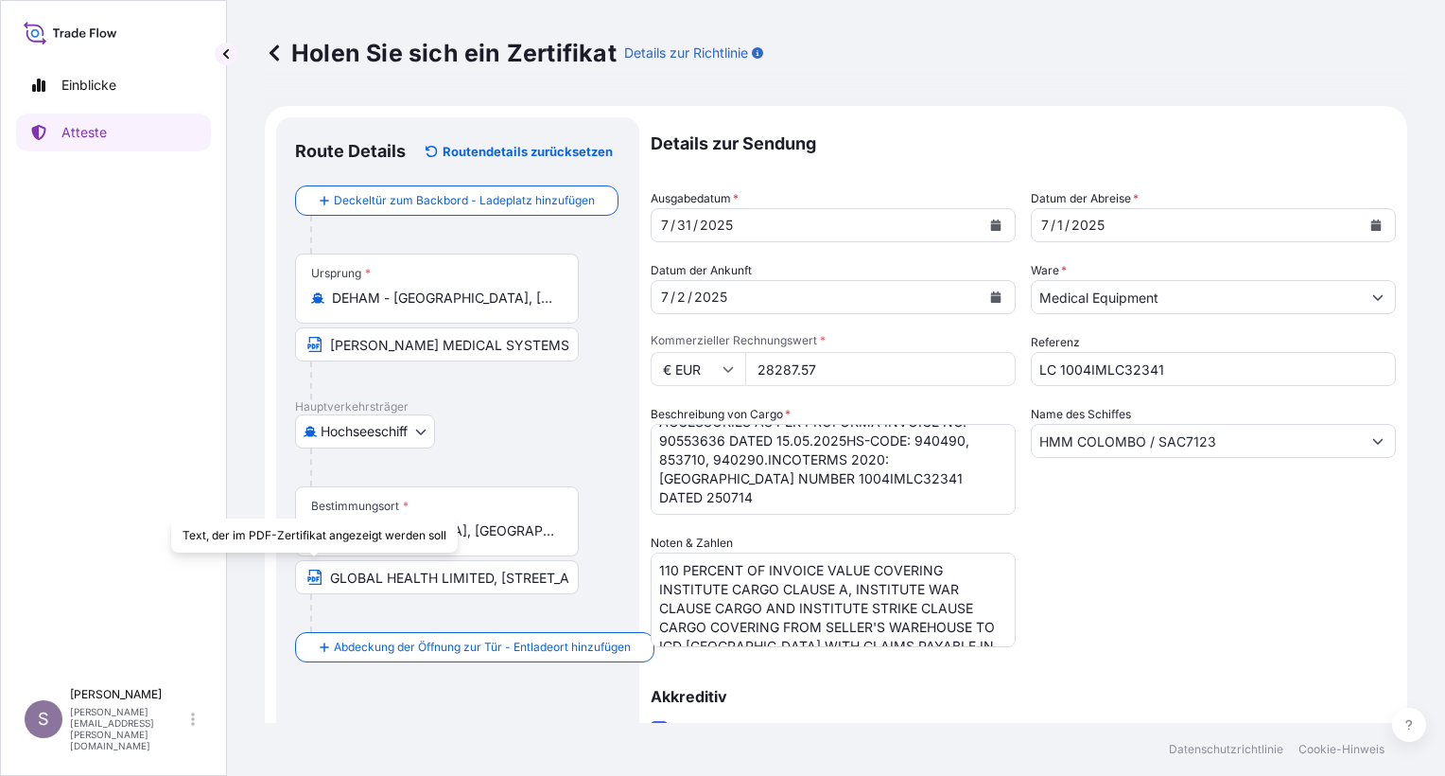
click at [318, 574] on icon "button" at bounding box center [313, 576] width 15 height 15
drag, startPoint x: 334, startPoint y: 575, endPoint x: 306, endPoint y: 575, distance: 28.4
click at [306, 575] on input "GLOBAL HEALTH LIMITED, E-18, DEFENCE COLONY, NEW DELHI 110024" at bounding box center [437, 577] width 284 height 34
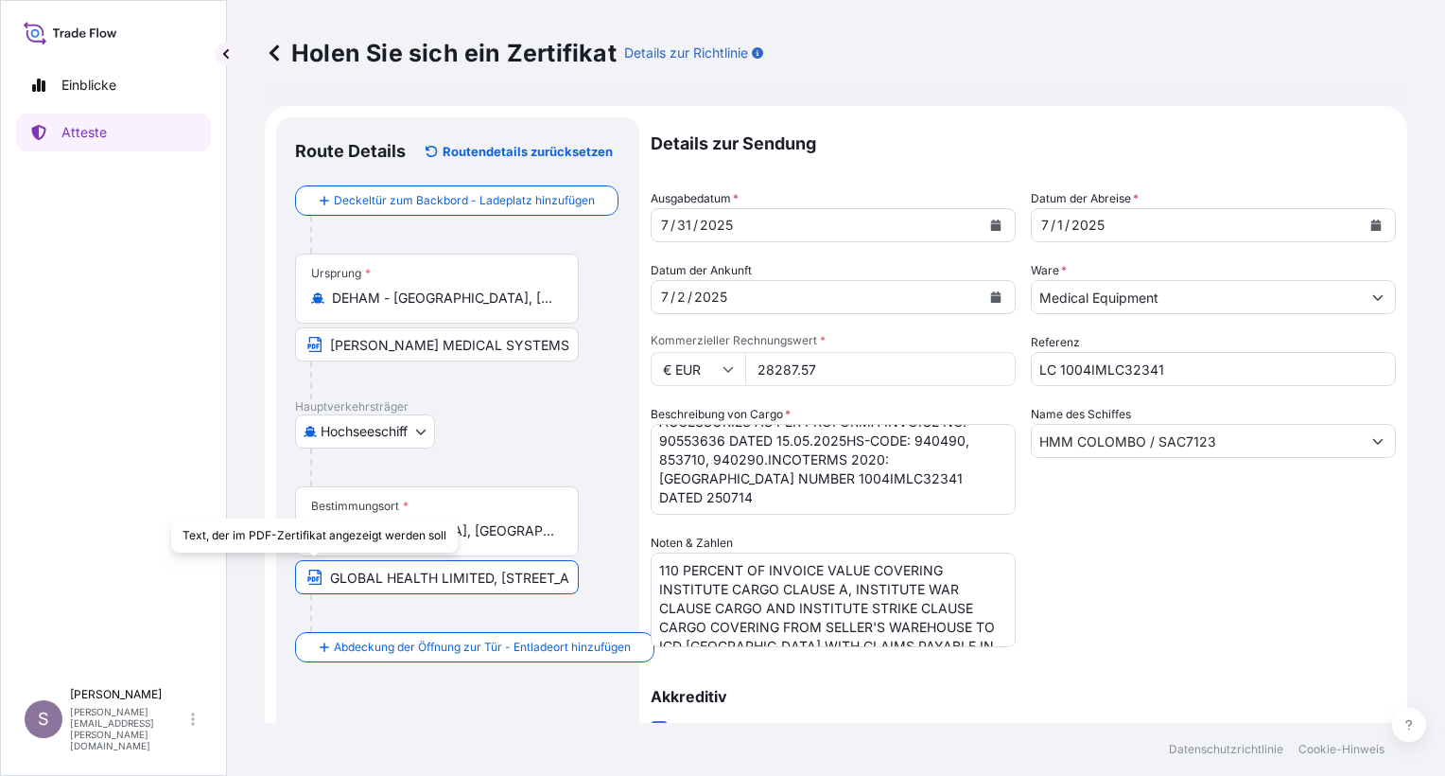
click at [354, 574] on input "GLOBAL HEALTH LIMITED, E-18, DEFENCE COLONY, NEW DELHI 110024" at bounding box center [437, 577] width 284 height 34
click at [304, 573] on input "GLOBAL HEALTH LIMITED, E-18, DEFENCE COLONY, NEW DELHI 110024" at bounding box center [437, 577] width 284 height 34
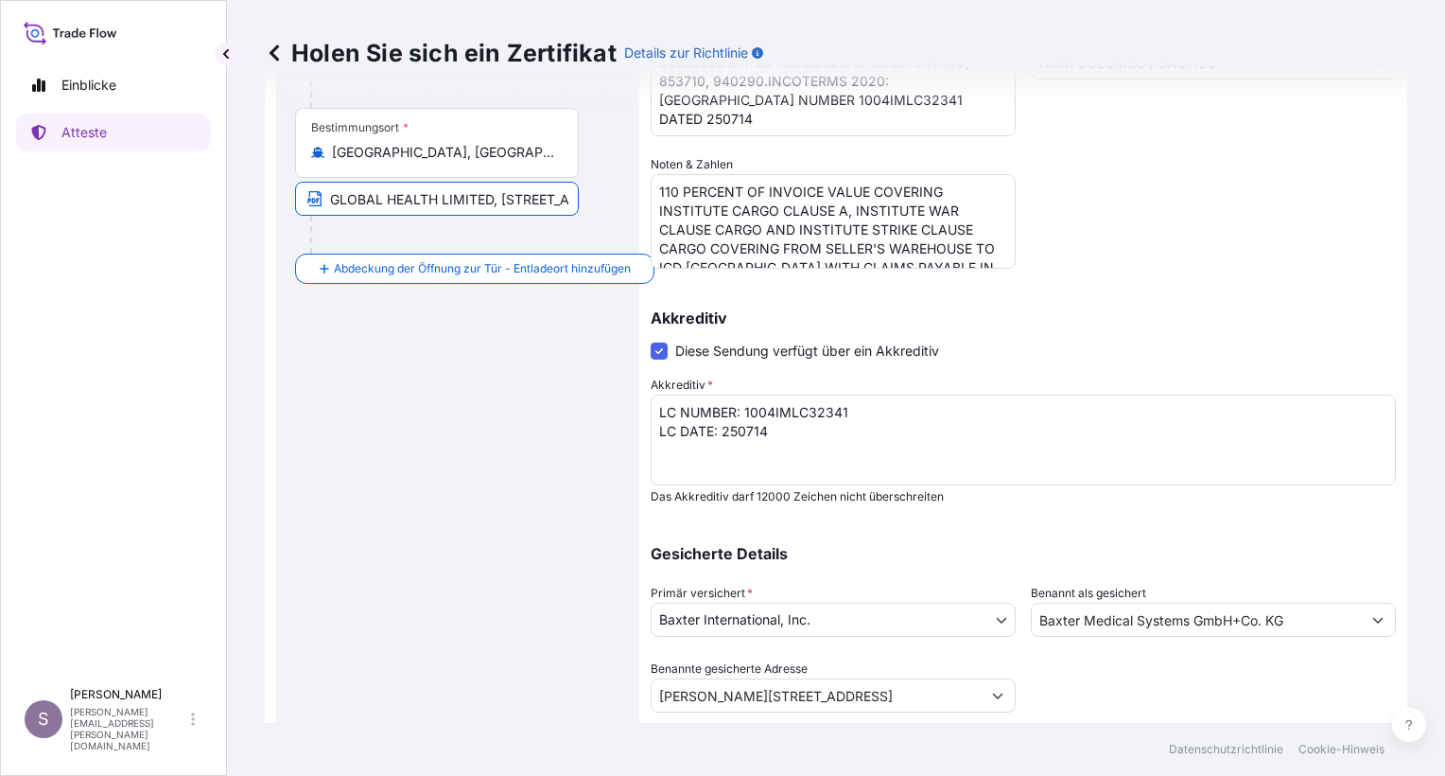
scroll to position [431, 0]
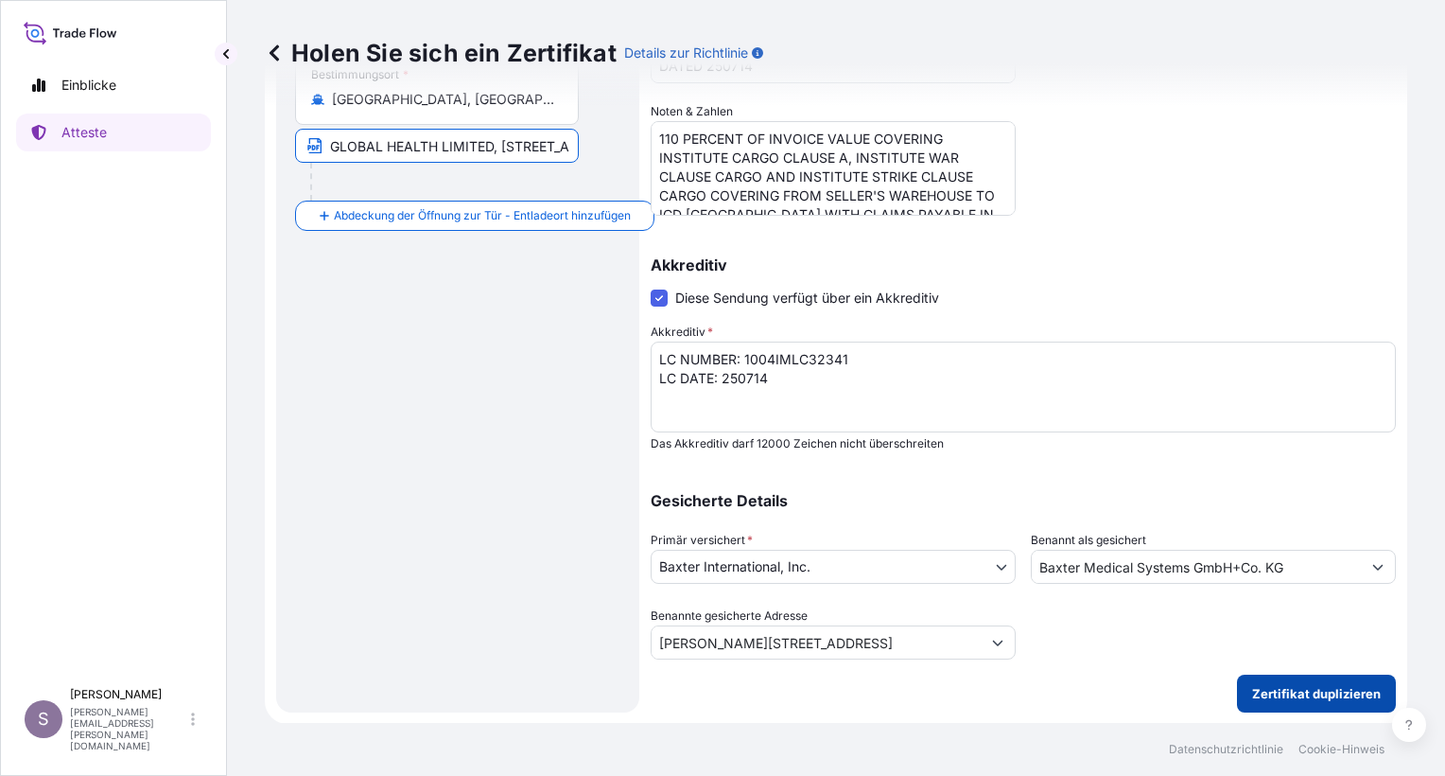
click at [1267, 692] on p "Zertifikat duplizieren" at bounding box center [1316, 693] width 129 height 19
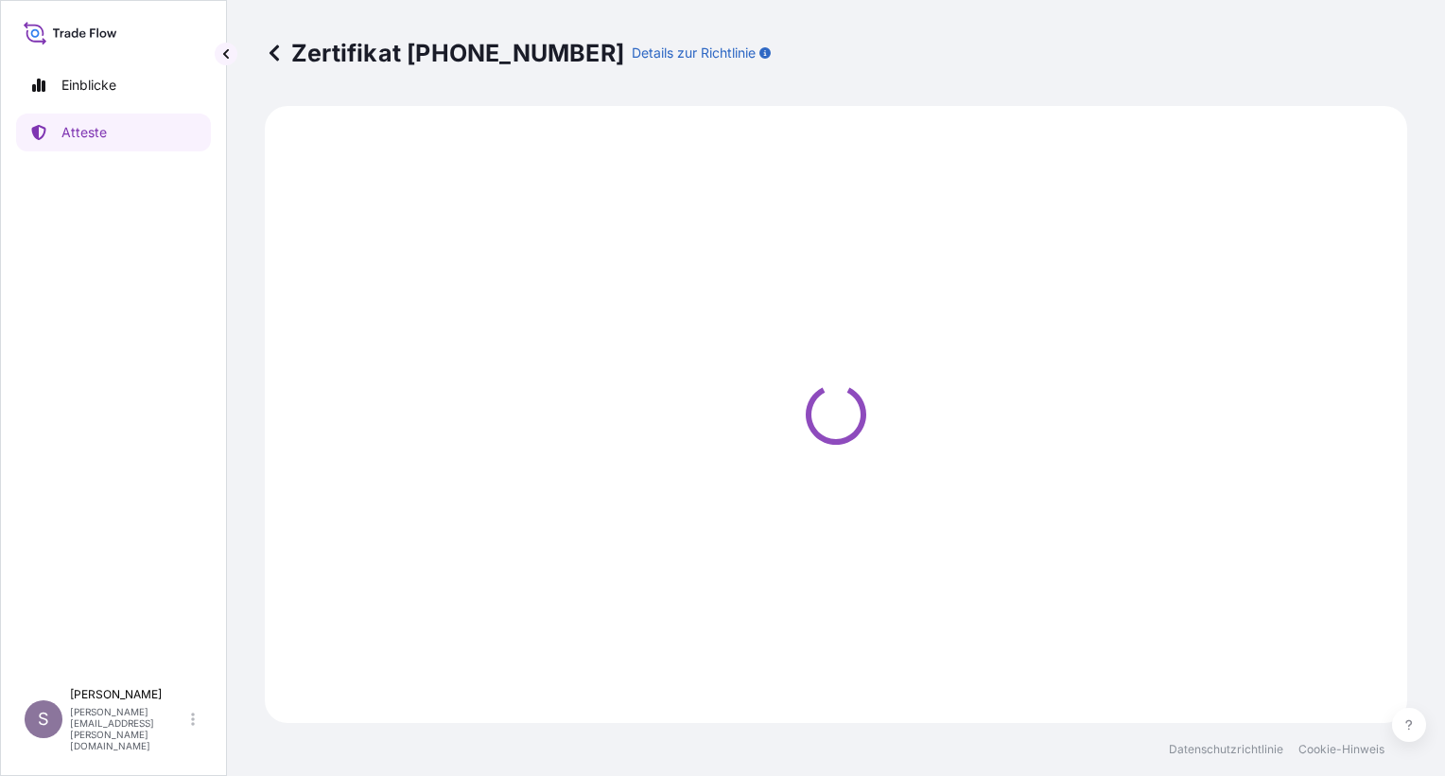
select select "Ocean Vessel"
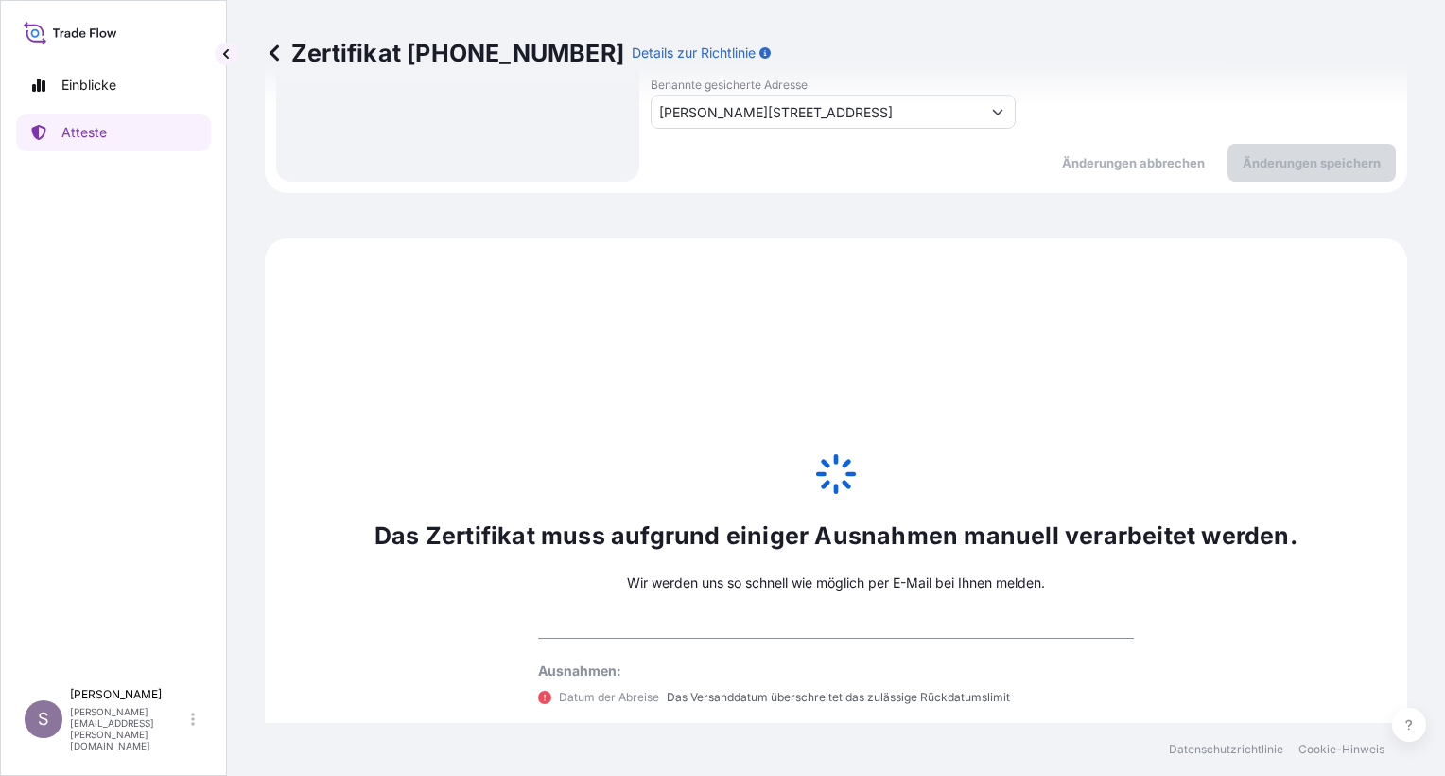
select select "31468"
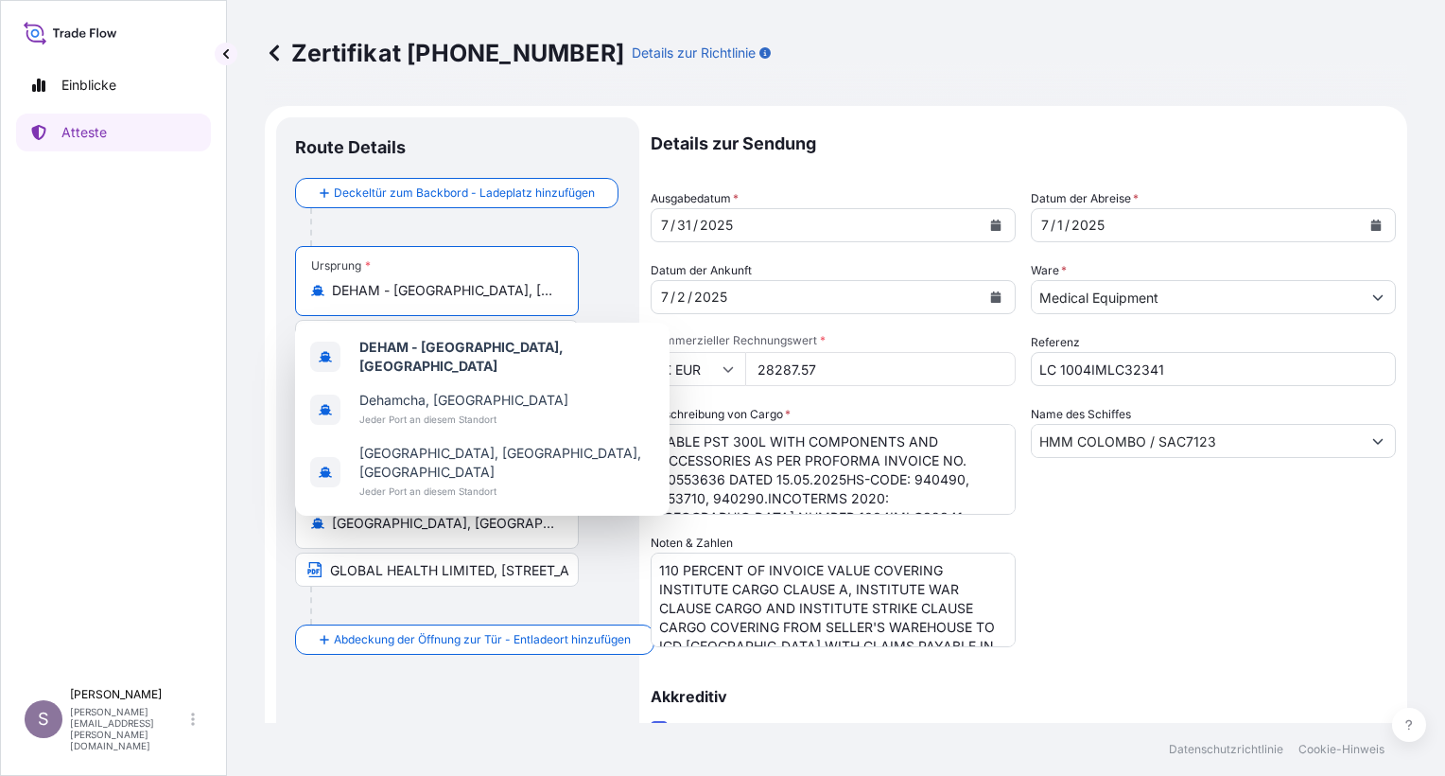
drag, startPoint x: 533, startPoint y: 288, endPoint x: 323, endPoint y: 288, distance: 210.0
click at [323, 288] on div "DEHAM - Hamburg, Germany" at bounding box center [437, 290] width 252 height 19
paste input "SHANGHAI, CHINA"
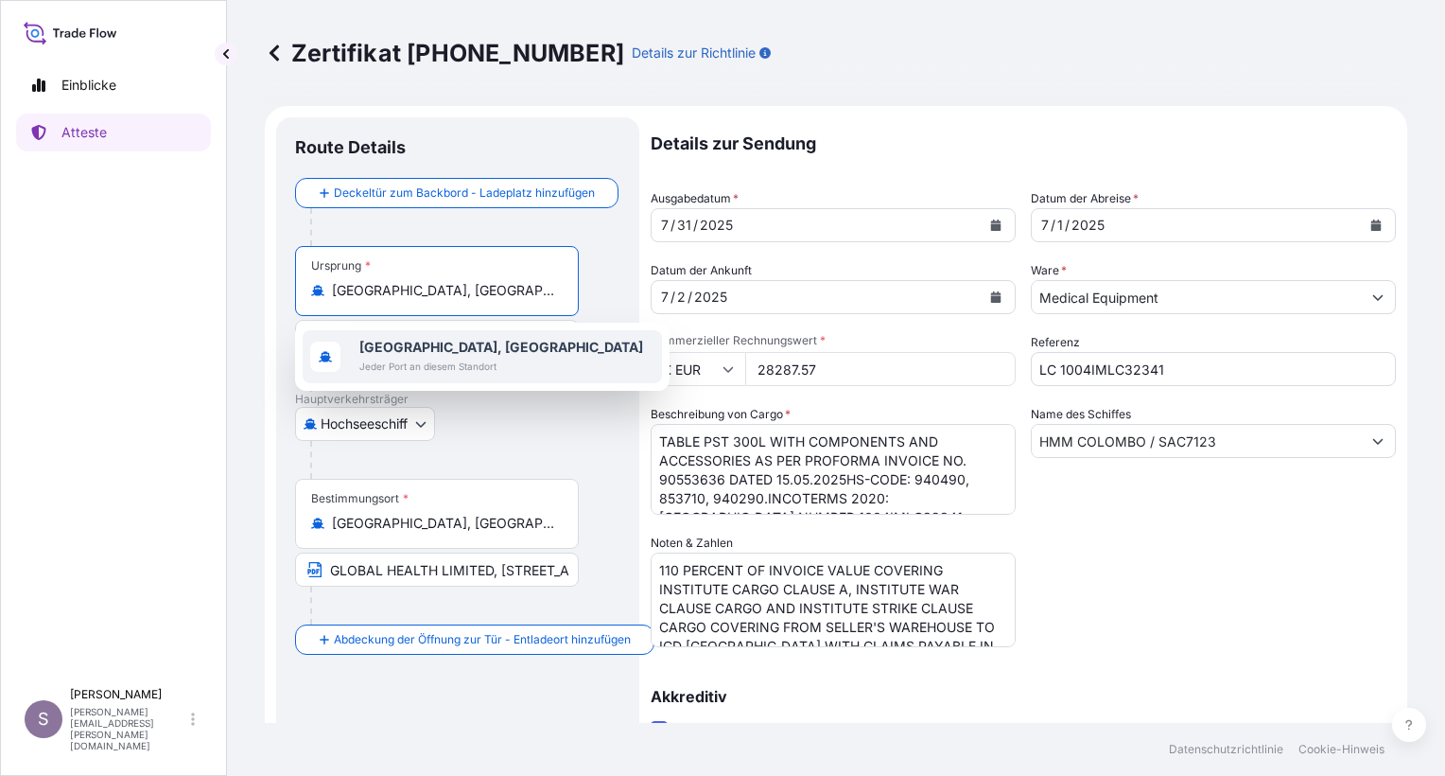
click at [465, 354] on span "Shanghai, China" at bounding box center [501, 347] width 284 height 19
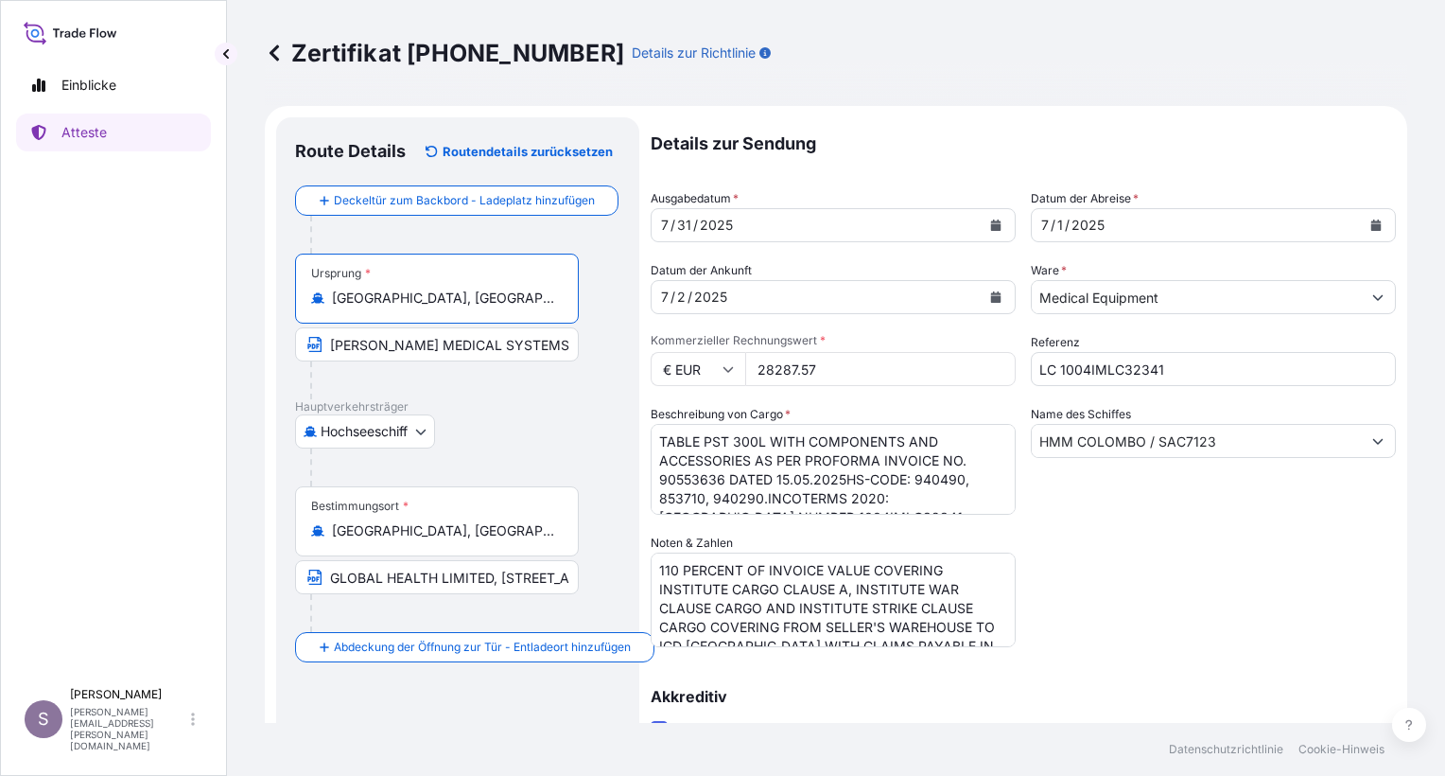
type input "Shanghai, China"
drag, startPoint x: 818, startPoint y: 368, endPoint x: 751, endPoint y: 367, distance: 67.2
click at [751, 367] on input "28287.57" at bounding box center [880, 369] width 271 height 34
type input "14002.43"
click at [972, 537] on div "Noten & Zahlen 110 PERCENT OF INVOICE VALUE COVERING INSTITUTE CARGO CLAUSE A, …" at bounding box center [833, 590] width 365 height 114
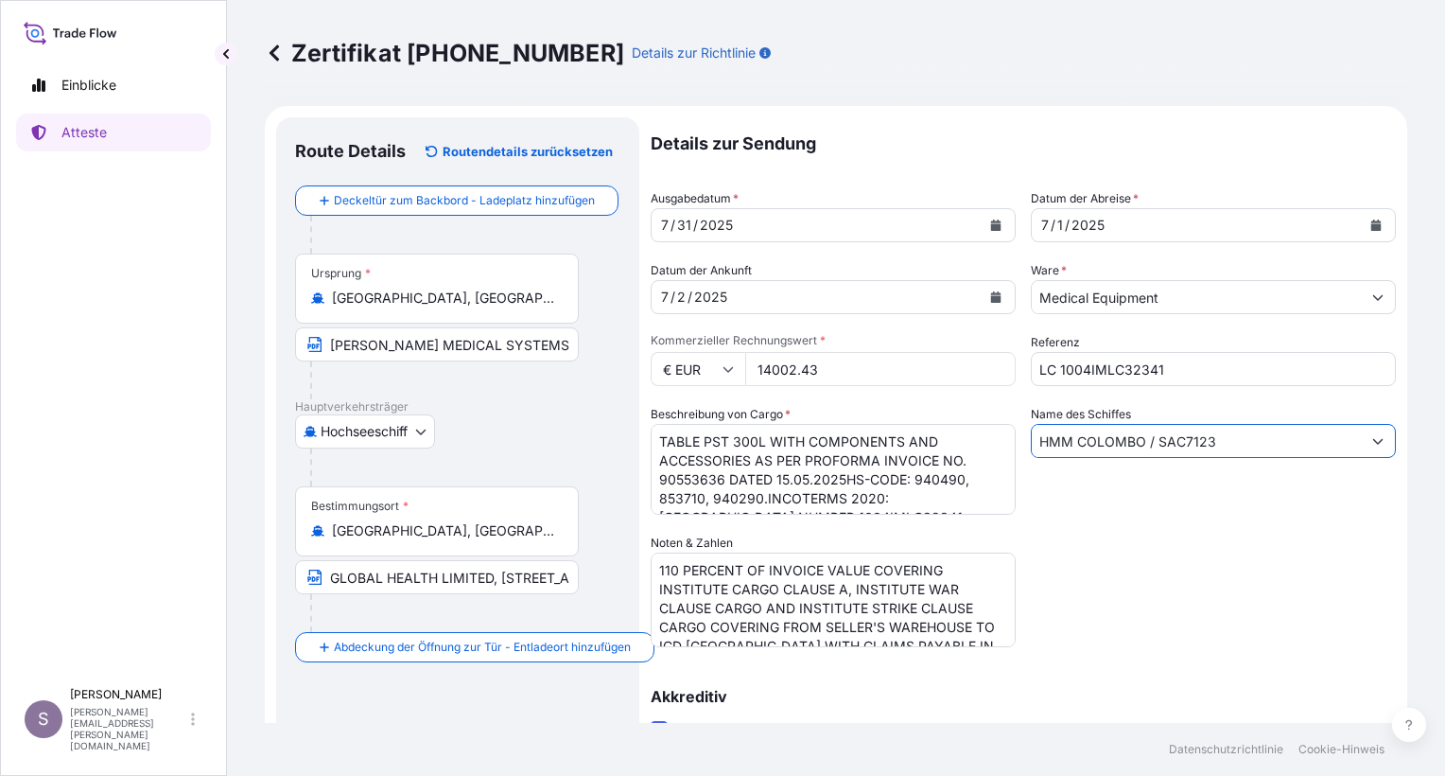
drag, startPoint x: 1206, startPoint y: 438, endPoint x: 1022, endPoint y: 431, distance: 184.6
click at [1022, 431] on div "Details zur Sendung Ausgabedatum * 7 / 31 / 2025 Datum der Abreise * 7 / 1 / 20…" at bounding box center [1023, 603] width 745 height 973
paste input "GSL MAMITSA / 001W"
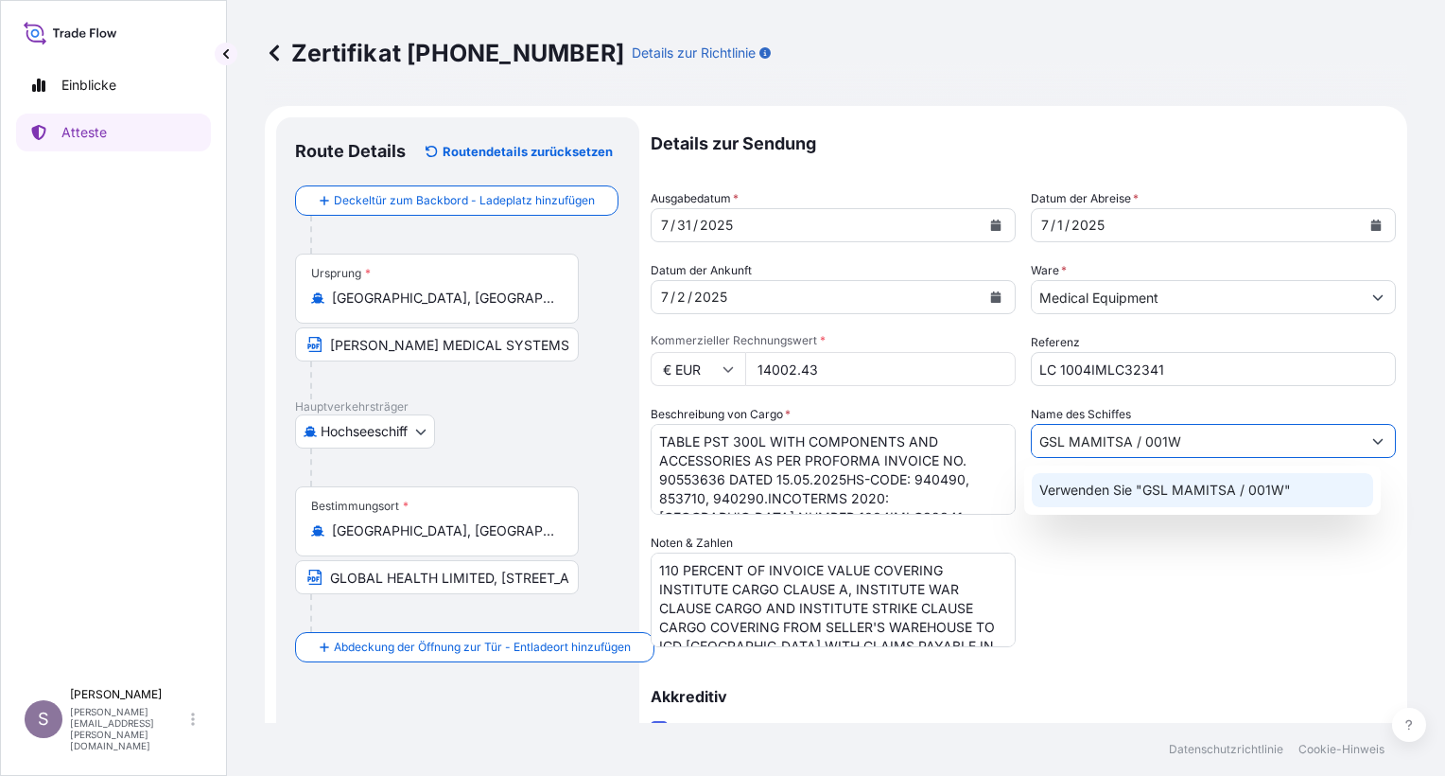
click at [1173, 487] on p "Verwenden Sie "GSL MAMITSA / 001W"" at bounding box center [1165, 489] width 252 height 19
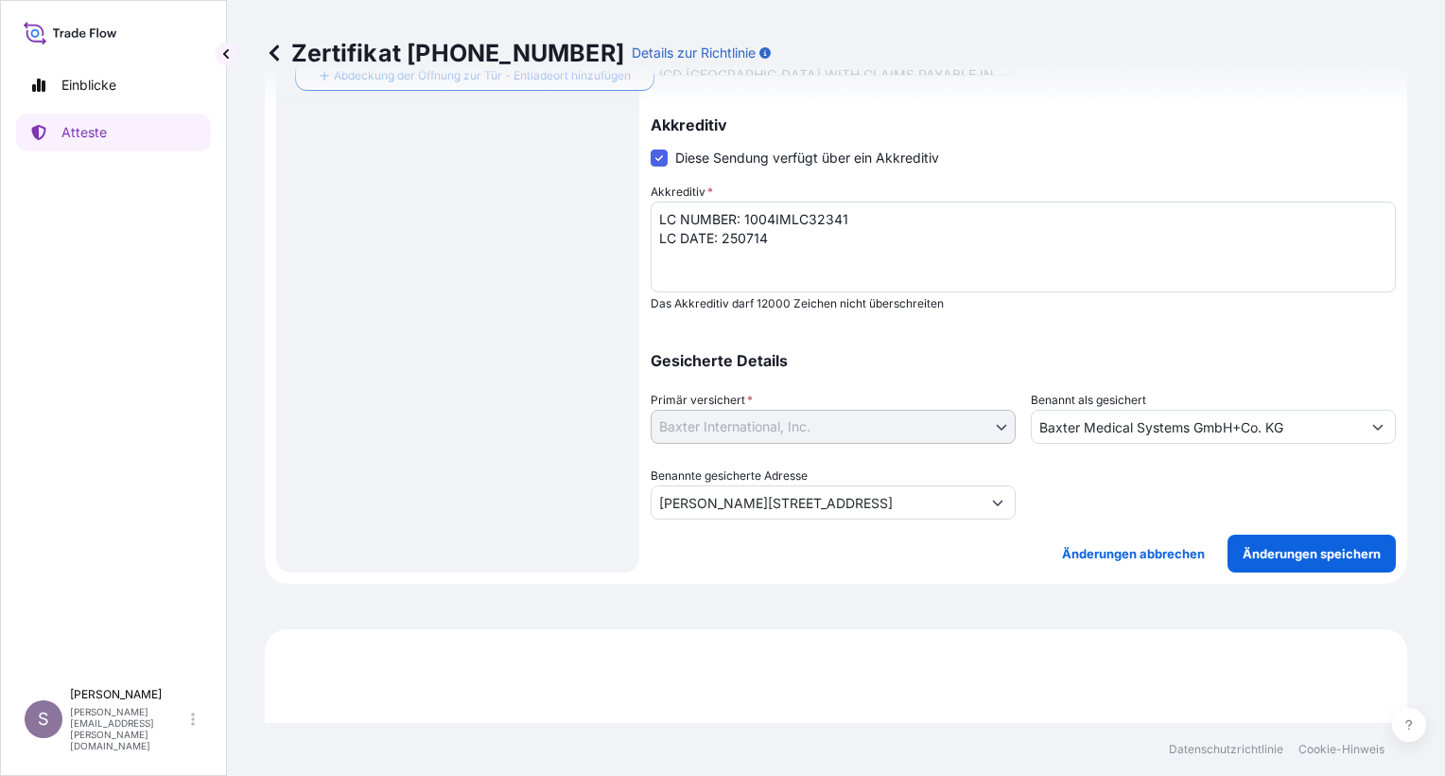
scroll to position [568, 0]
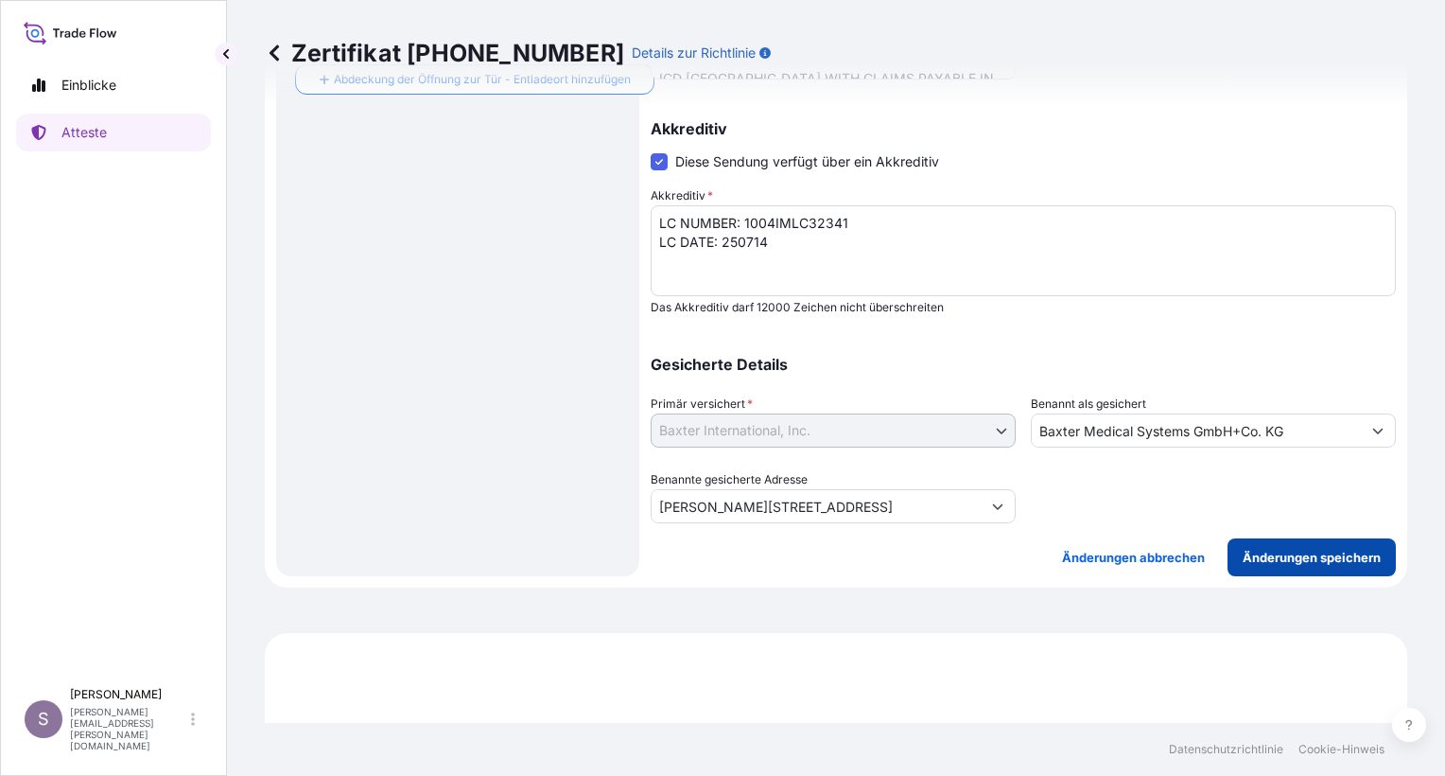
type input "GSL MAMITSA / 001W"
click at [1332, 550] on p "Änderungen speichern" at bounding box center [1312, 557] width 138 height 19
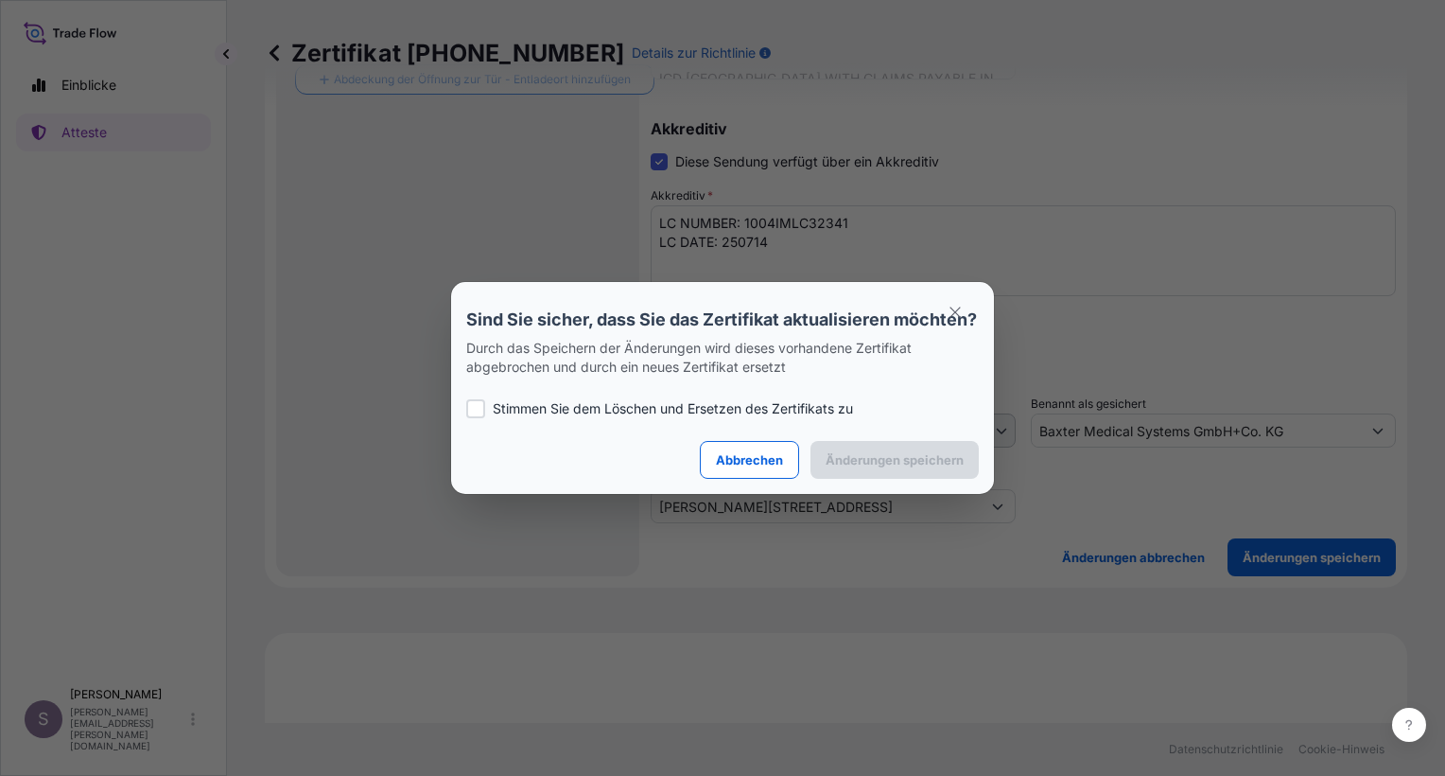
click at [480, 418] on div at bounding box center [475, 408] width 19 height 19
checkbox input "true"
click at [922, 466] on p "Änderungen speichern" at bounding box center [895, 459] width 138 height 19
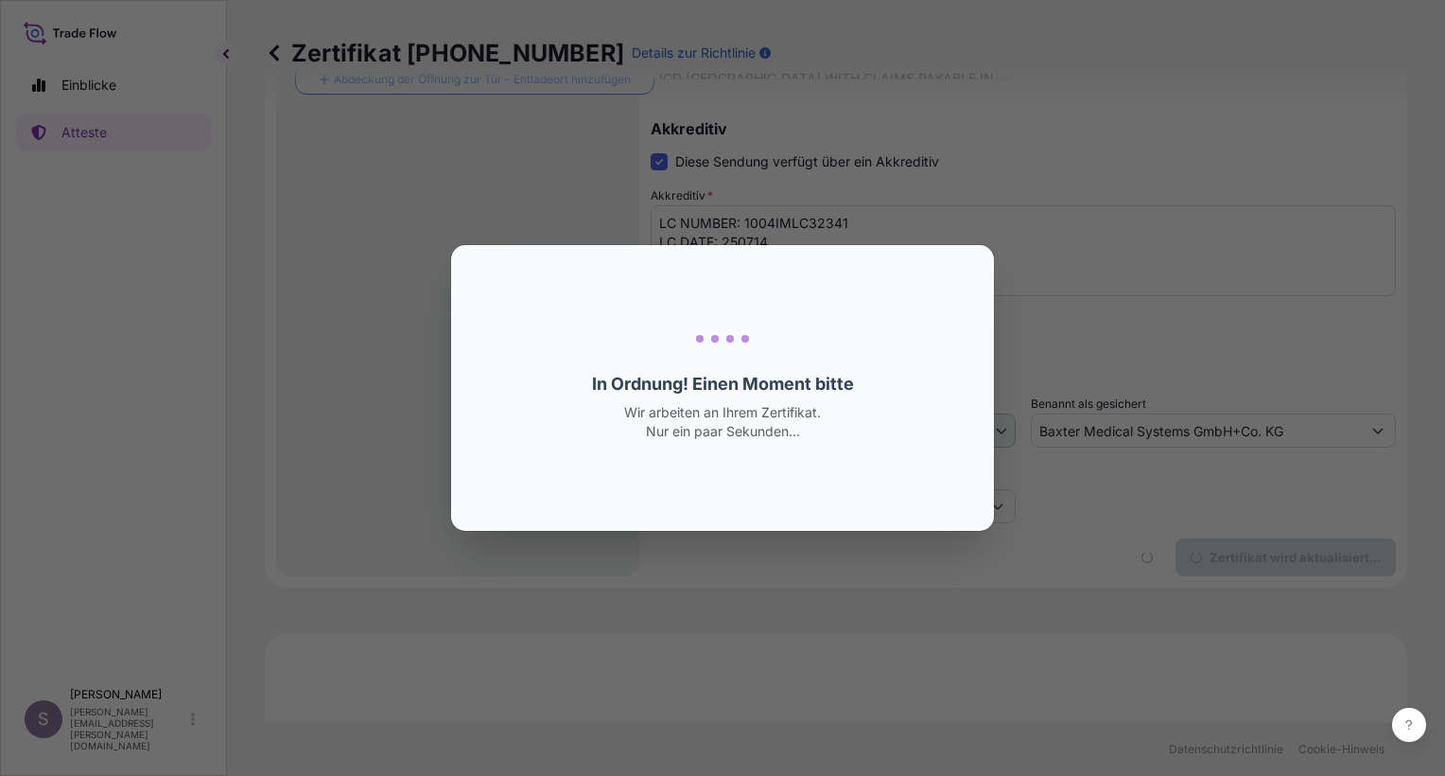
select select "Ocean Vessel"
select select "31468"
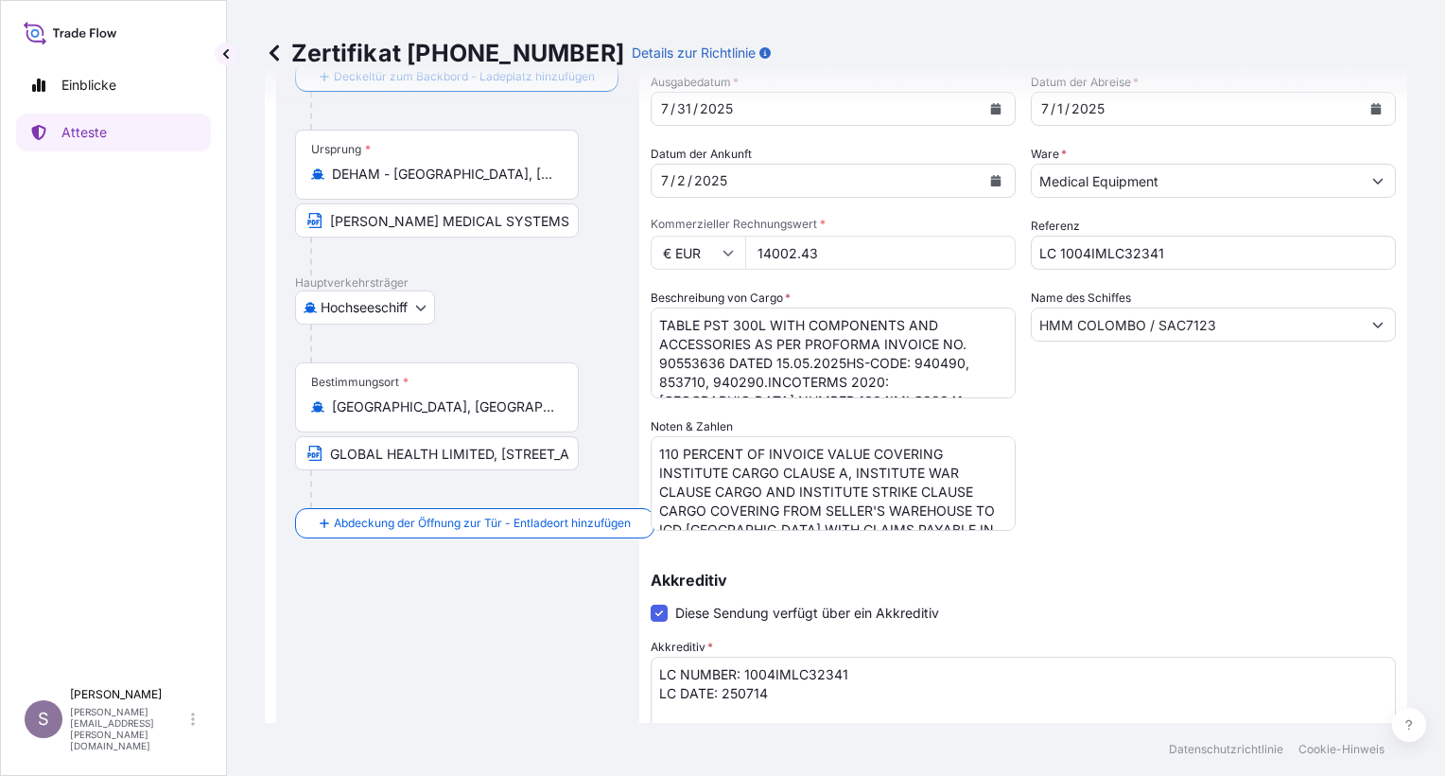
scroll to position [0, 0]
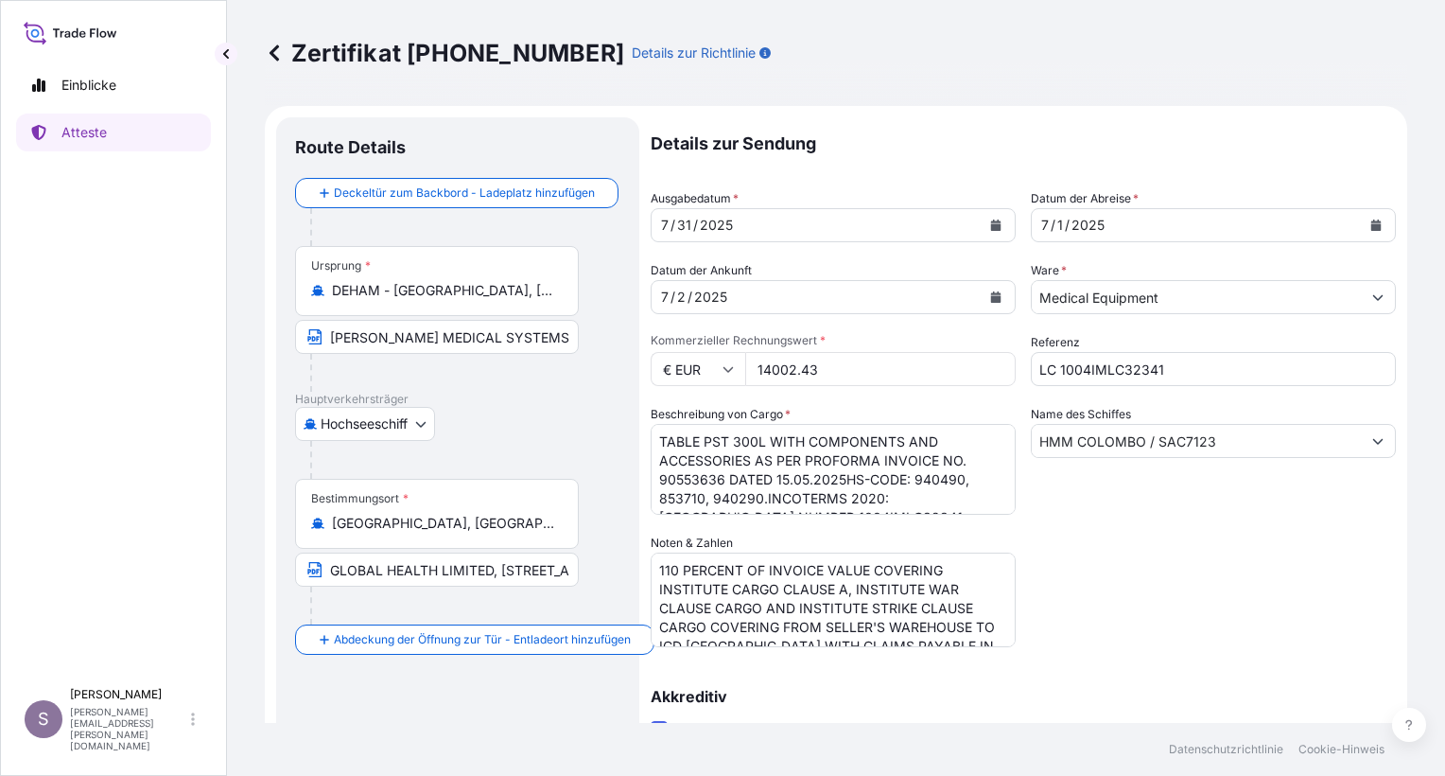
click at [1371, 223] on icon "Kalender" at bounding box center [1376, 224] width 10 height 11
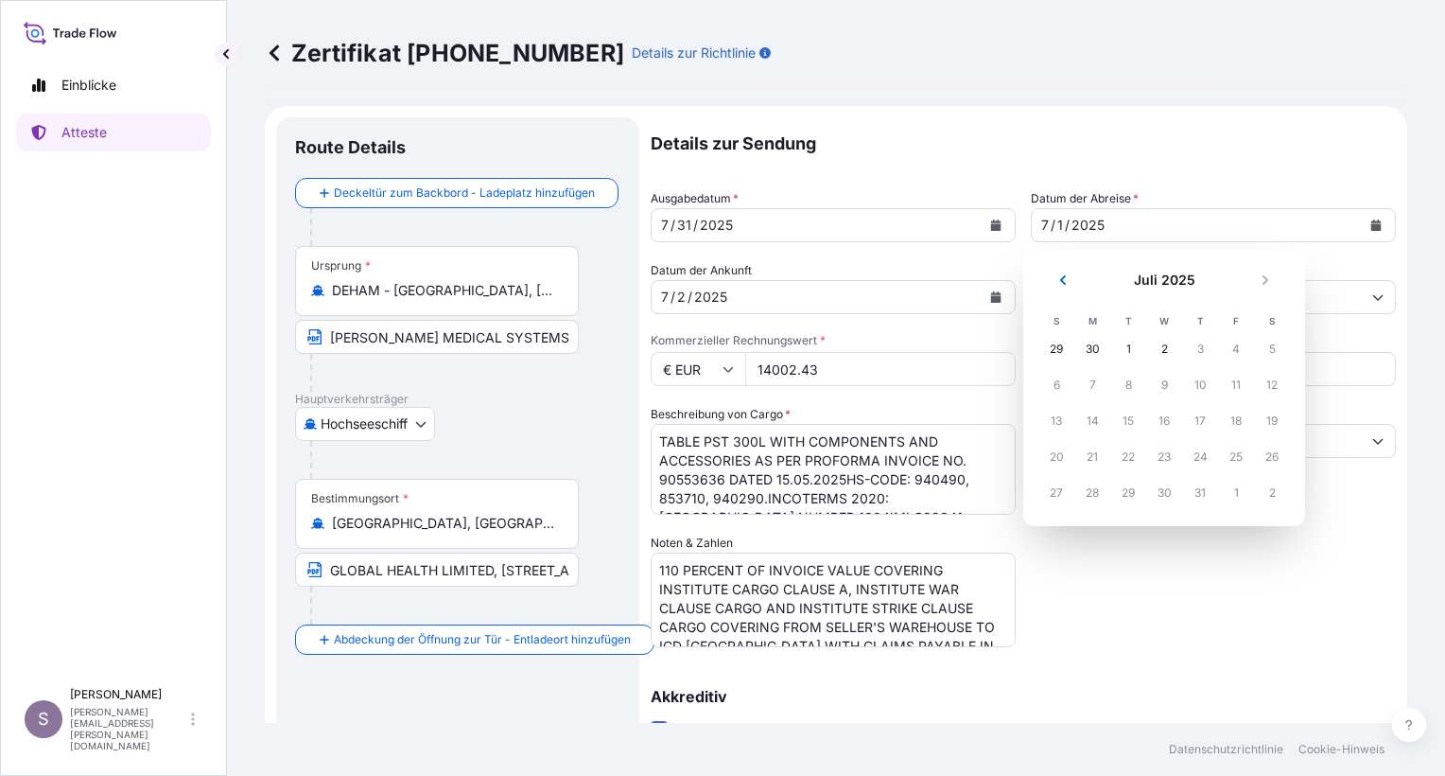
click at [1093, 351] on div "30" at bounding box center [1092, 349] width 34 height 34
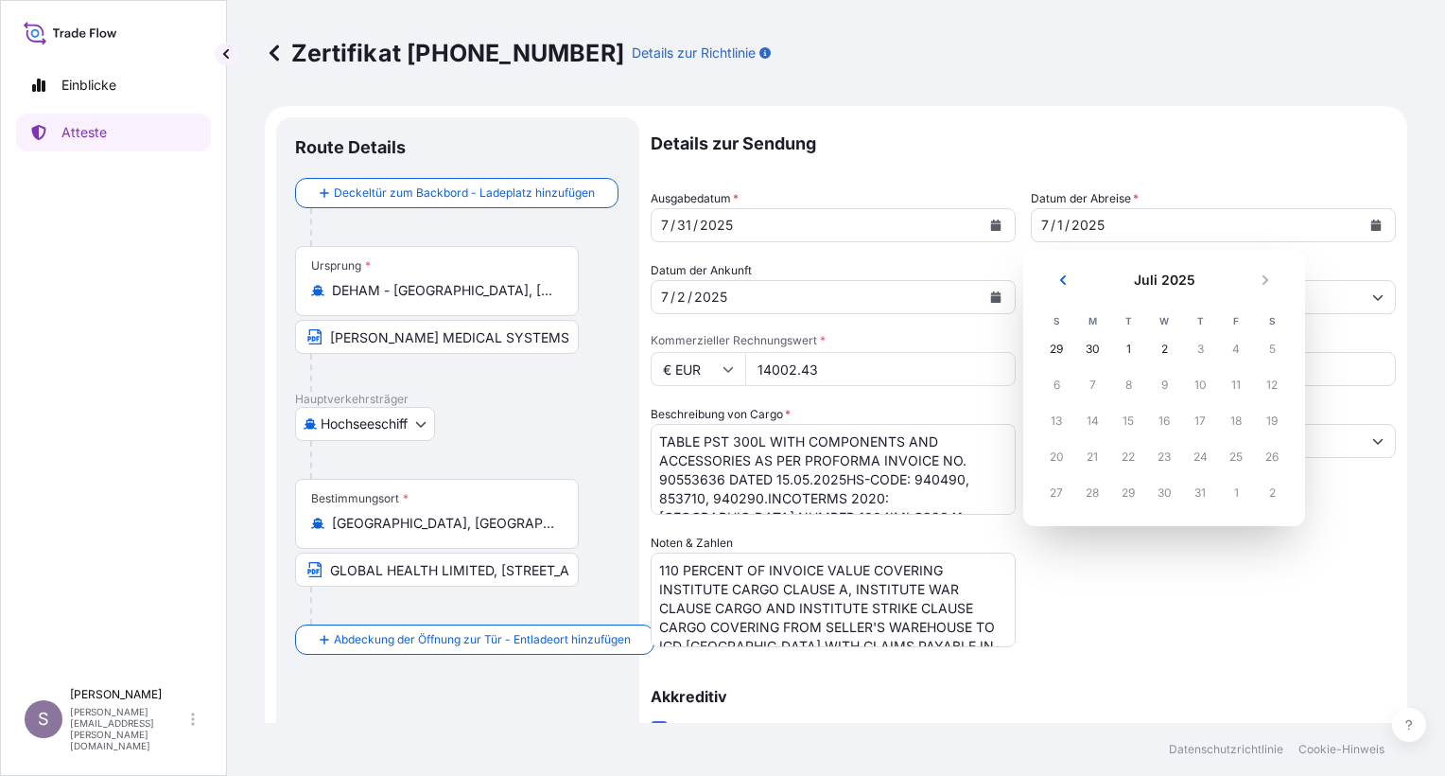
click at [1049, 347] on div "29" at bounding box center [1056, 349] width 34 height 34
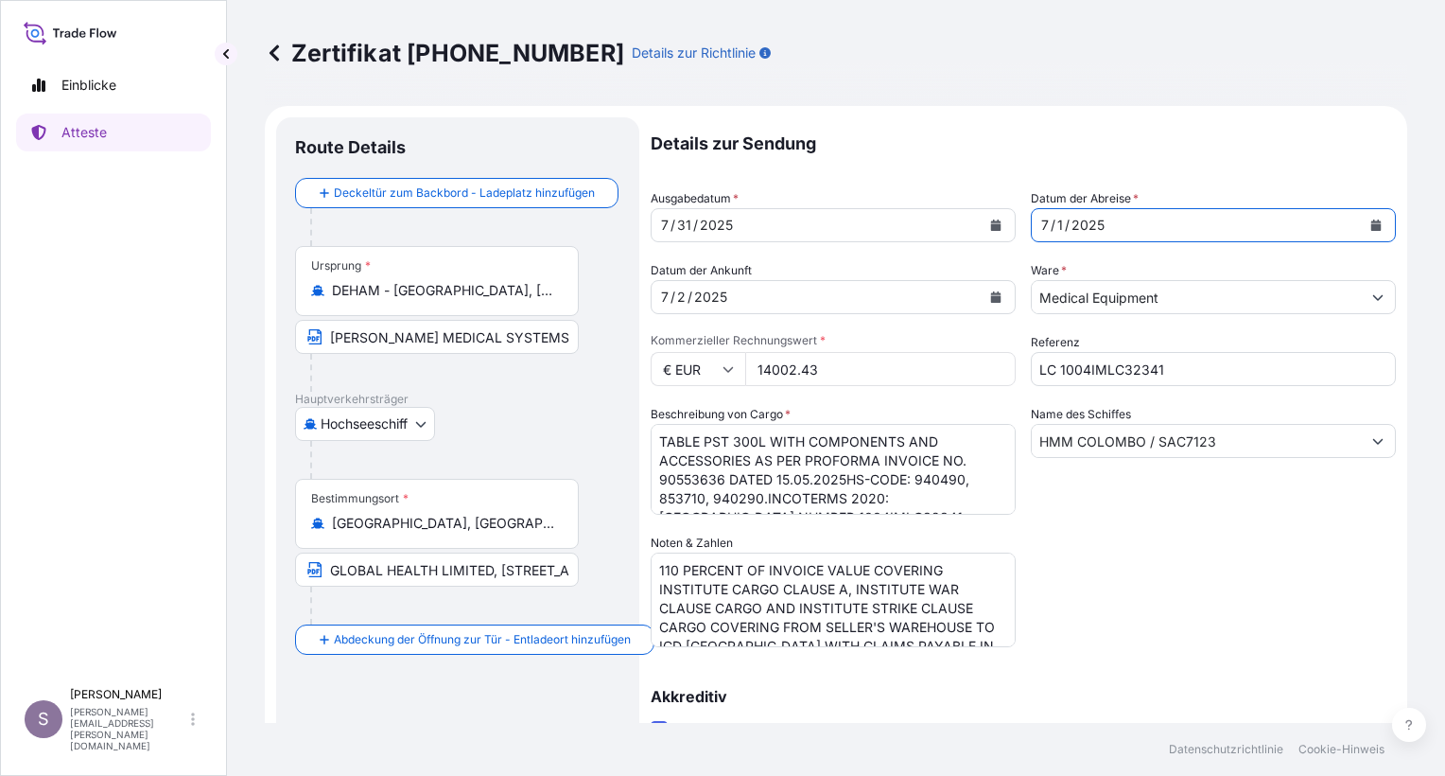
click at [991, 297] on icon "Kalender" at bounding box center [996, 296] width 10 height 11
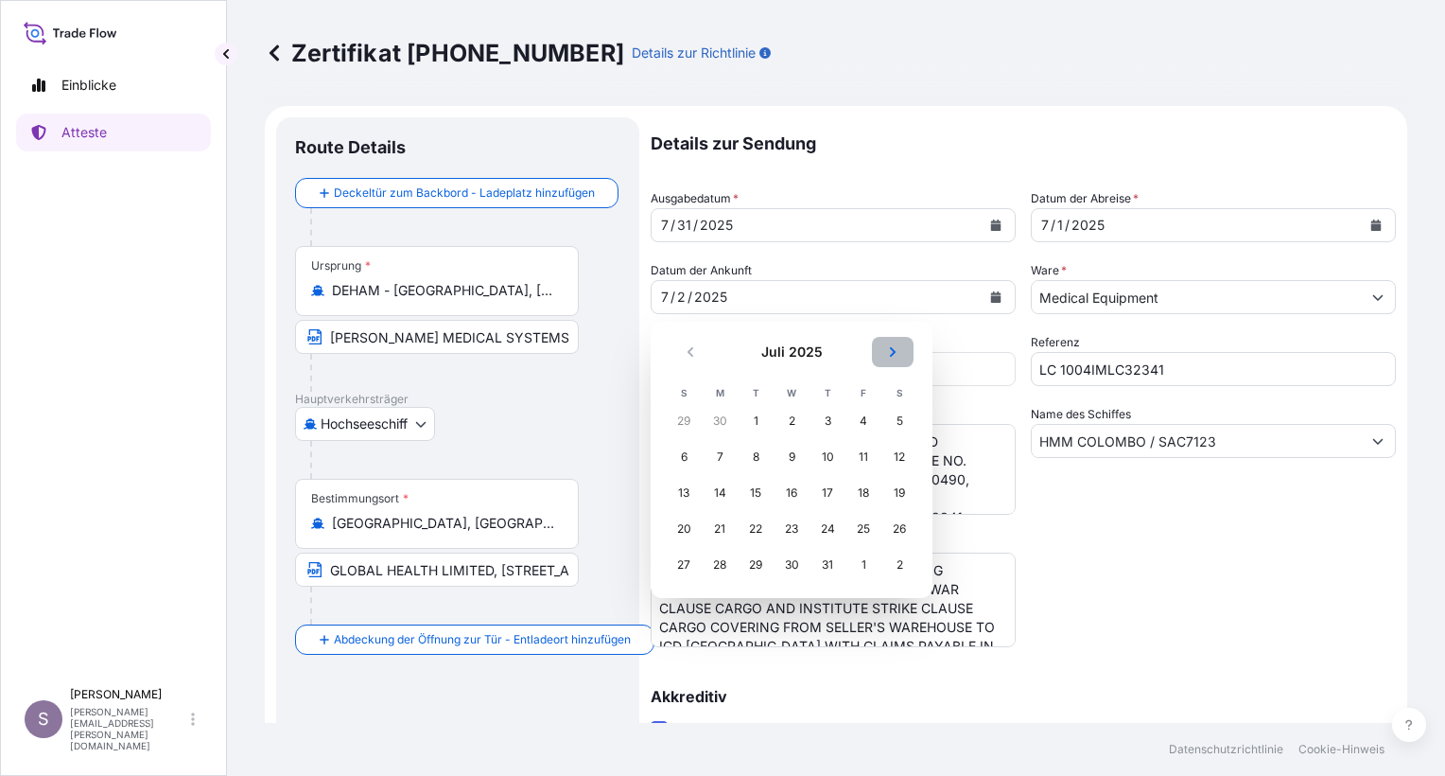
click at [889, 348] on icon "Nächster" at bounding box center [892, 351] width 11 height 11
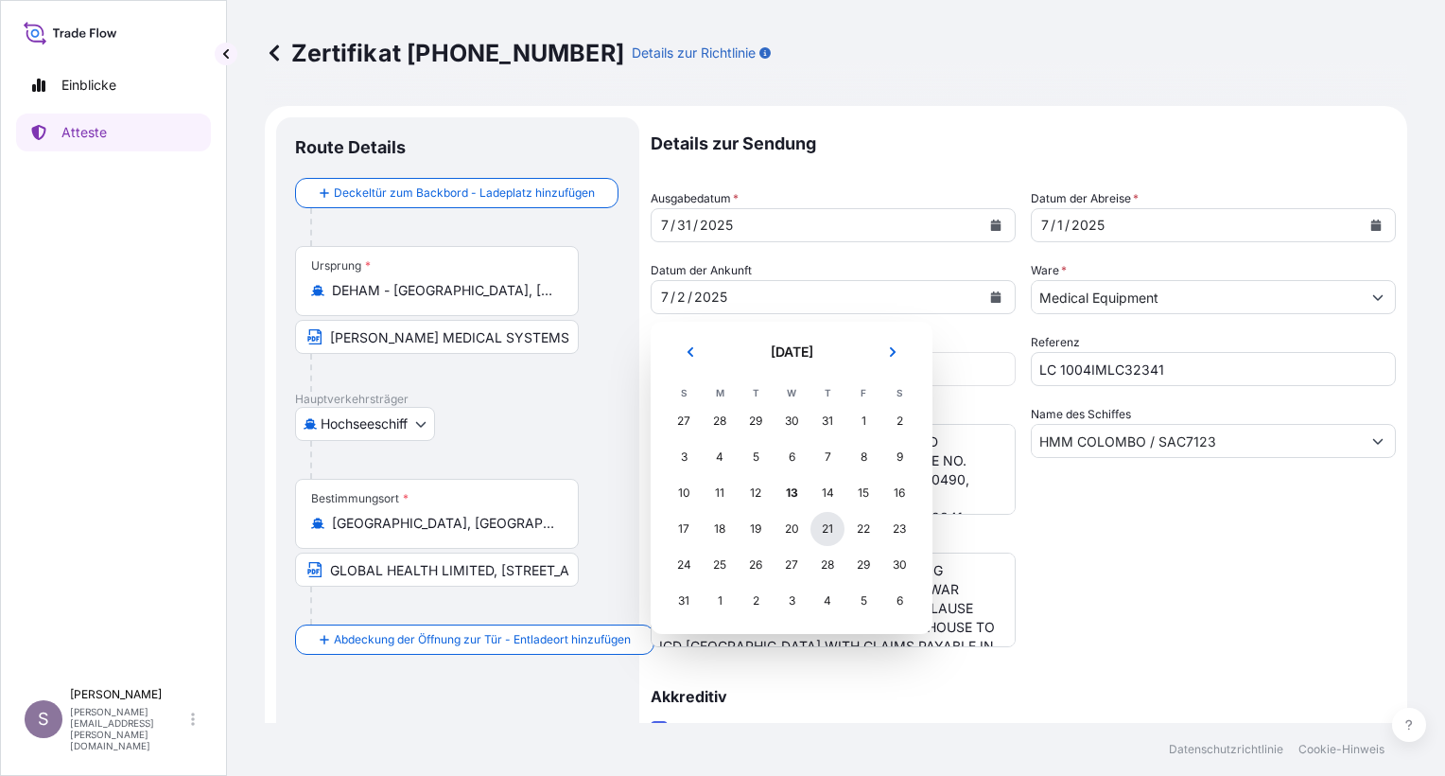
click at [828, 530] on div "21" at bounding box center [828, 529] width 34 height 34
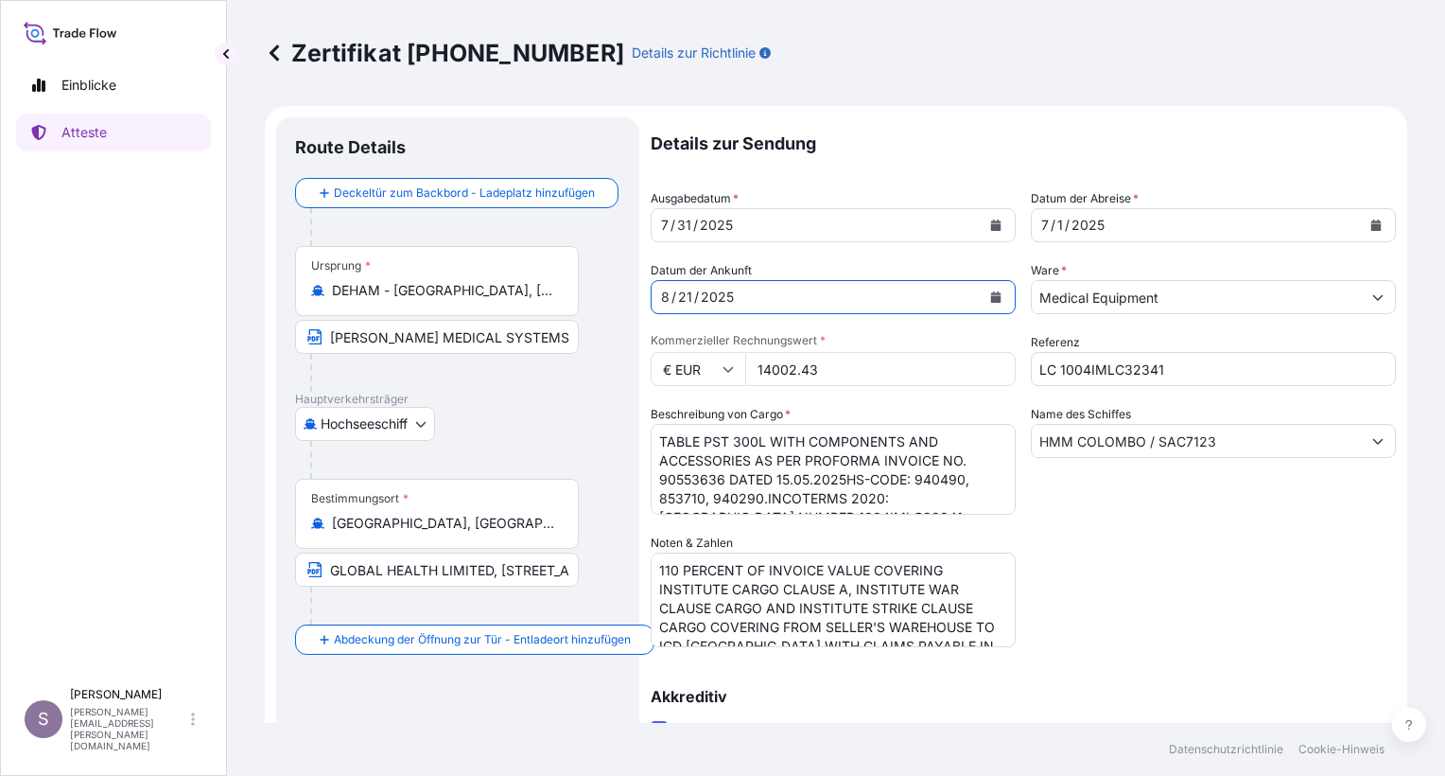
click at [1109, 218] on div "7 / 1 / 2025" at bounding box center [1196, 225] width 329 height 34
click at [1371, 230] on icon "Kalender" at bounding box center [1376, 224] width 10 height 11
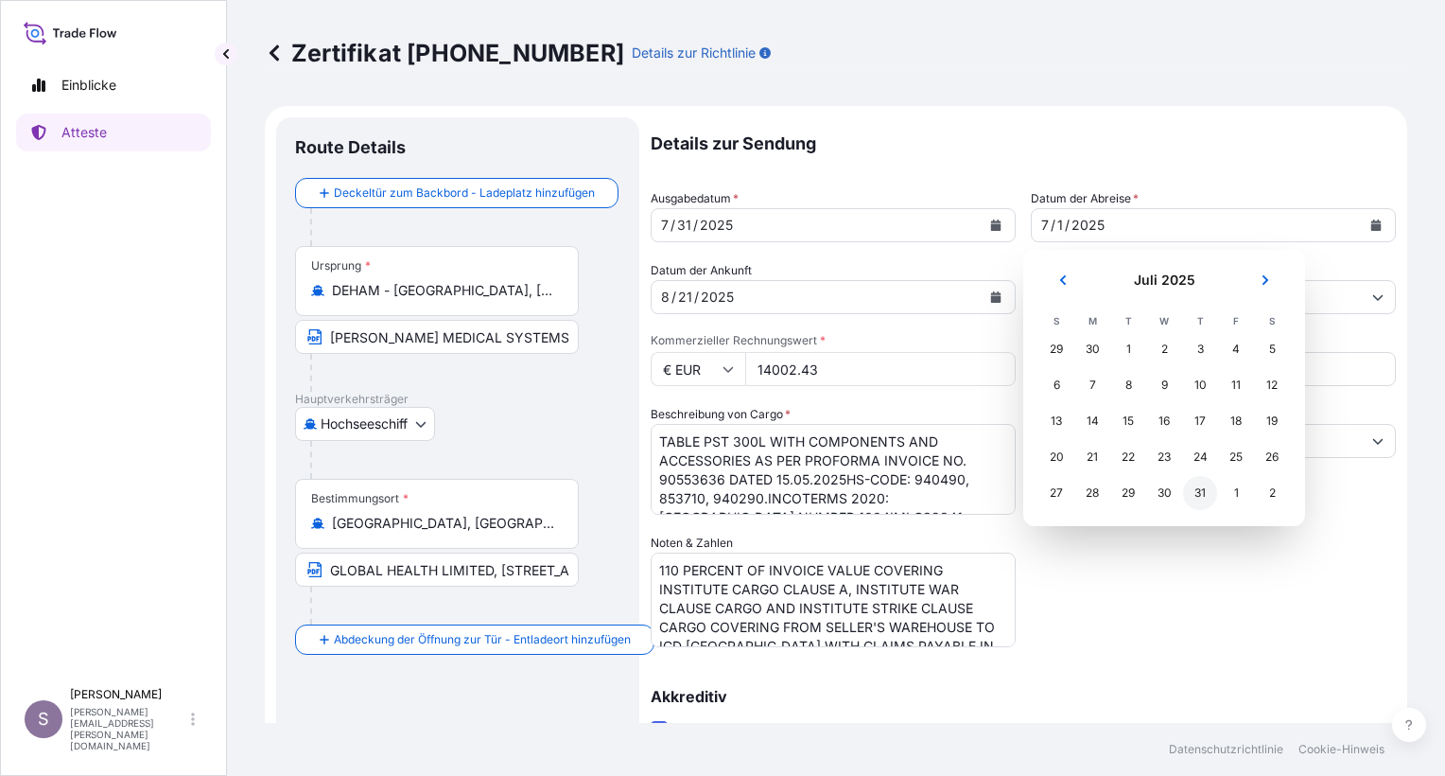
click at [1197, 497] on div "31" at bounding box center [1200, 493] width 34 height 34
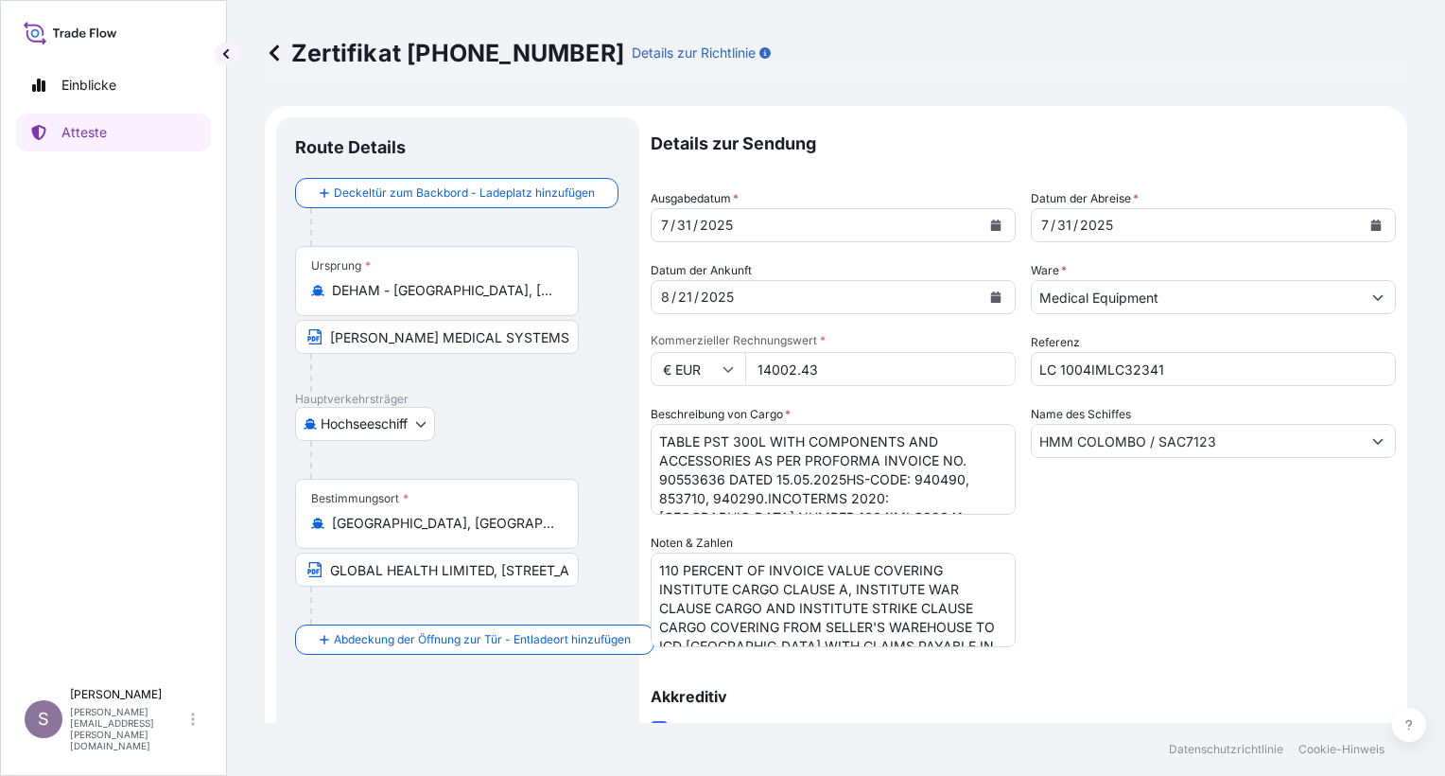
drag, startPoint x: 825, startPoint y: 368, endPoint x: 745, endPoint y: 363, distance: 79.6
click at [745, 363] on input "14002.43" at bounding box center [880, 369] width 271 height 34
click at [771, 369] on input "2887.57" at bounding box center [880, 369] width 271 height 34
type input "28287.57"
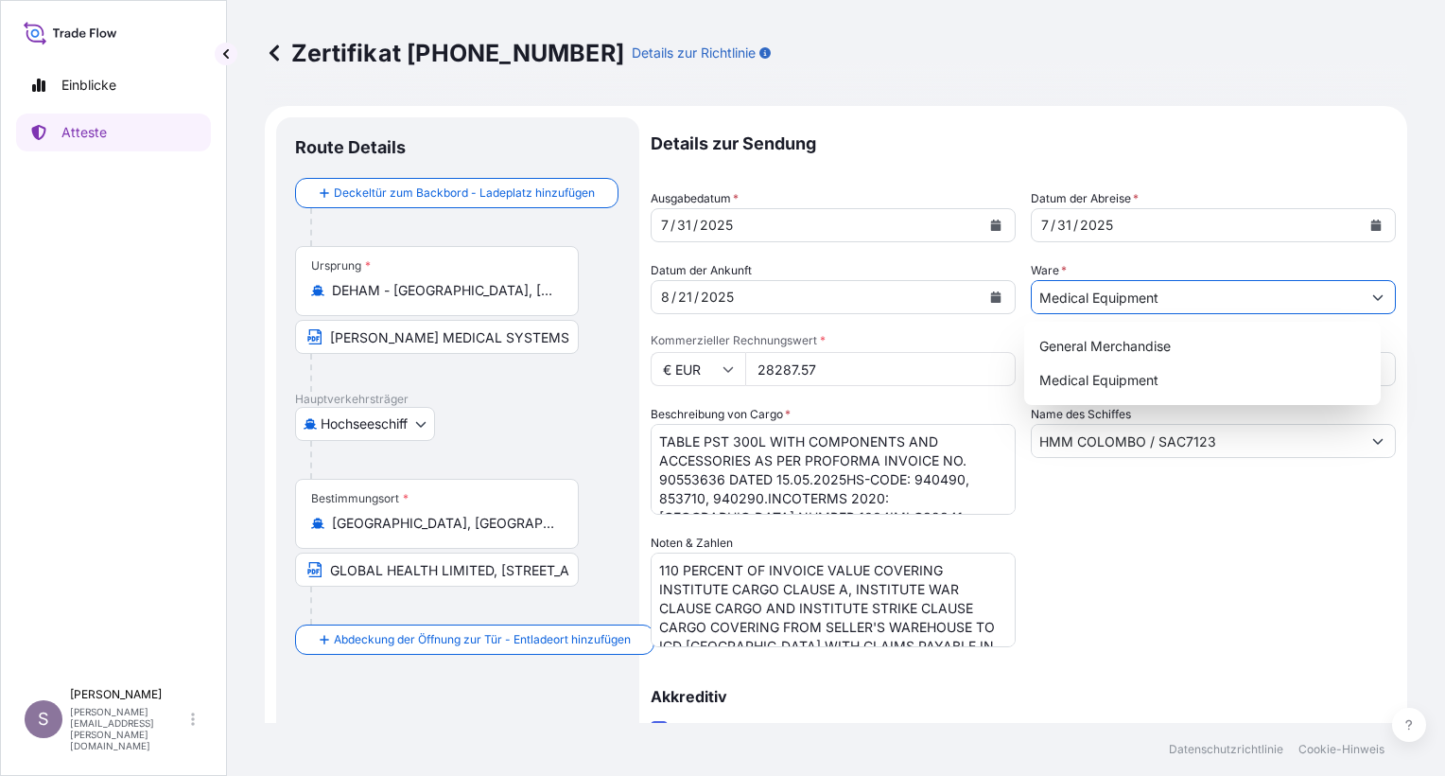
click at [1222, 295] on input "Medical Equipment" at bounding box center [1196, 297] width 329 height 34
click at [1369, 651] on div "Details zur Sendung Ausgabedatum * 7 / 31 / 2025 Datum der Abreise * 7 / 31 / 2…" at bounding box center [1023, 603] width 745 height 973
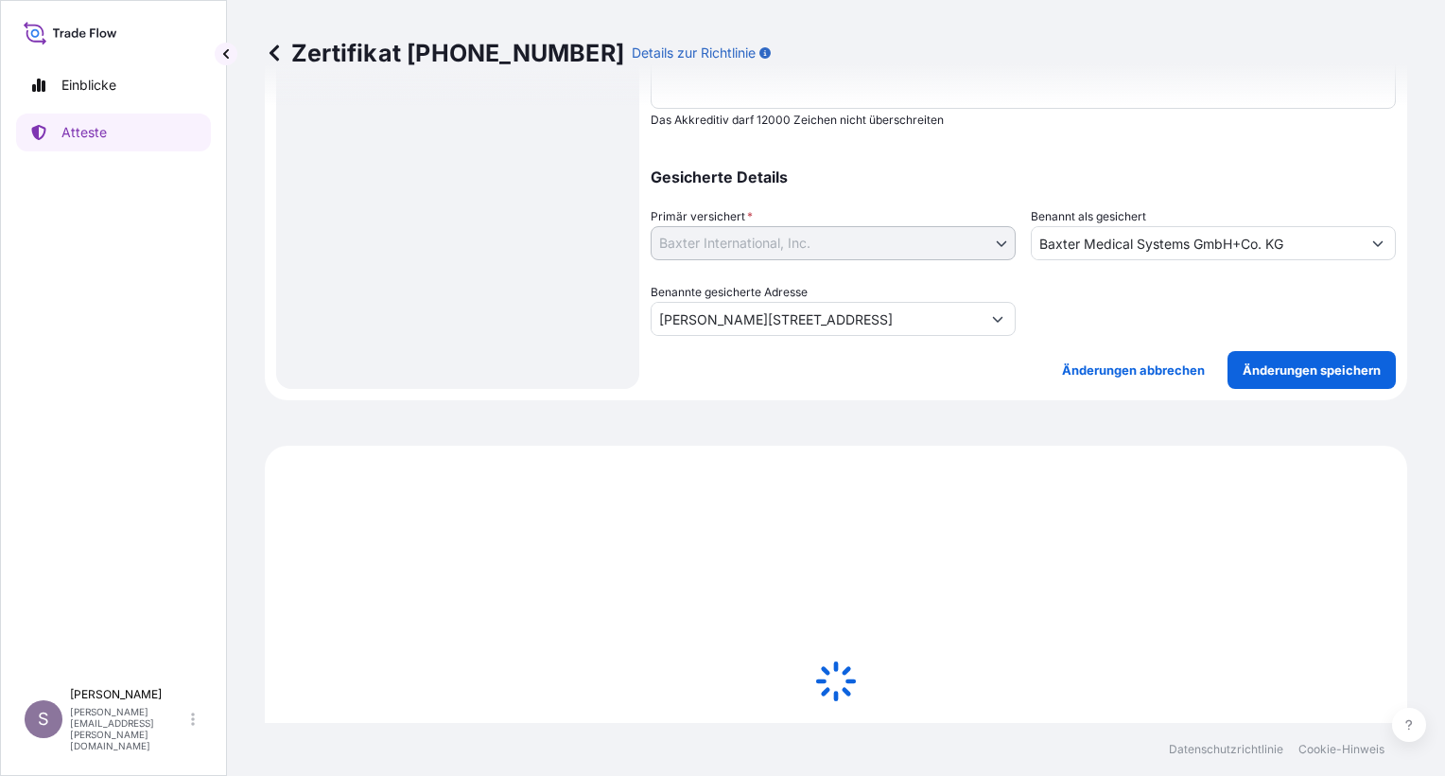
scroll to position [757, 0]
click at [1270, 367] on p "Änderungen speichern" at bounding box center [1312, 367] width 138 height 19
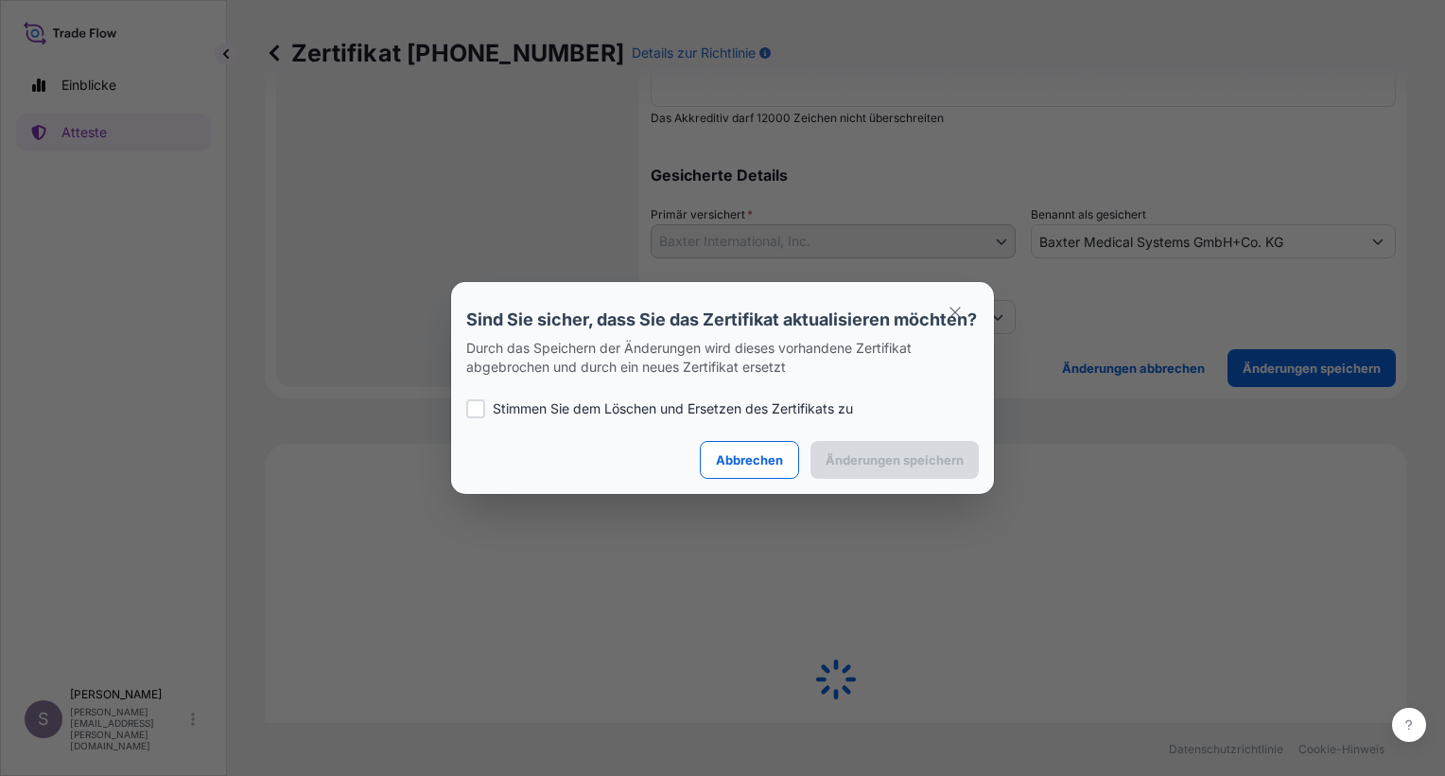
click at [478, 418] on div at bounding box center [475, 408] width 19 height 19
checkbox input "true"
click at [885, 469] on p "Änderungen speichern" at bounding box center [895, 459] width 138 height 19
